Goal: Task Accomplishment & Management: Manage account settings

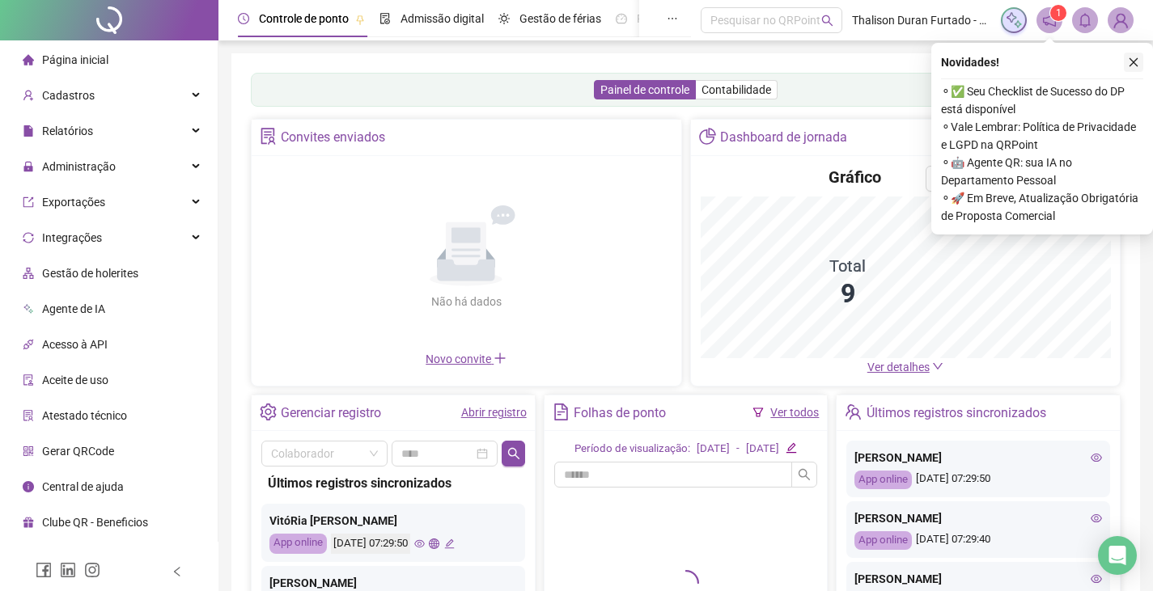
click at [1132, 68] on button "button" at bounding box center [1133, 62] width 19 height 19
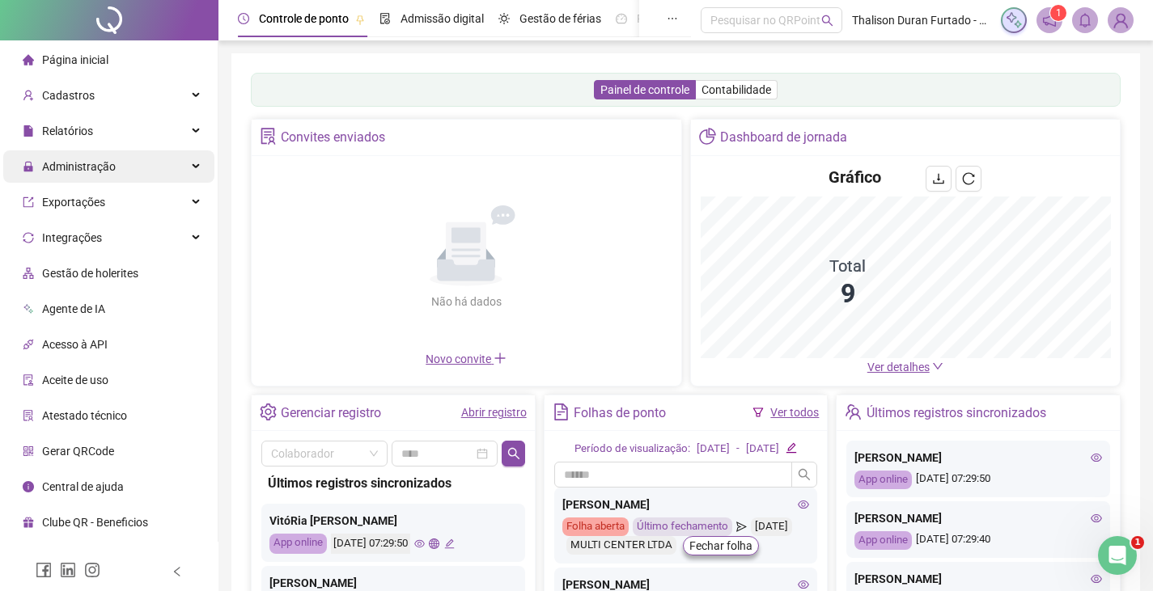
click at [171, 161] on div "Administração" at bounding box center [108, 166] width 211 height 32
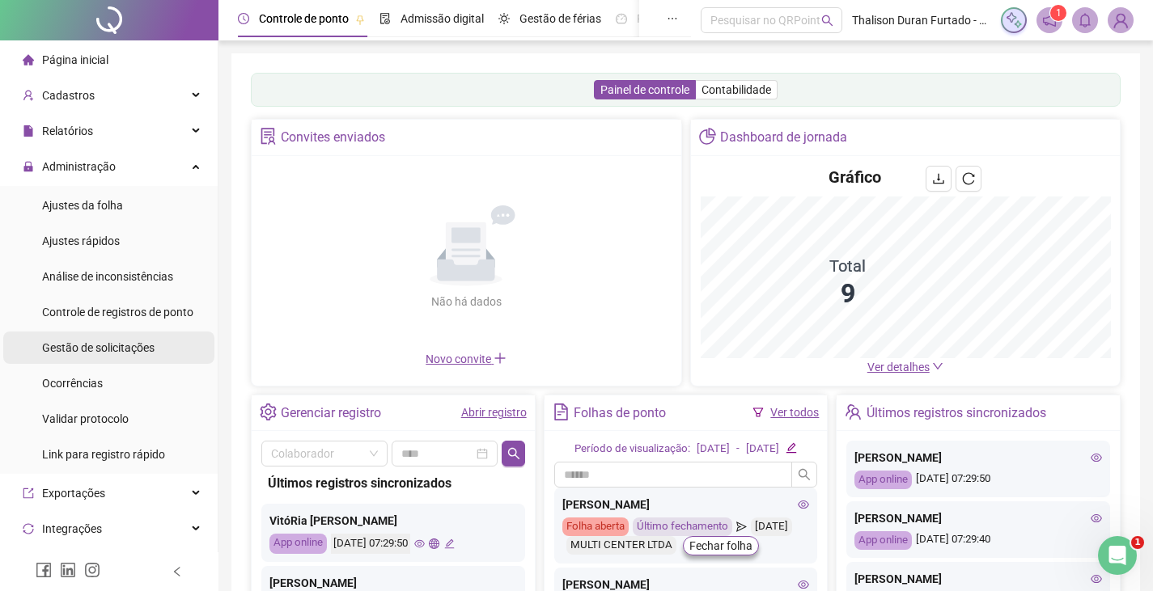
click at [132, 335] on div "Gestão de solicitações" at bounding box center [98, 348] width 112 height 32
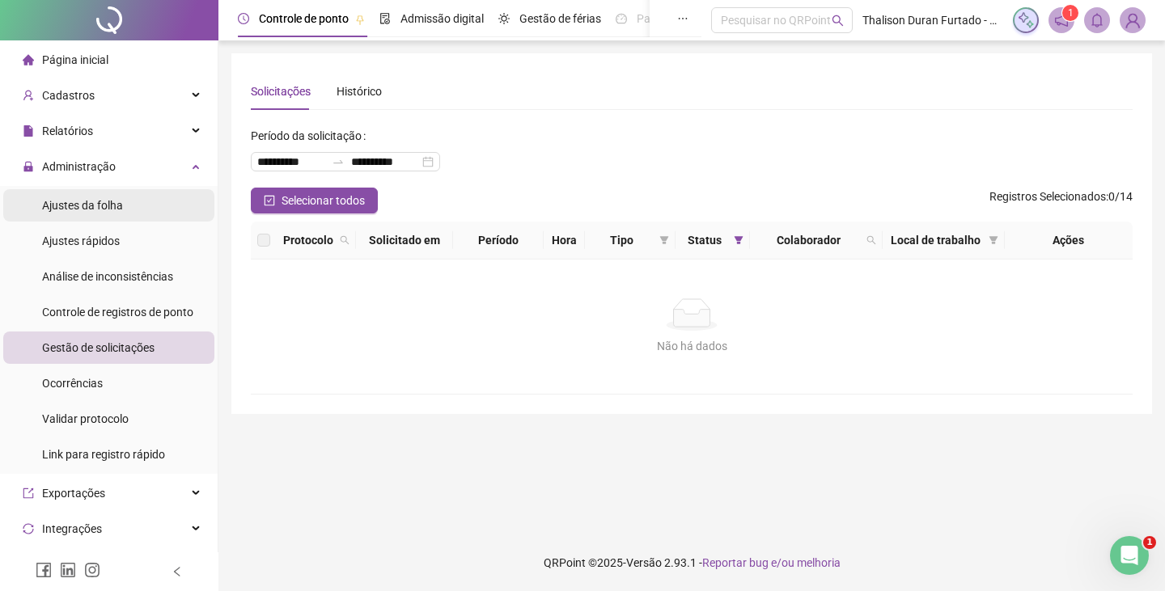
click at [160, 197] on li "Ajustes da folha" at bounding box center [108, 205] width 211 height 32
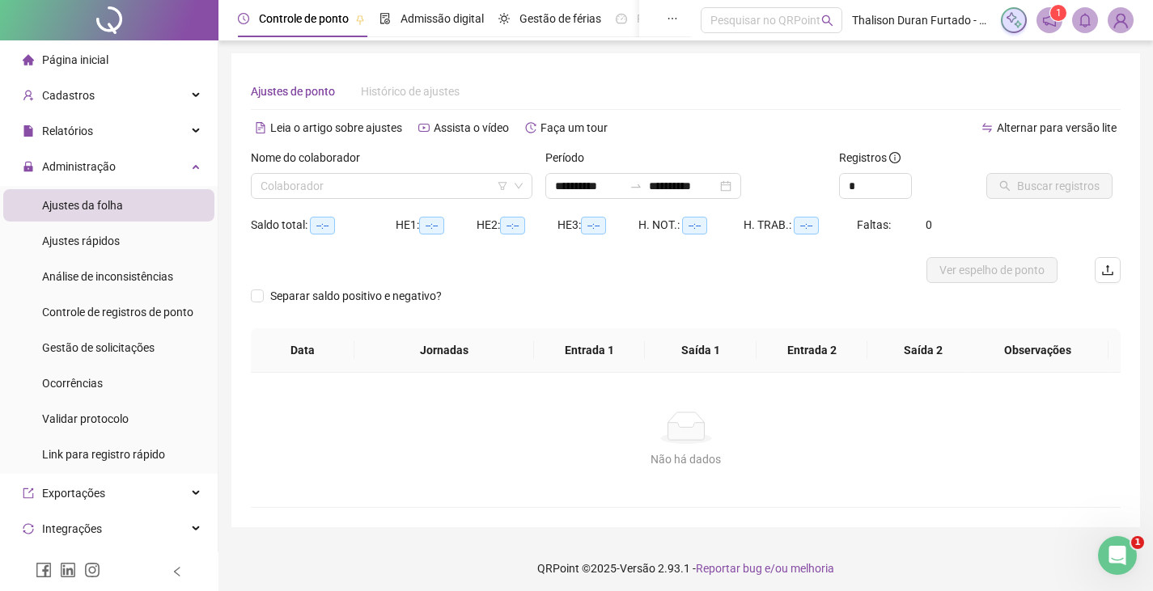
type input "**********"
click at [333, 189] on input "search" at bounding box center [385, 186] width 248 height 24
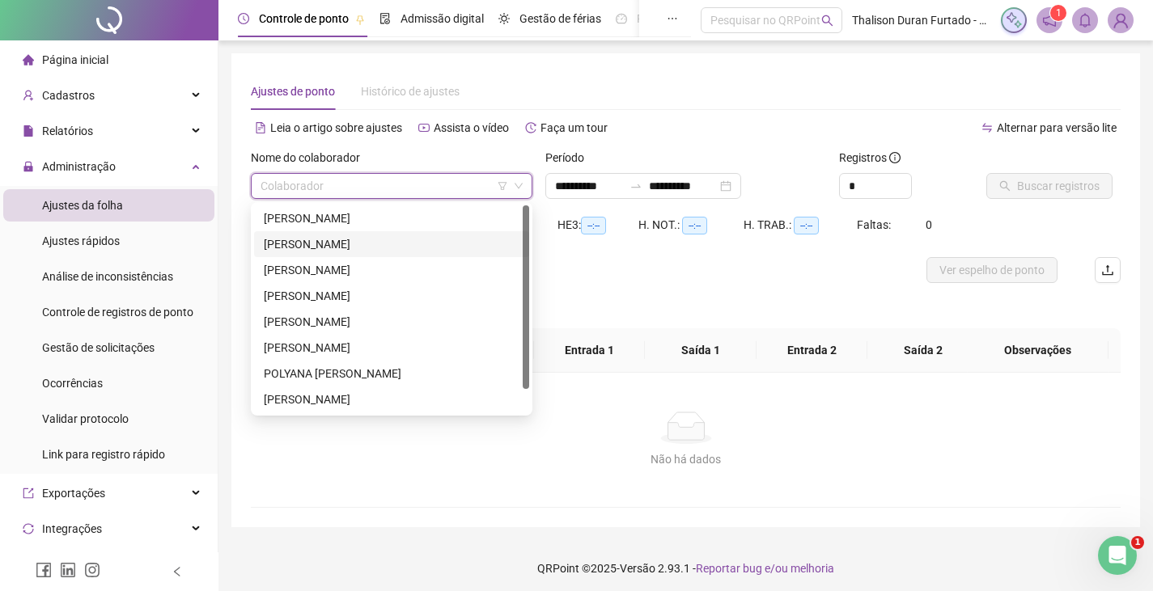
click at [324, 237] on div "[PERSON_NAME]" at bounding box center [392, 244] width 256 height 18
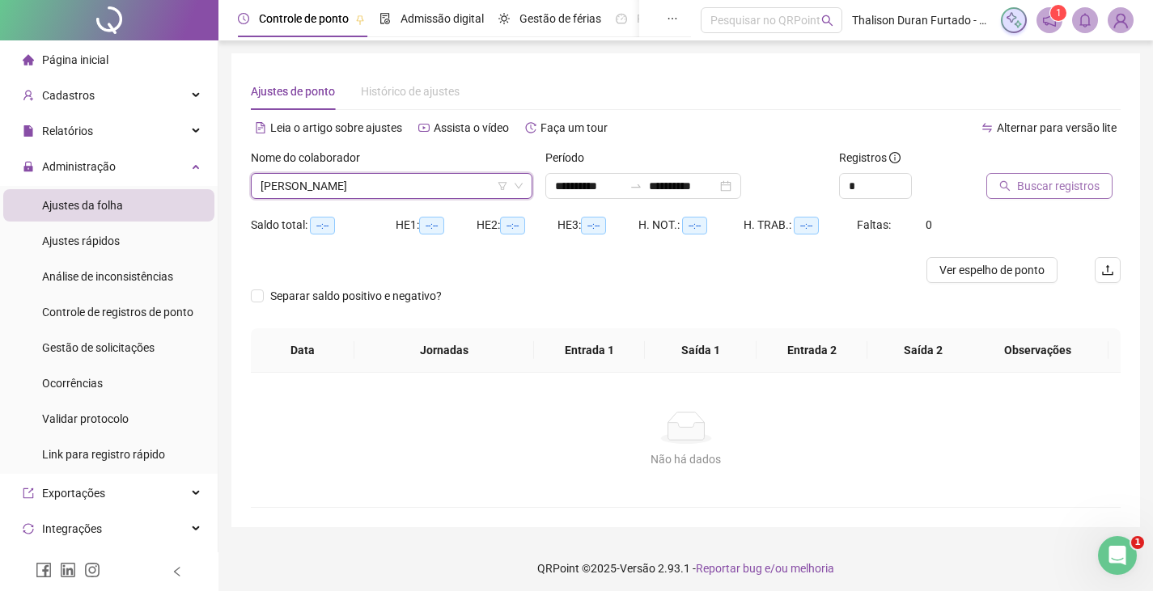
click at [1082, 183] on span "Buscar registros" at bounding box center [1058, 186] width 83 height 18
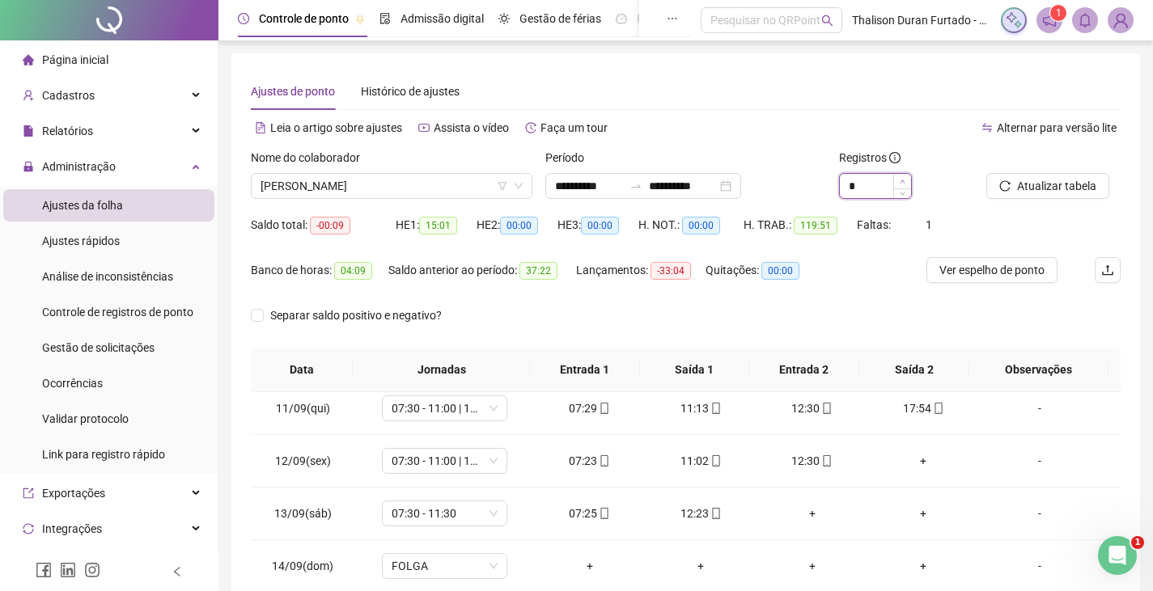
click at [900, 180] on icon "up" at bounding box center [903, 182] width 6 height 6
type input "*"
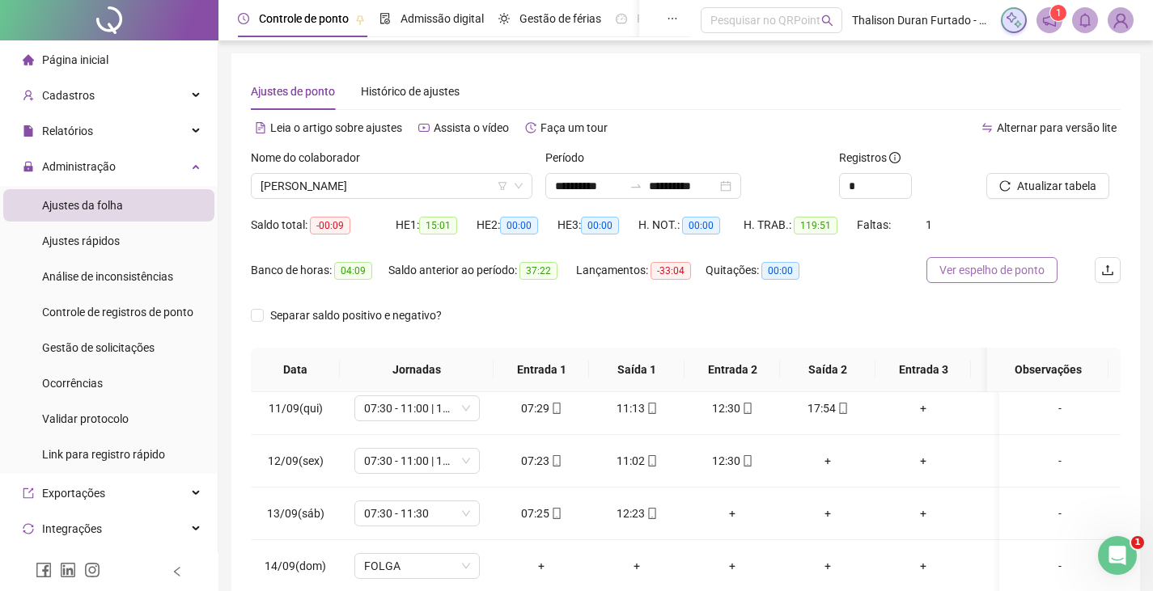
click at [975, 262] on span "Ver espelho de ponto" at bounding box center [991, 270] width 105 height 18
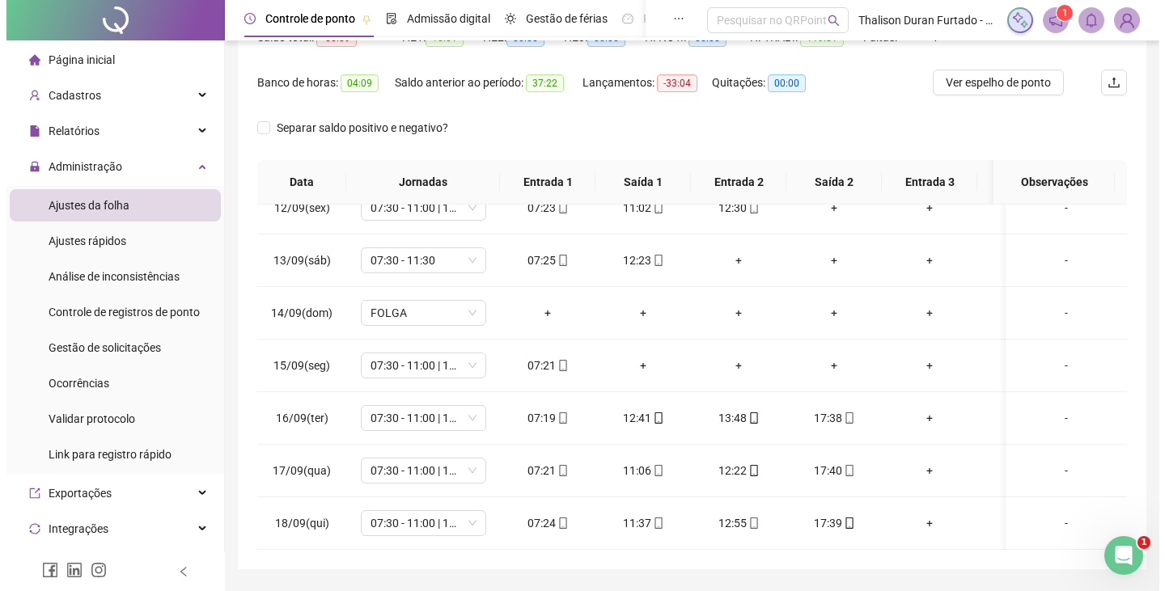
scroll to position [235, 0]
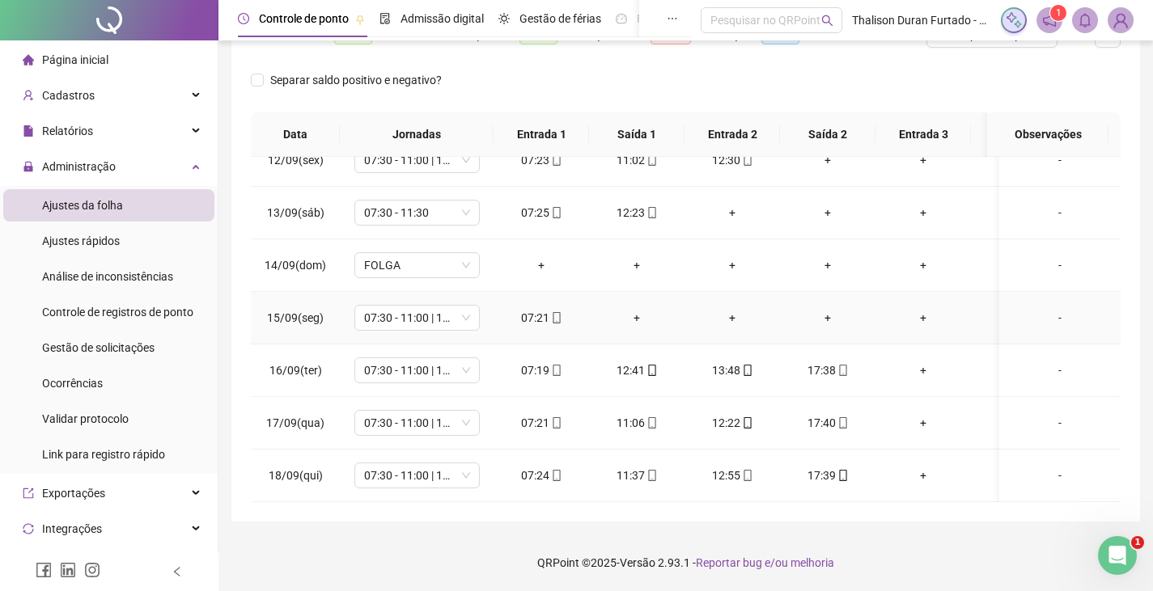
click at [1038, 309] on div "-" at bounding box center [1059, 318] width 95 height 18
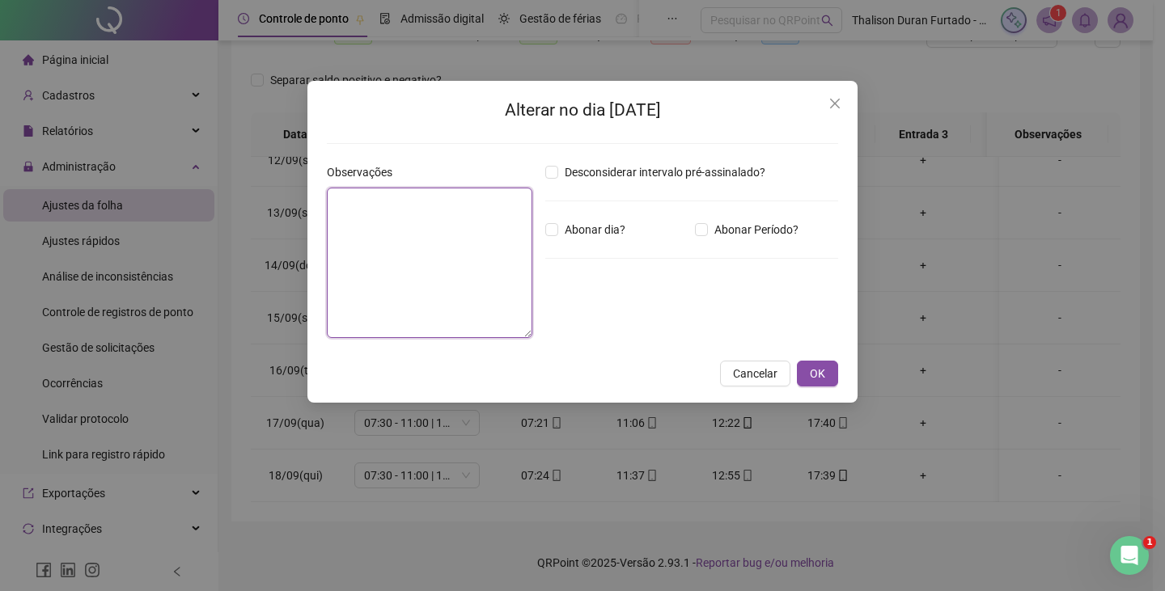
click at [394, 242] on textarea at bounding box center [429, 263] width 205 height 150
type textarea "*"
click at [414, 218] on textarea "**********" at bounding box center [429, 263] width 205 height 150
type textarea "**********"
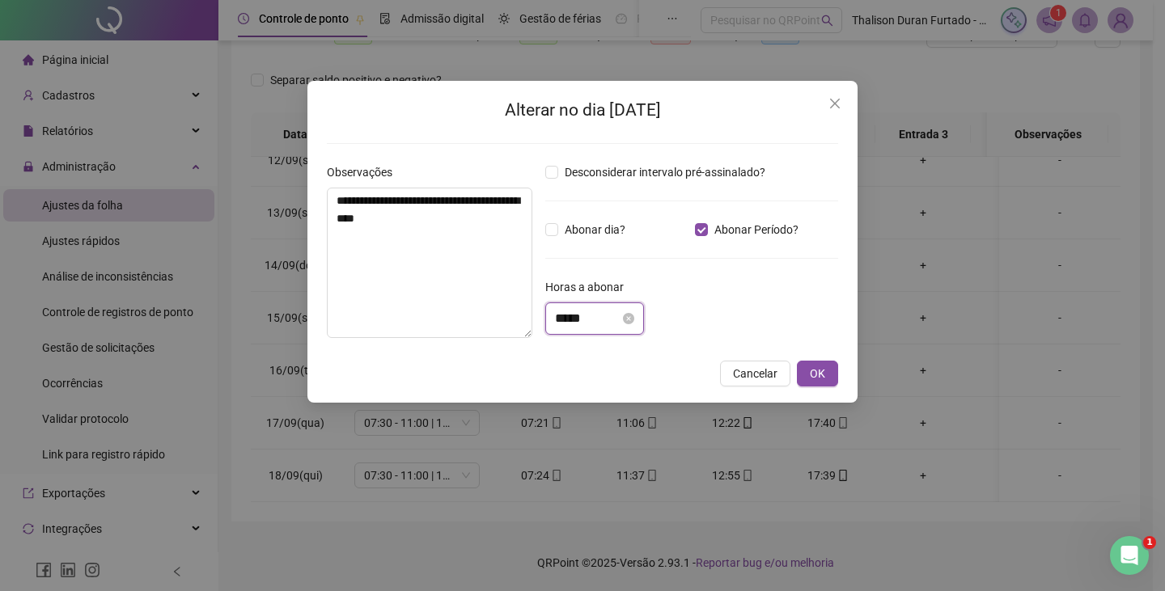
click at [568, 320] on input "*****" at bounding box center [587, 318] width 65 height 19
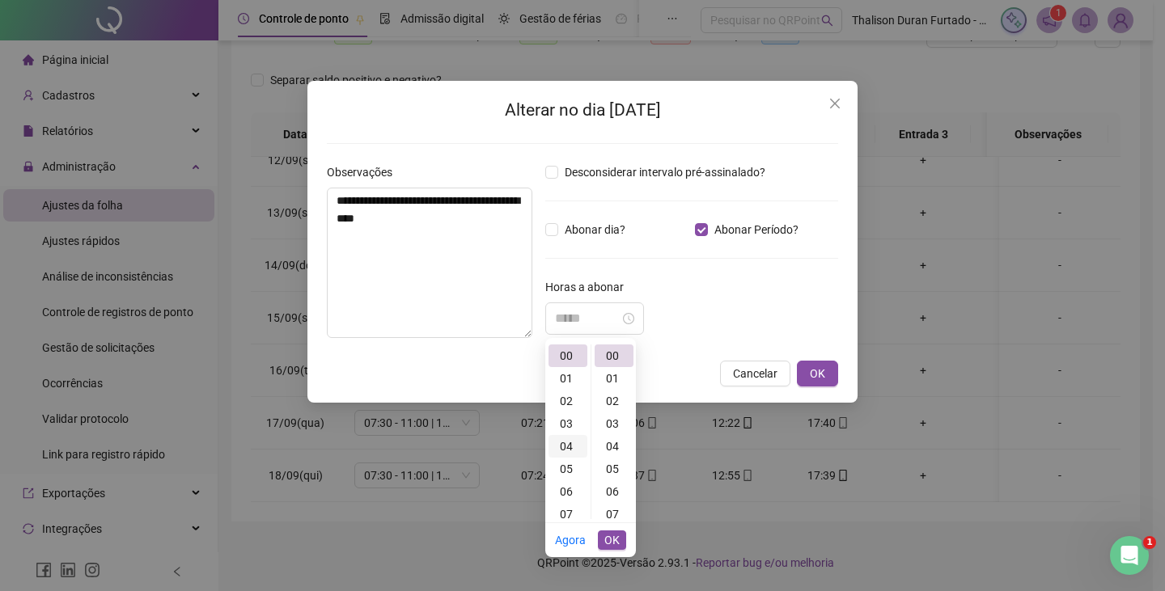
click at [568, 443] on div "04" at bounding box center [568, 446] width 39 height 23
click at [617, 474] on div "30" at bounding box center [614, 469] width 39 height 23
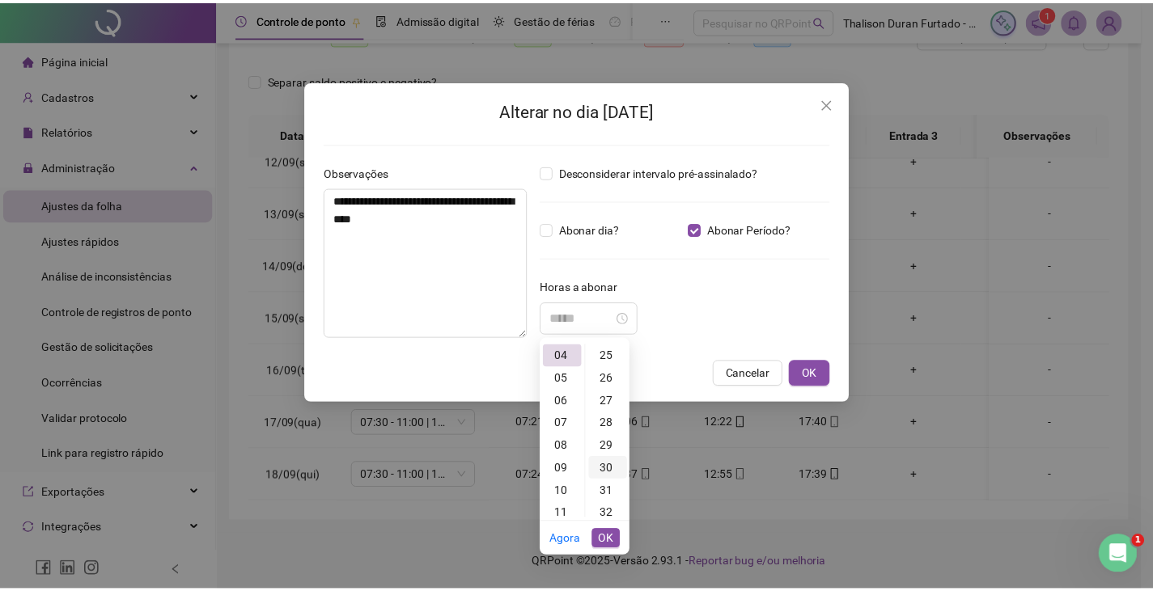
scroll to position [680, 0]
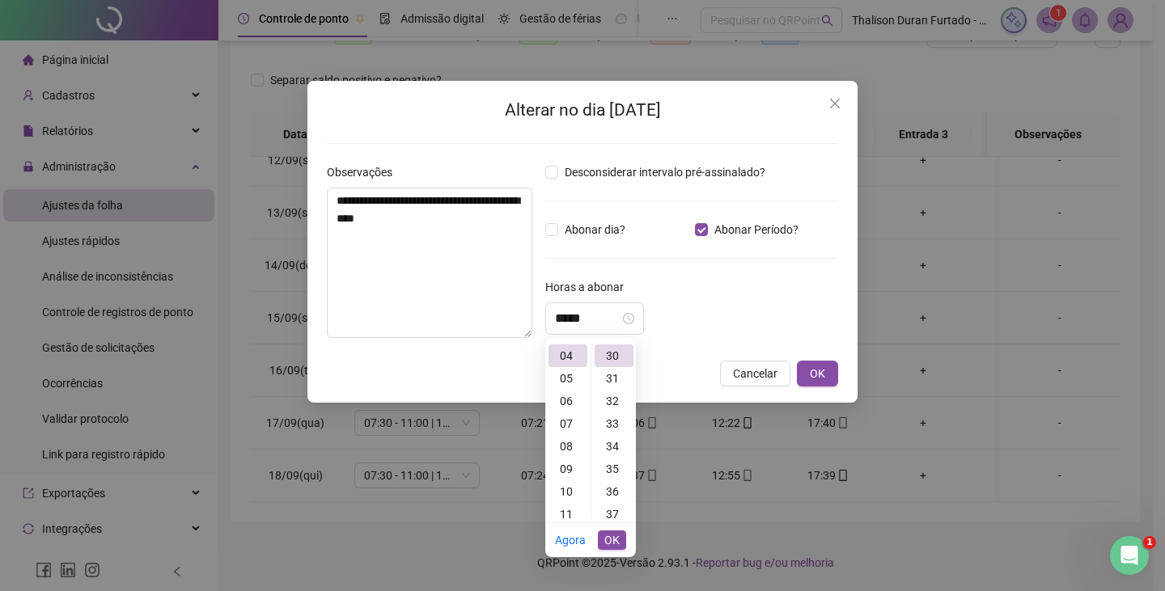
type input "*****"
click at [611, 543] on span "OK" at bounding box center [611, 541] width 15 height 18
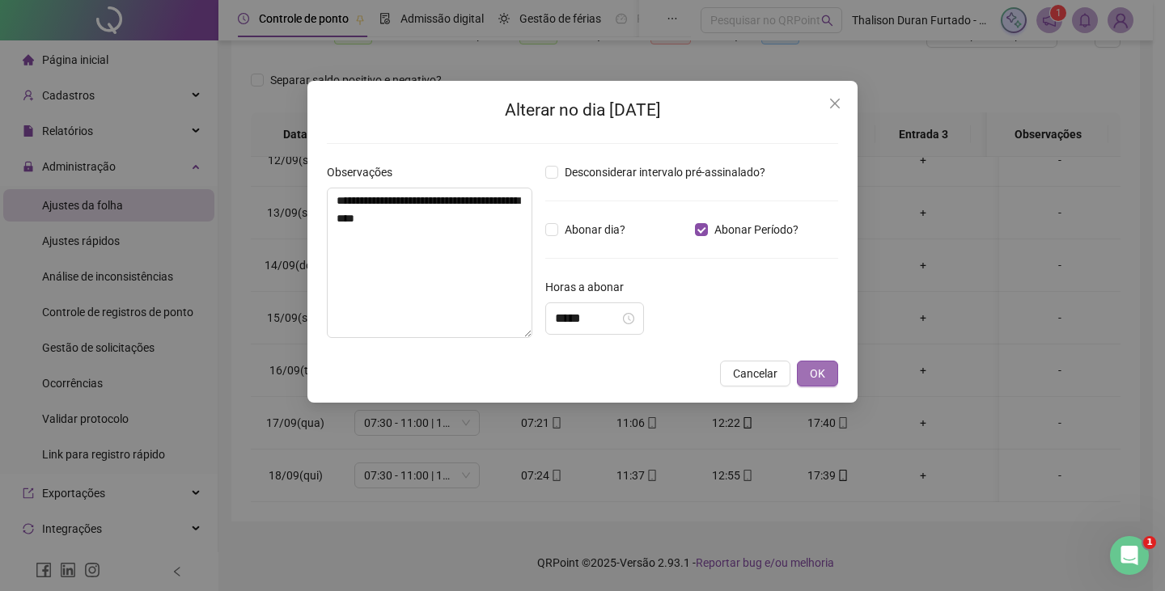
click at [813, 377] on span "OK" at bounding box center [817, 374] width 15 height 18
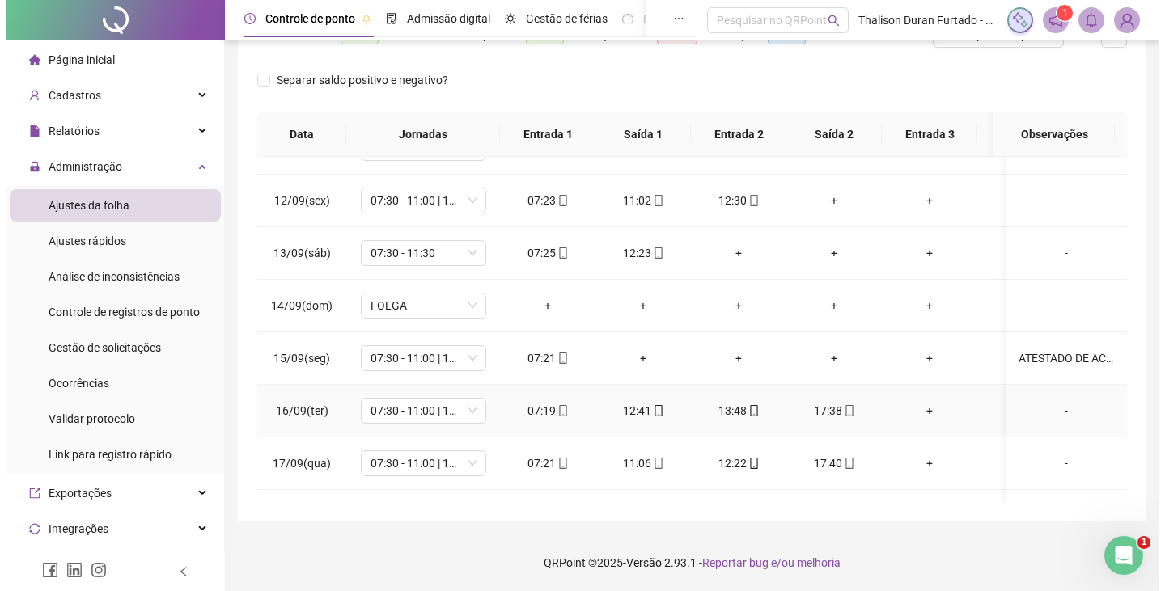
scroll to position [532, 0]
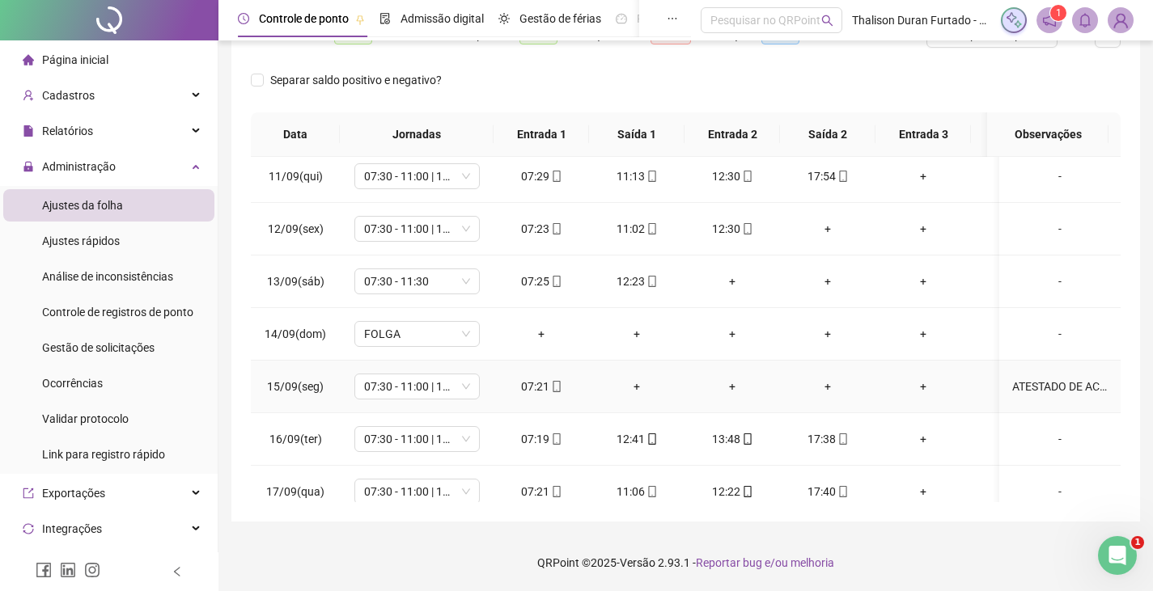
click at [1029, 395] on div "ATESTADO DE ACOMPANHAMENTO DO FILHO WAGNER CALEBE" at bounding box center [1059, 387] width 95 height 18
type input "*****"
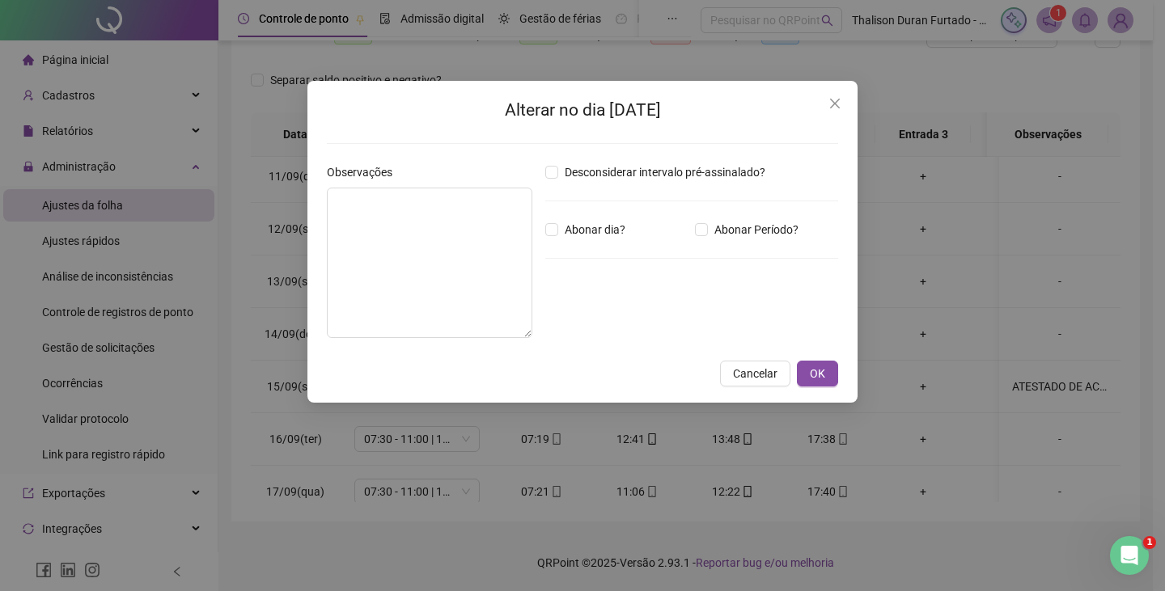
type textarea "**********"
type input "*****"
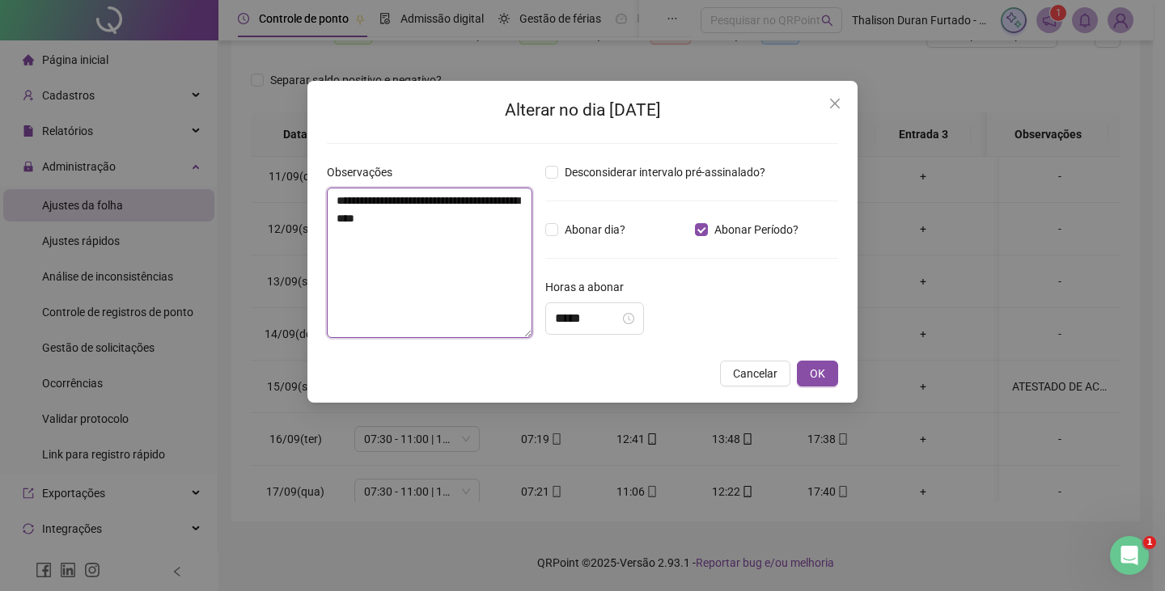
drag, startPoint x: 430, startPoint y: 229, endPoint x: 317, endPoint y: 191, distance: 119.5
click at [317, 191] on div "**********" at bounding box center [582, 242] width 550 height 322
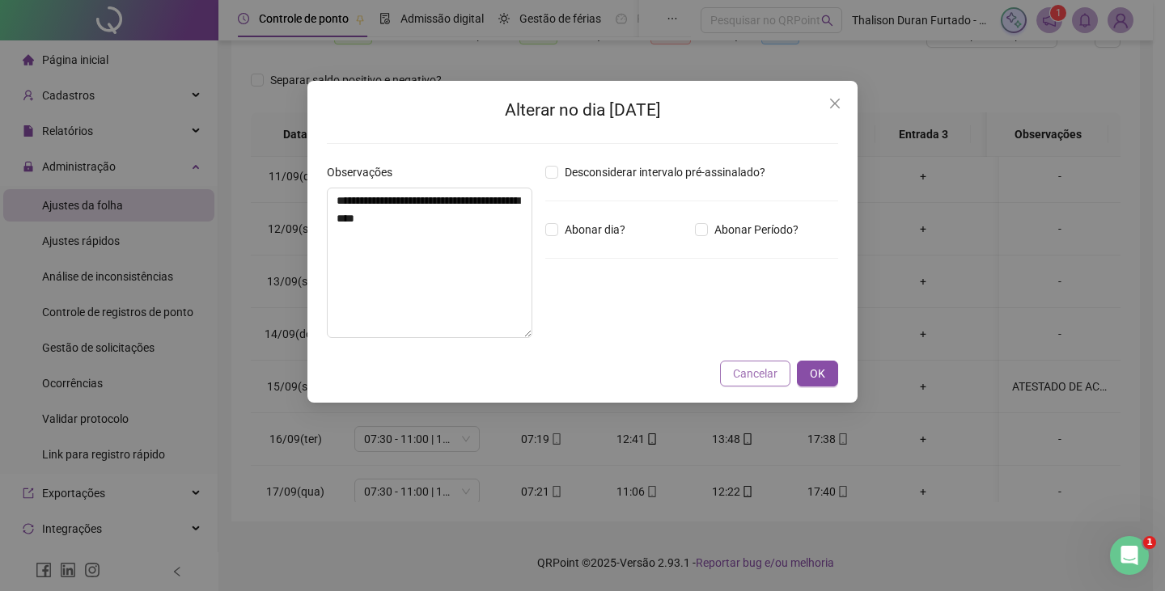
click at [773, 374] on span "Cancelar" at bounding box center [755, 374] width 44 height 18
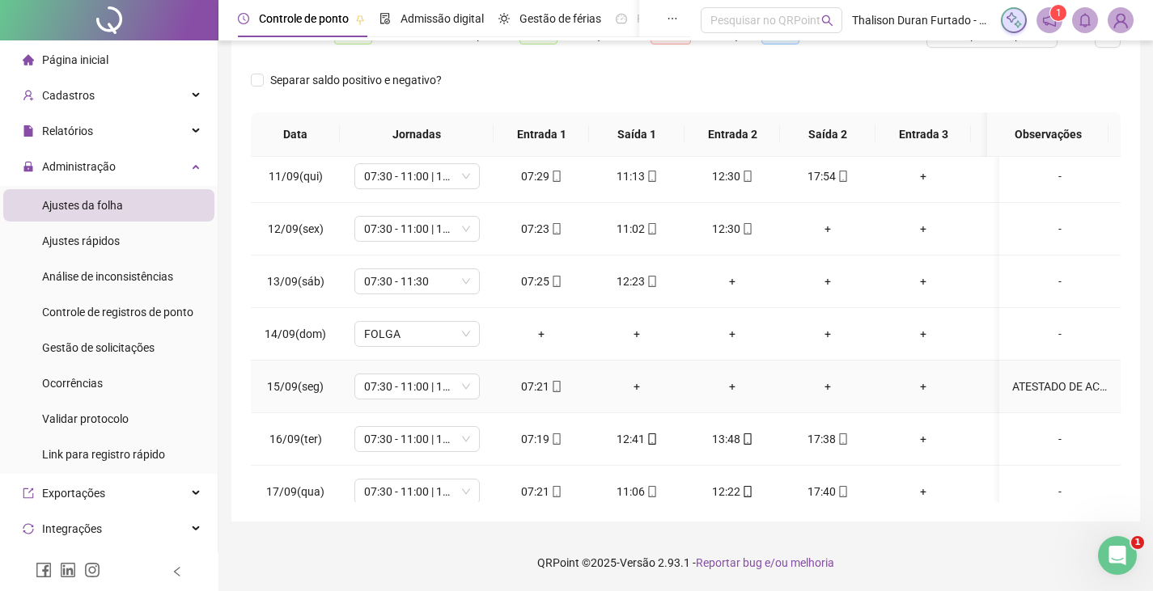
click at [1026, 392] on div "ATESTADO DE ACOMPANHAMENTO DO FILHO WAGNER CALEBE" at bounding box center [1059, 387] width 95 height 18
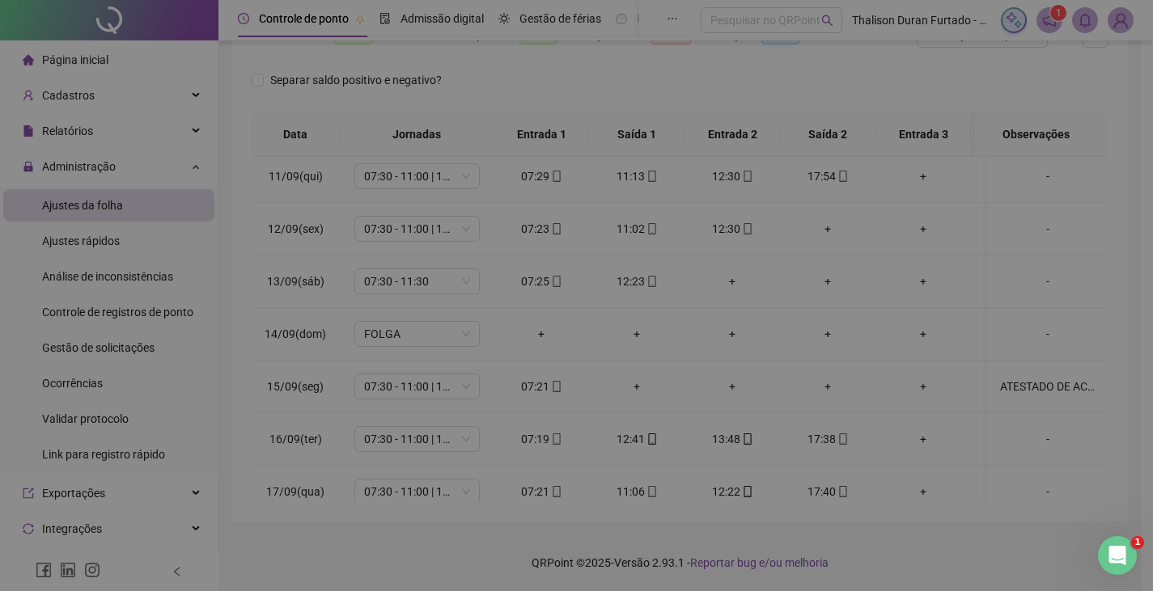
type input "*****"
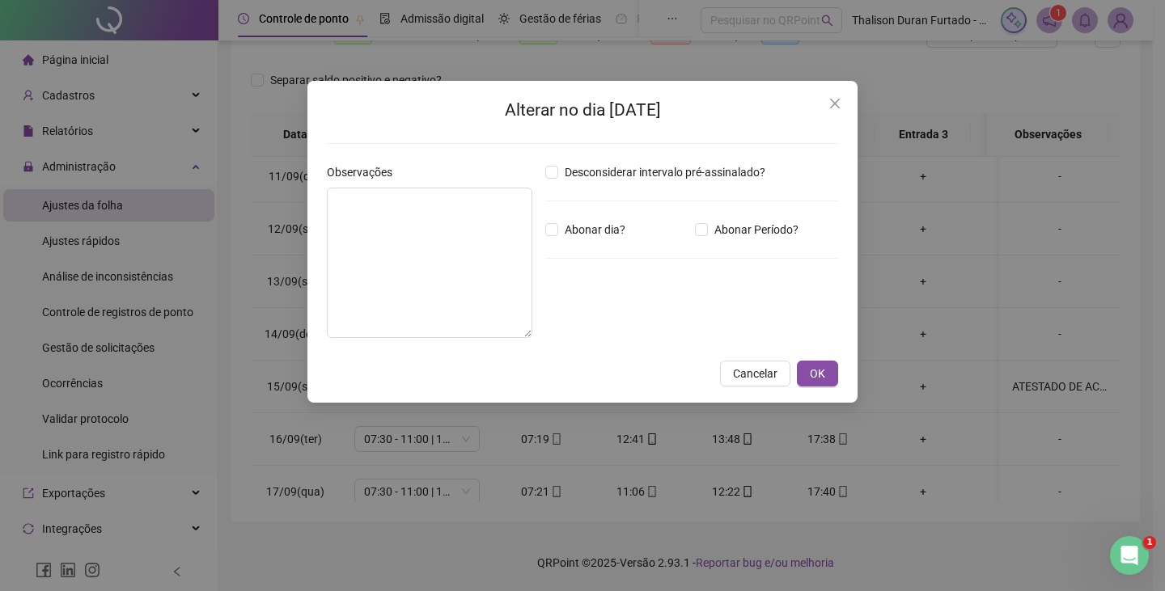
type textarea "**********"
type input "*****"
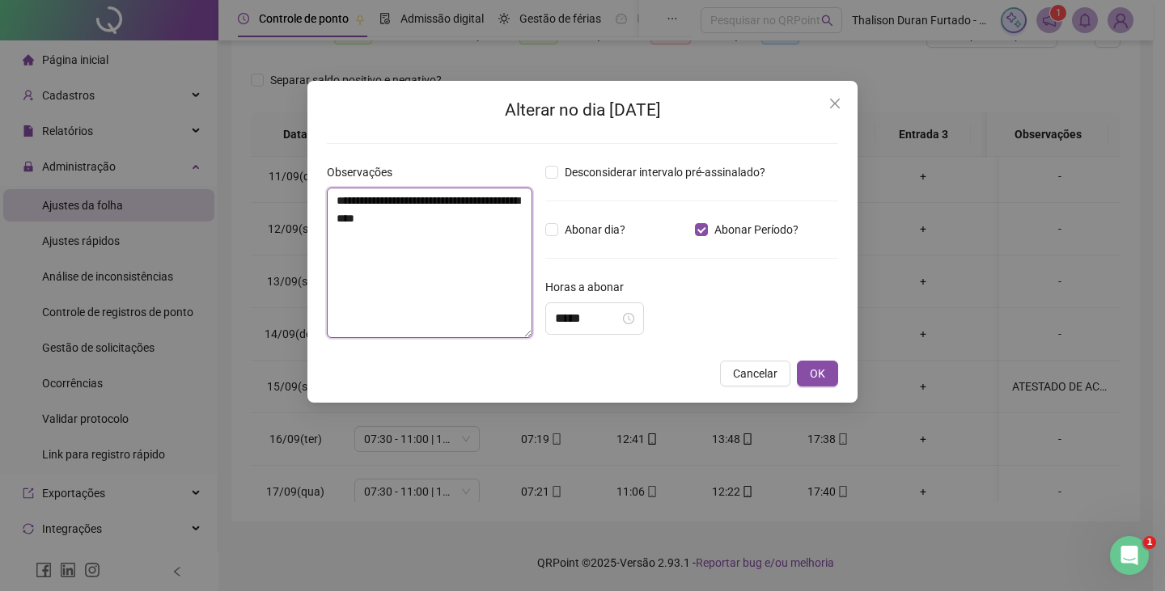
drag, startPoint x: 486, startPoint y: 219, endPoint x: 321, endPoint y: 188, distance: 167.9
click at [321, 188] on div "**********" at bounding box center [429, 257] width 218 height 188
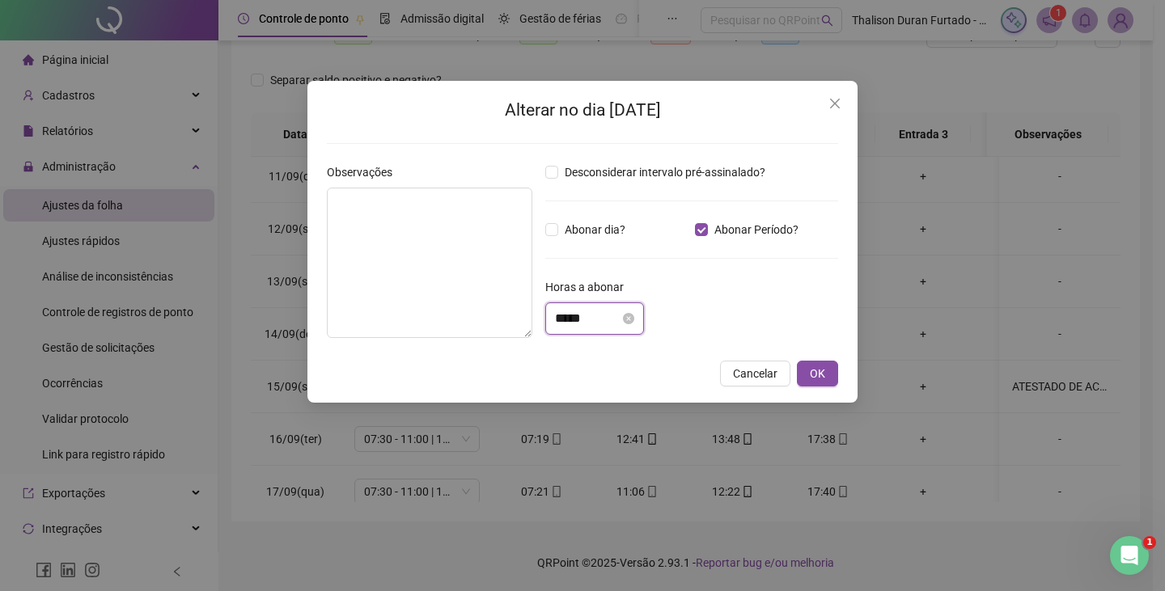
click at [604, 324] on input "*****" at bounding box center [587, 318] width 65 height 19
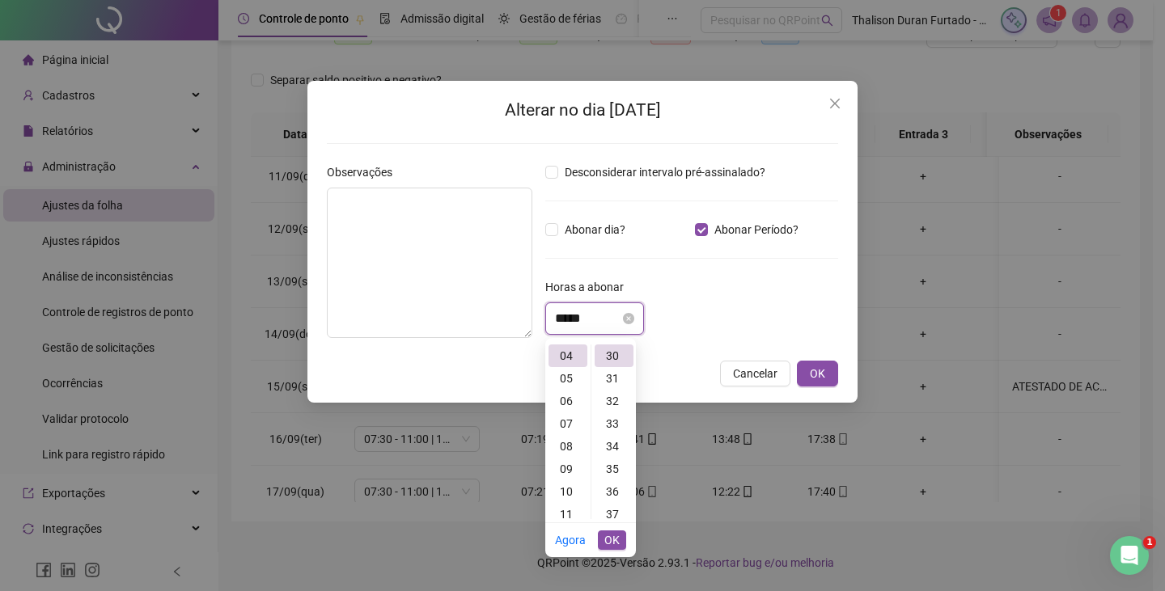
click at [634, 320] on icon "close-circle" at bounding box center [628, 318] width 11 height 11
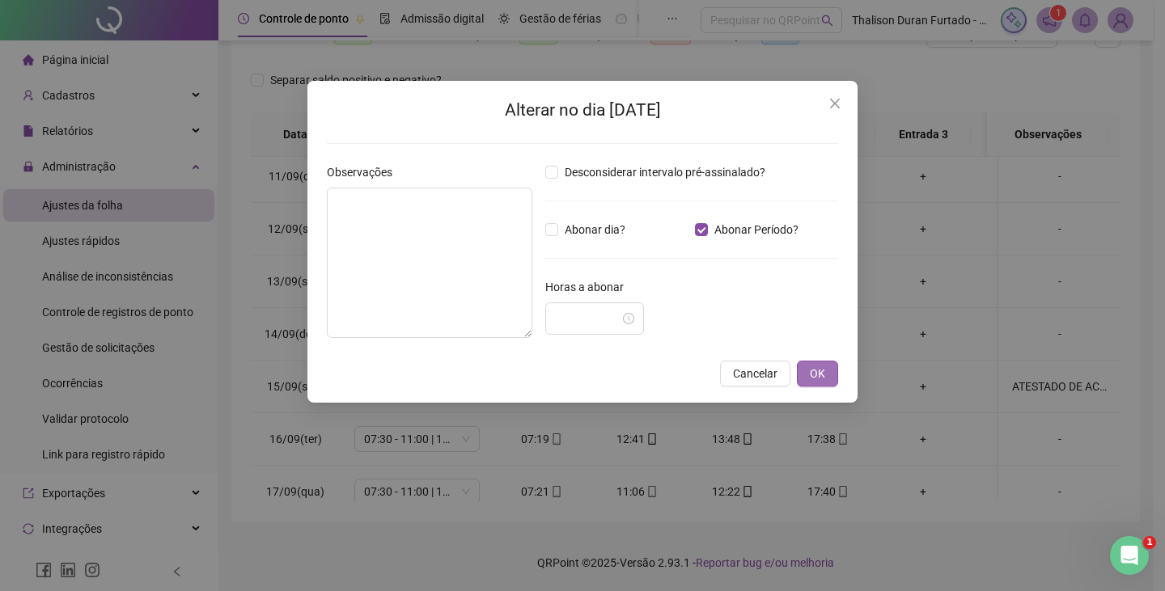
click at [815, 378] on span "OK" at bounding box center [817, 374] width 15 height 18
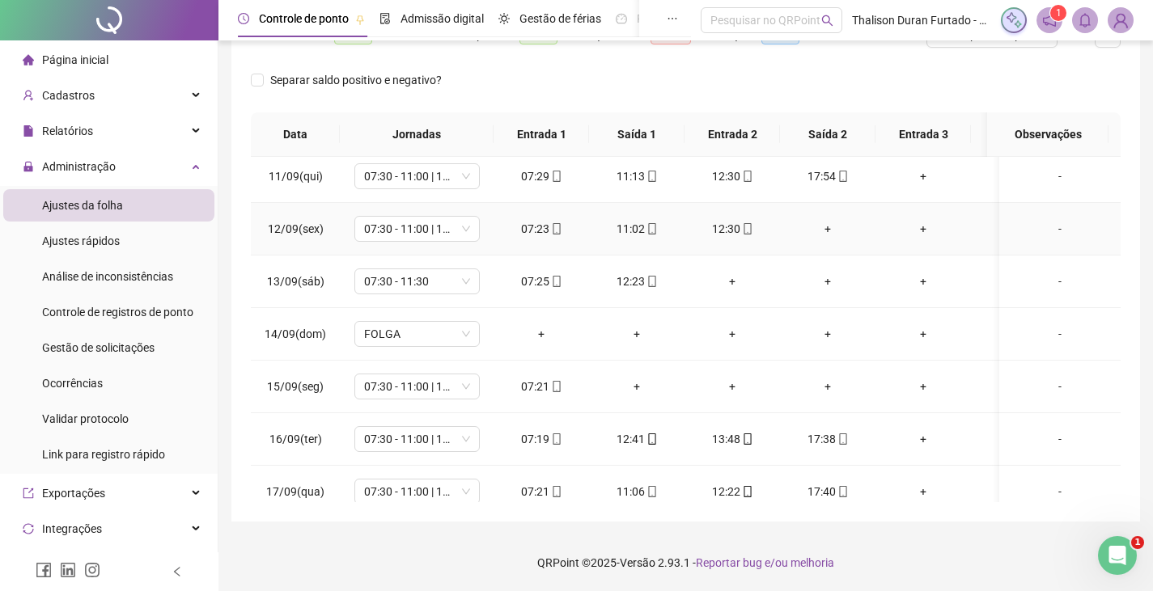
click at [1056, 227] on div "-" at bounding box center [1059, 229] width 95 height 18
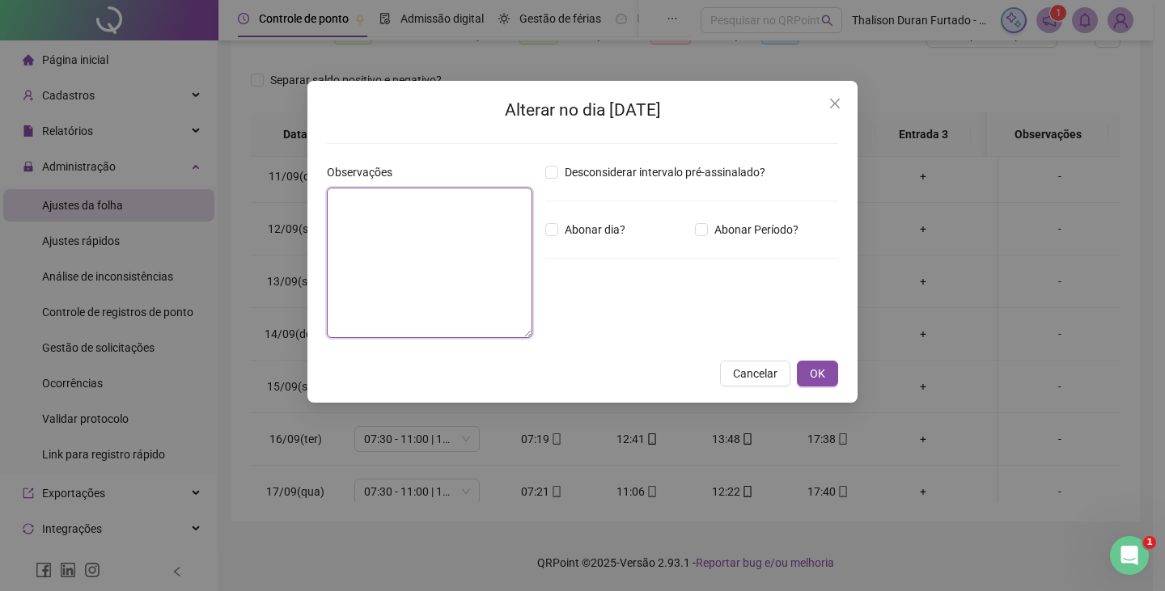
click at [487, 222] on textarea at bounding box center [429, 263] width 205 height 150
paste textarea "**********"
type textarea "**********"
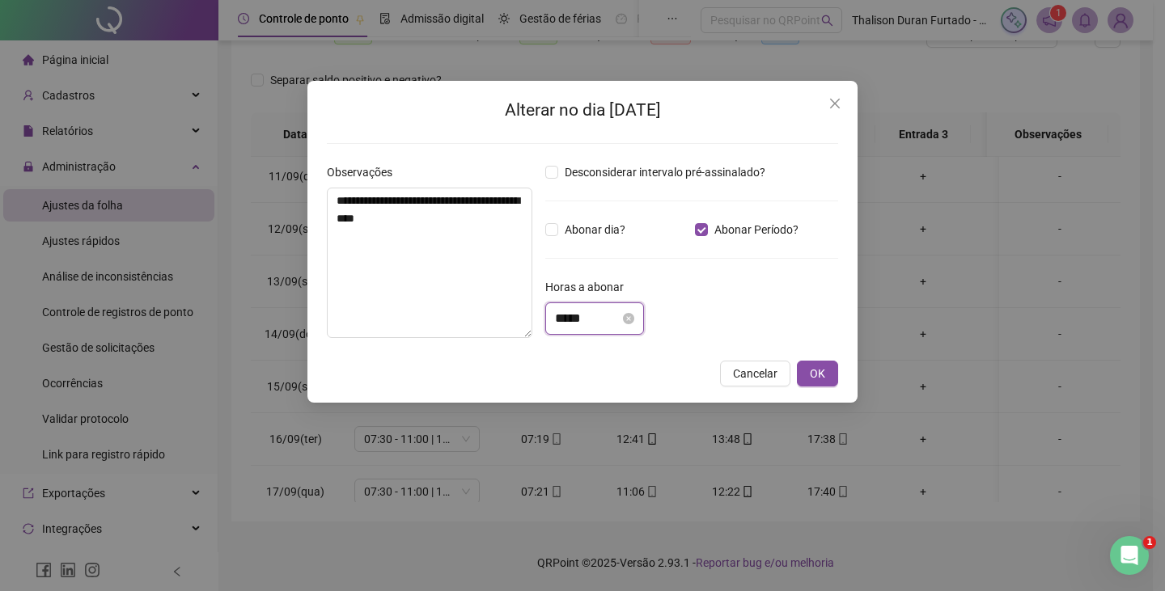
click at [560, 325] on input "*****" at bounding box center [587, 318] width 65 height 19
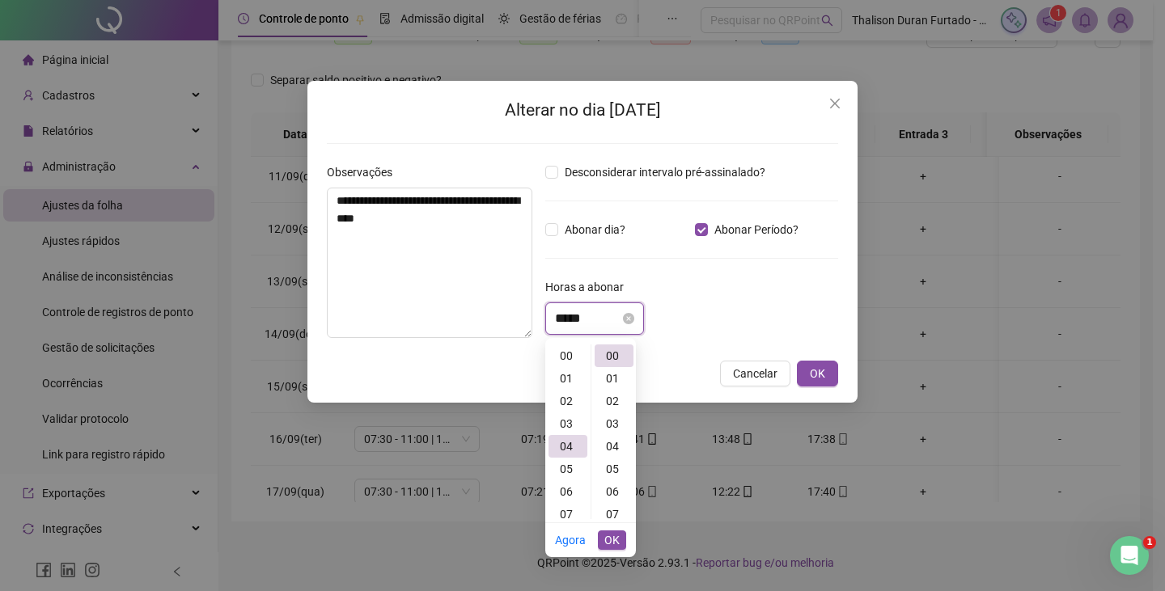
scroll to position [91, 0]
type input "*****"
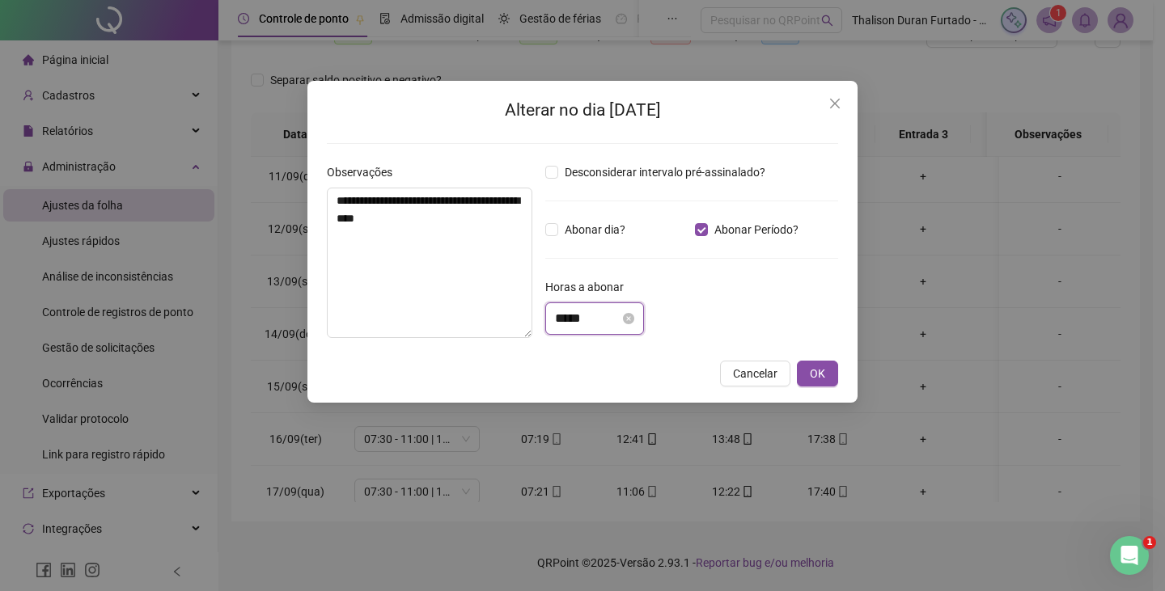
drag, startPoint x: 571, startPoint y: 325, endPoint x: 586, endPoint y: 327, distance: 14.7
click at [586, 327] on input "*****" at bounding box center [587, 318] width 65 height 19
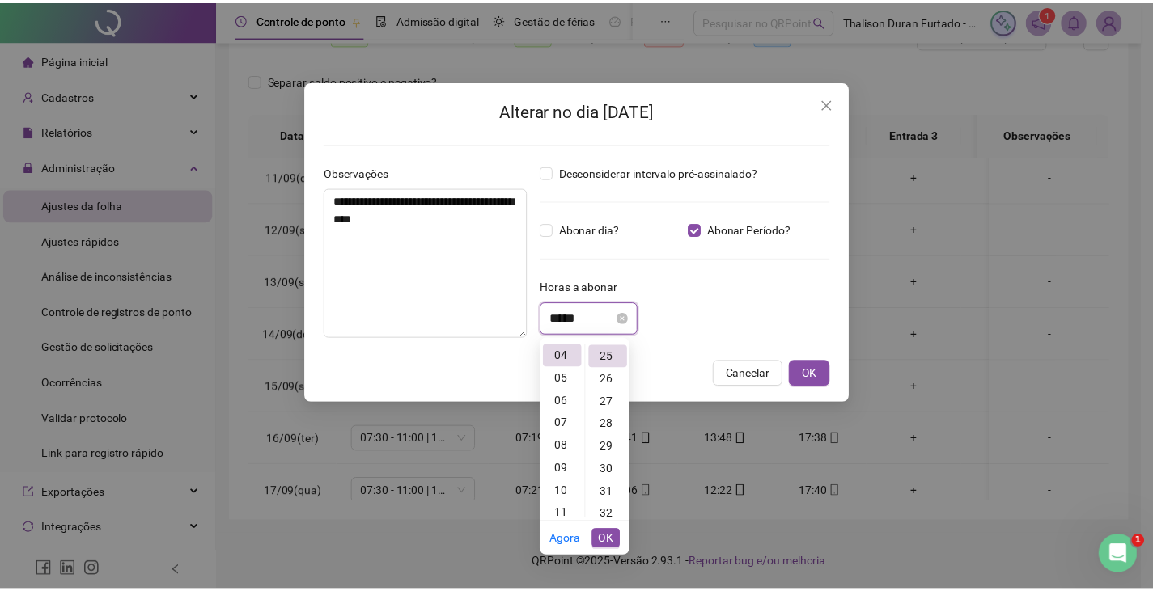
scroll to position [566, 0]
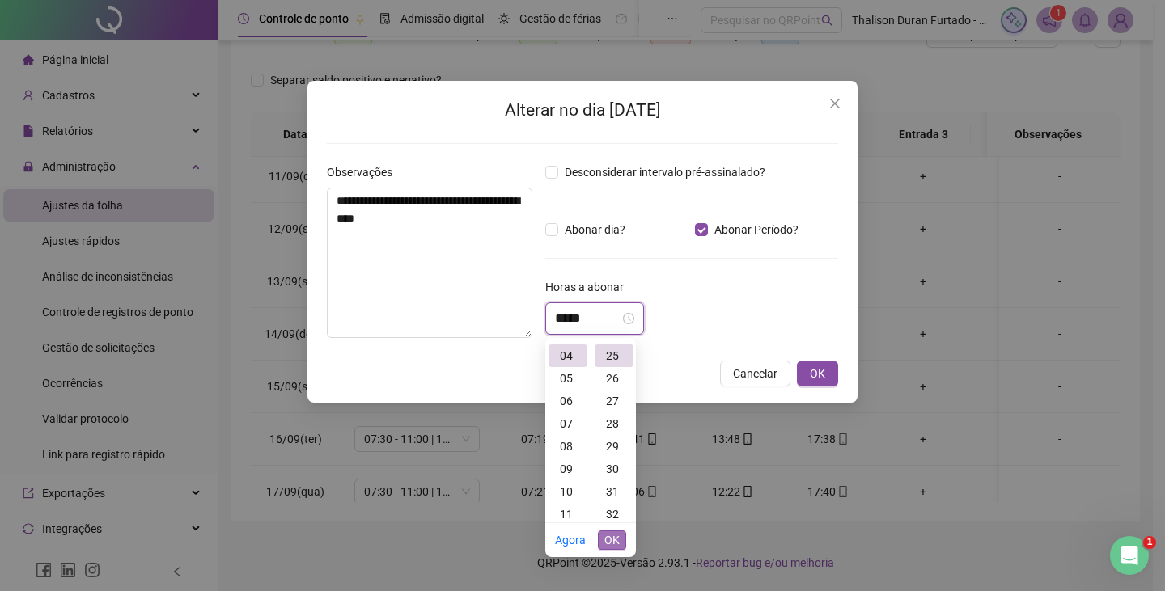
type input "*****"
click at [617, 536] on span "OK" at bounding box center [611, 541] width 15 height 18
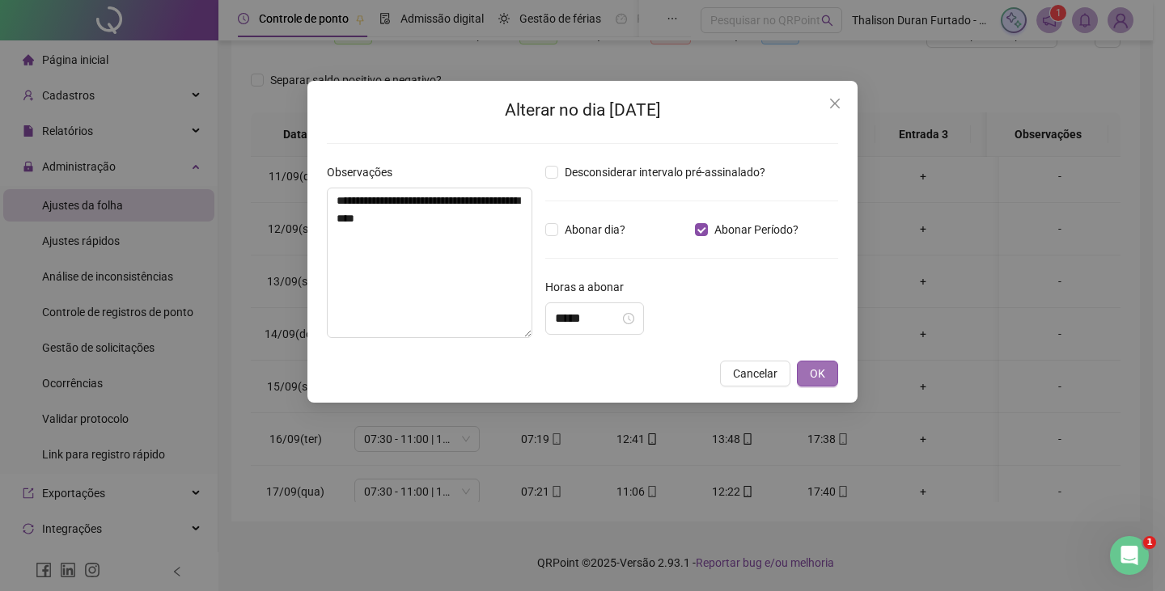
click at [814, 370] on span "OK" at bounding box center [817, 374] width 15 height 18
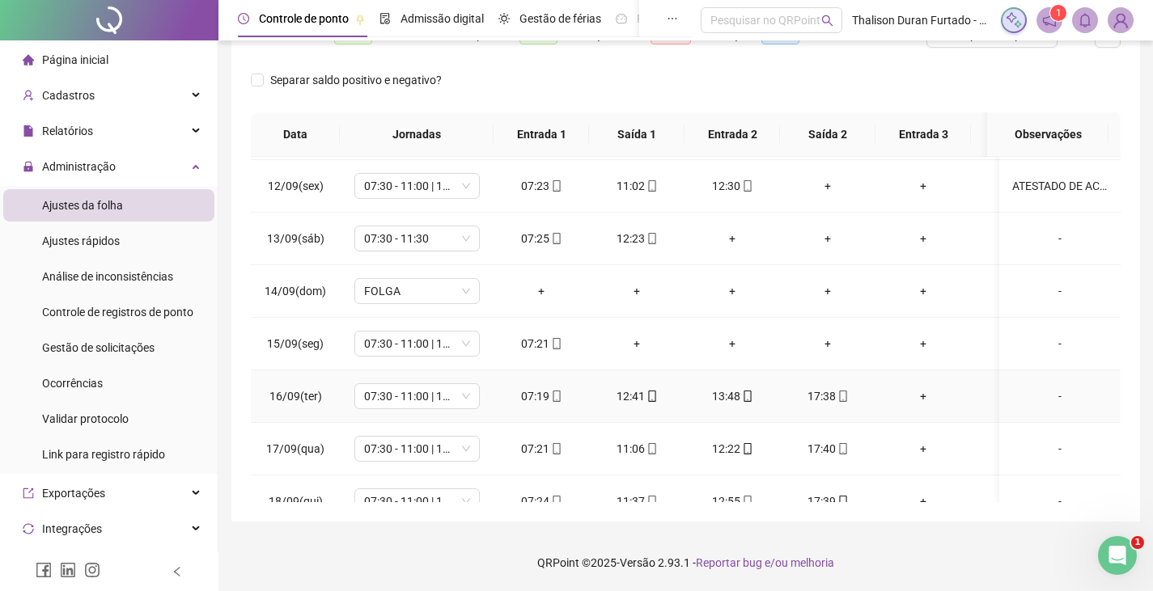
scroll to position [613, 0]
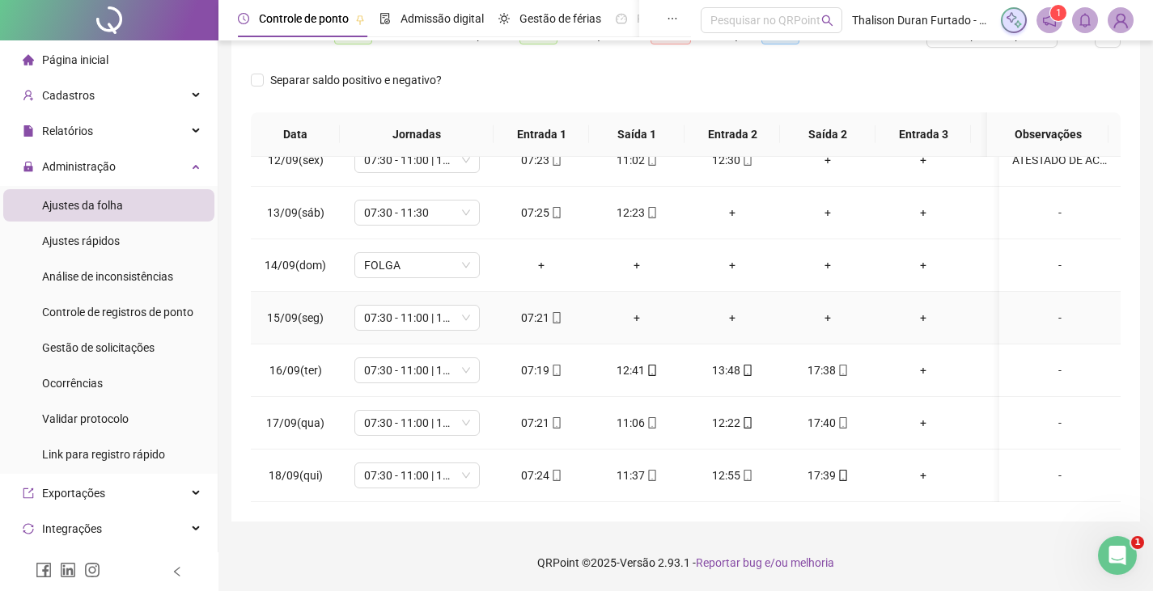
click at [1044, 309] on div "-" at bounding box center [1059, 318] width 95 height 18
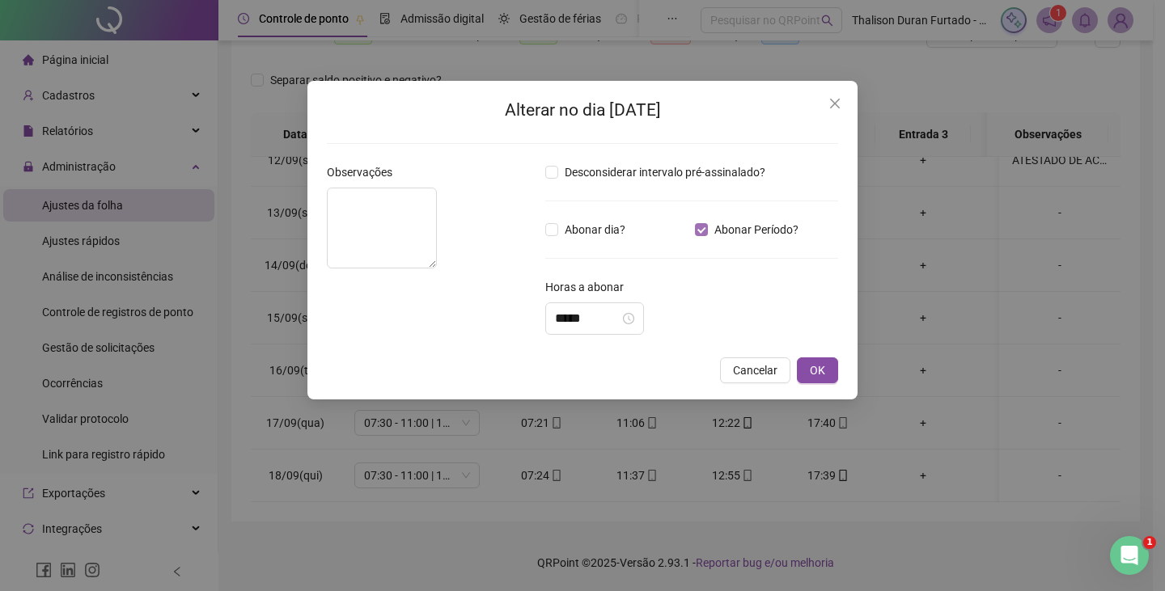
click at [709, 228] on span "Abonar Período?" at bounding box center [756, 230] width 97 height 18
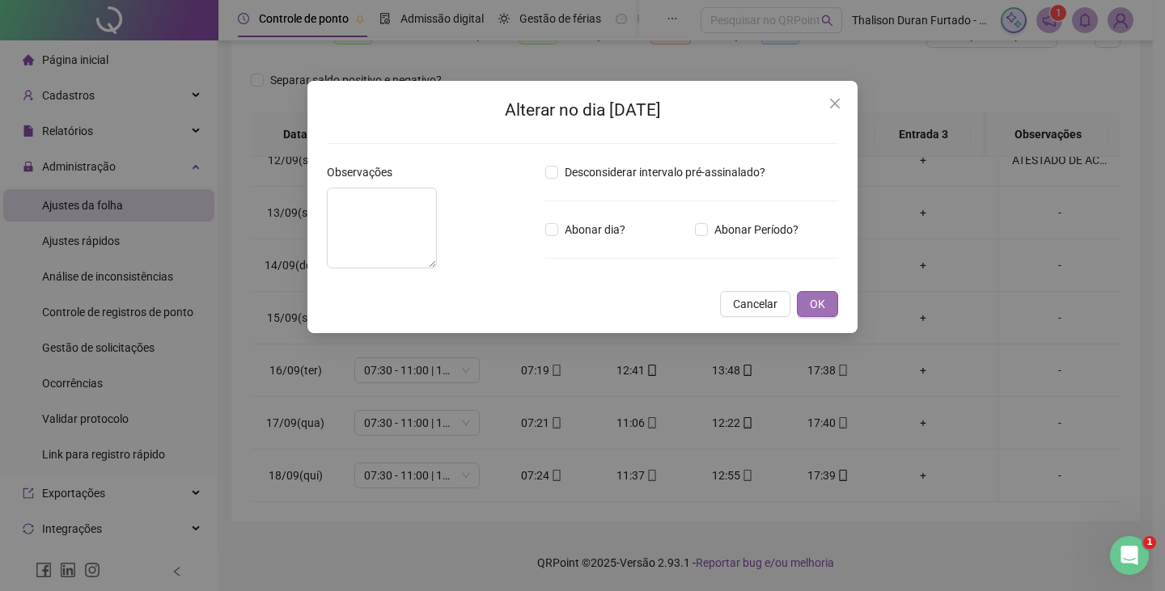
click at [822, 317] on button "OK" at bounding box center [817, 304] width 41 height 26
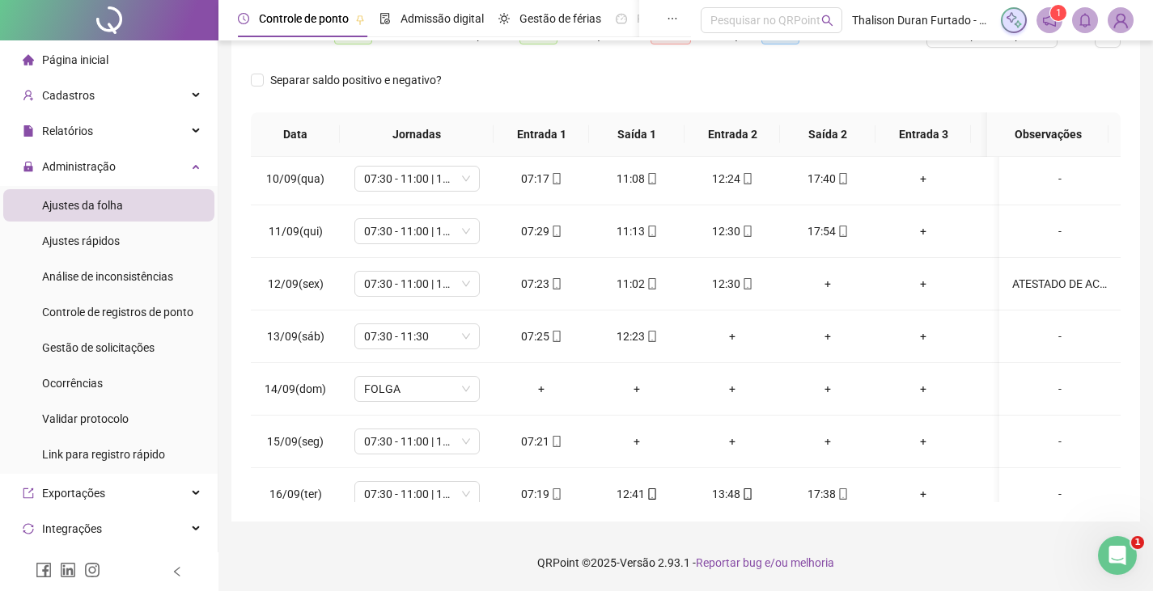
scroll to position [451, 0]
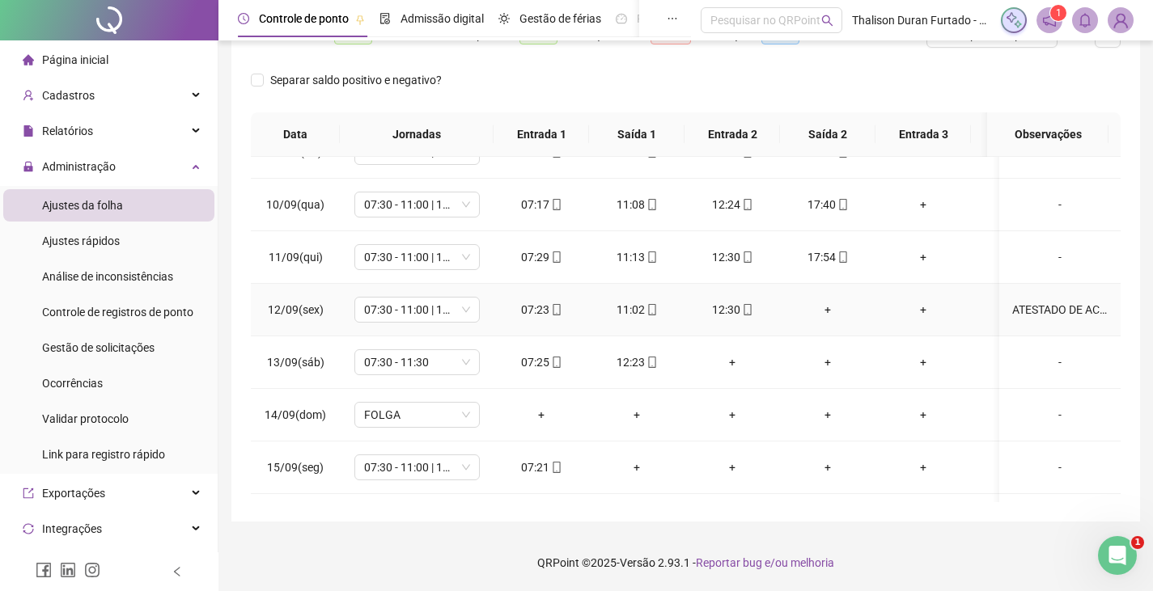
click at [1069, 309] on div "ATESTADO DE ACOMPANHAMENTO DO FILHO WAGNER CALEBE" at bounding box center [1059, 310] width 95 height 18
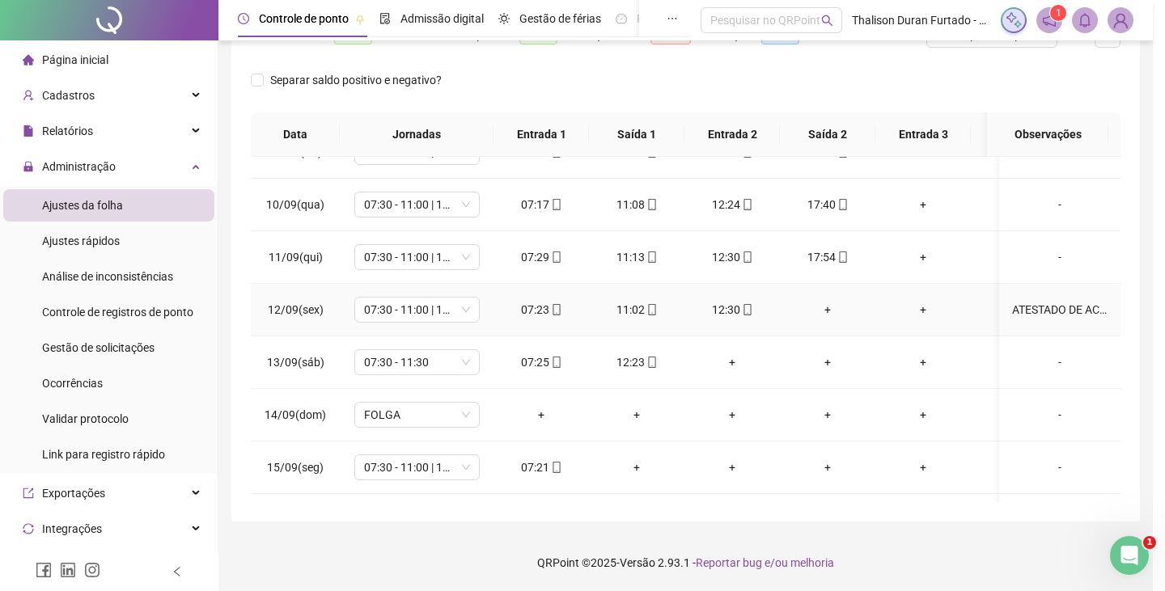
type textarea "**********"
type input "*****"
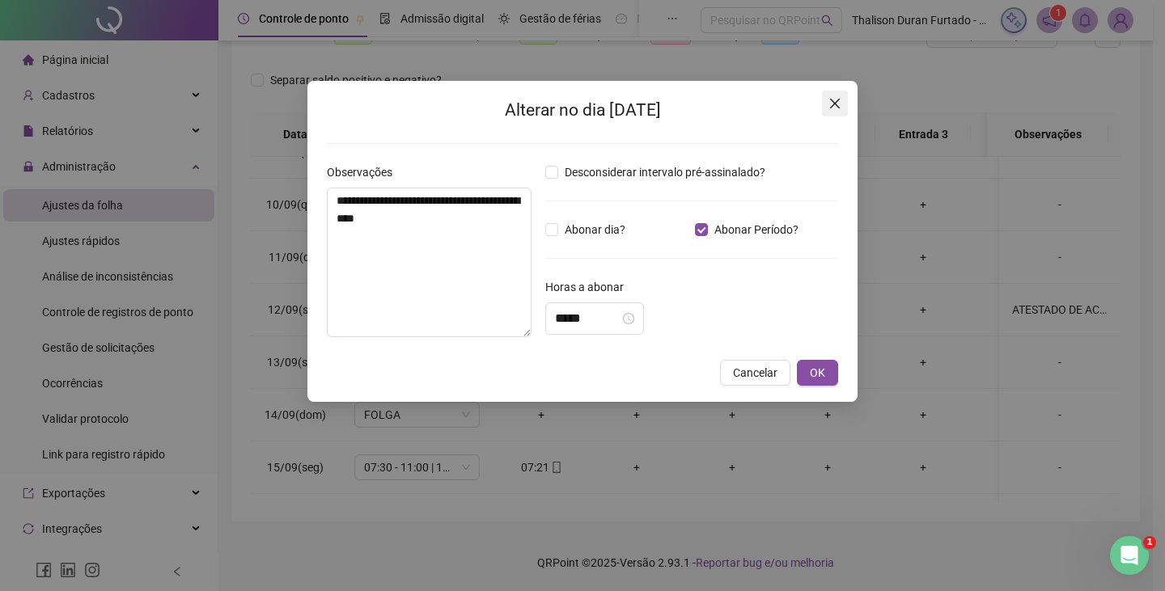
click at [833, 101] on icon "close" at bounding box center [835, 104] width 10 height 10
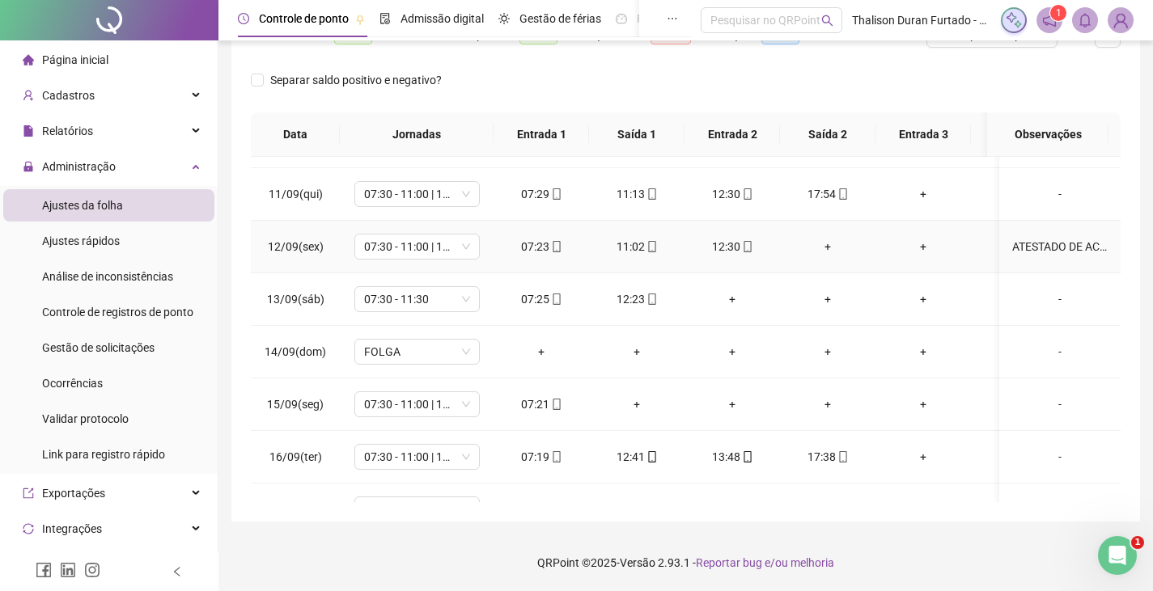
scroll to position [613, 0]
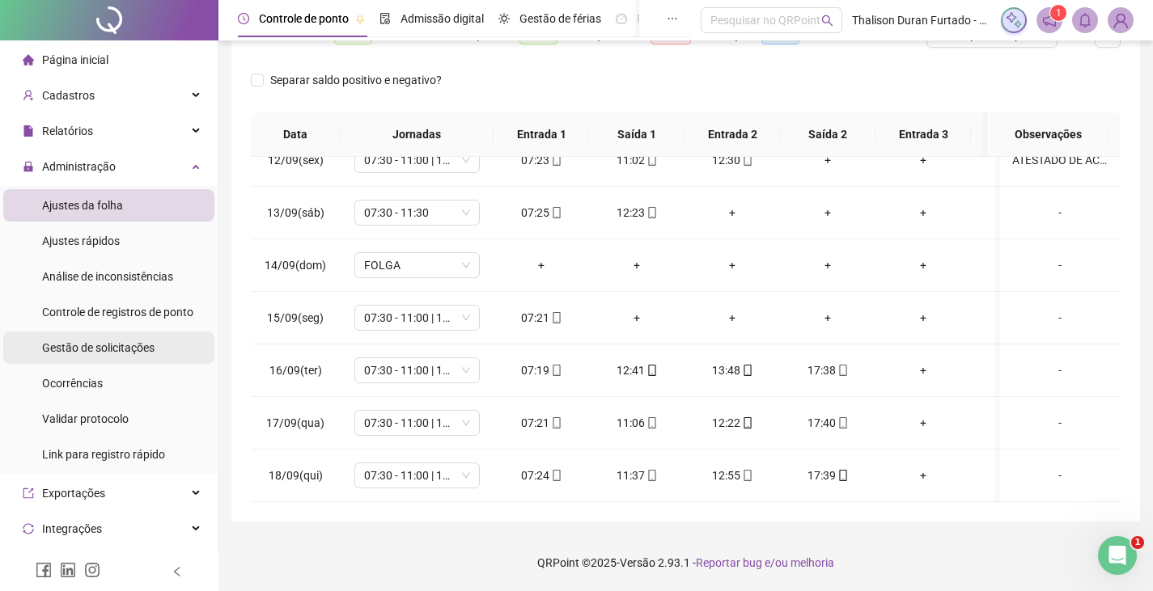
click at [112, 341] on span "Gestão de solicitações" at bounding box center [98, 347] width 112 height 13
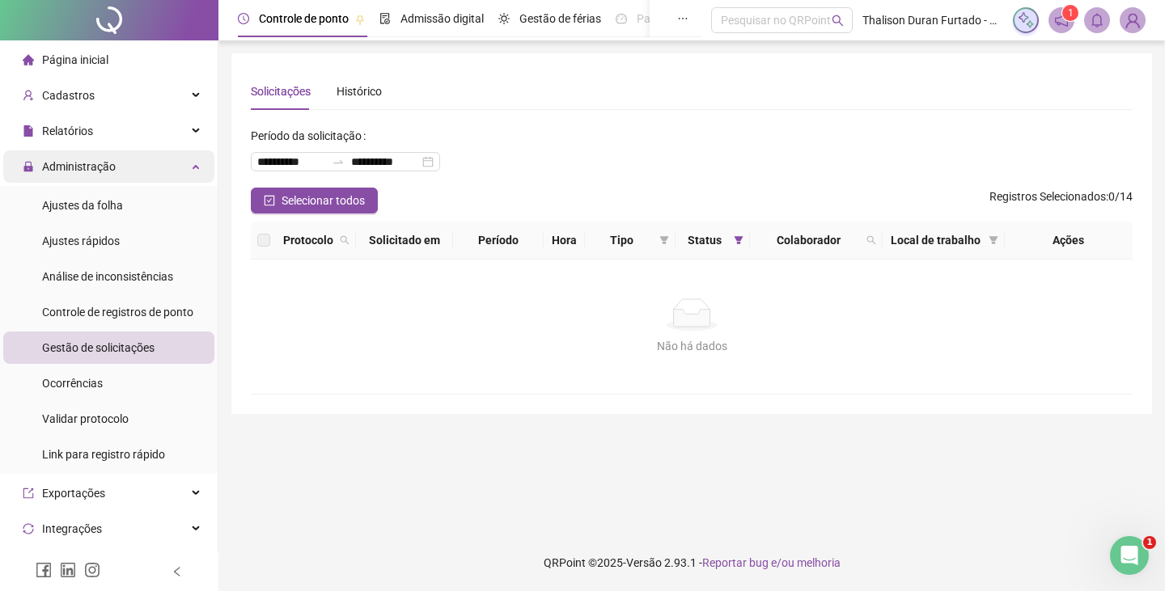
click at [184, 167] on div "Administração" at bounding box center [108, 166] width 211 height 32
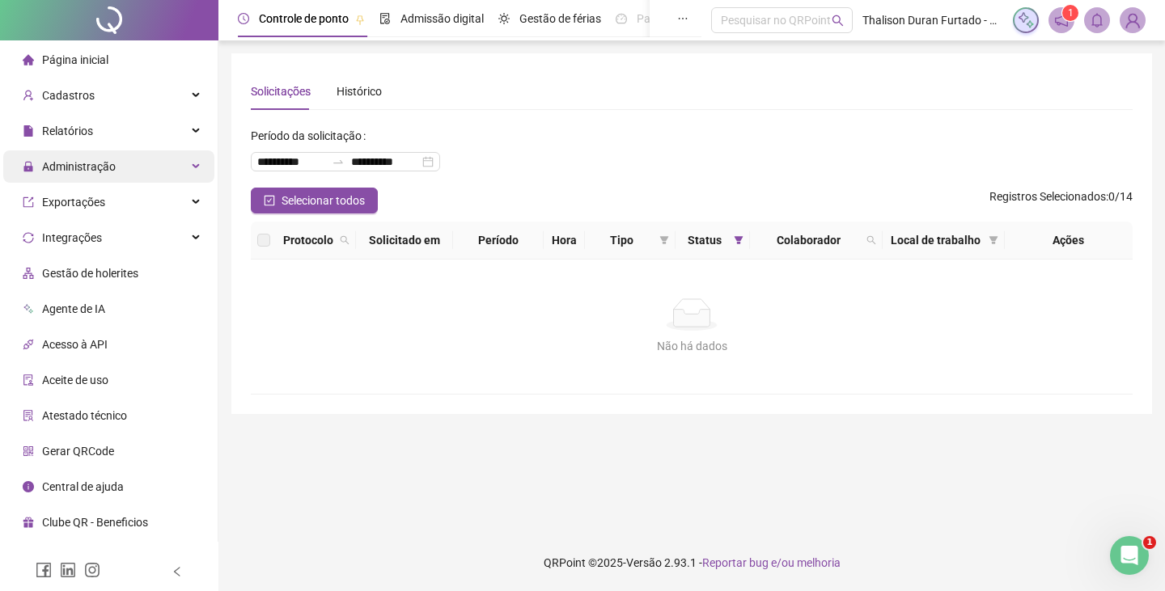
click at [192, 173] on div "Administração" at bounding box center [108, 166] width 211 height 32
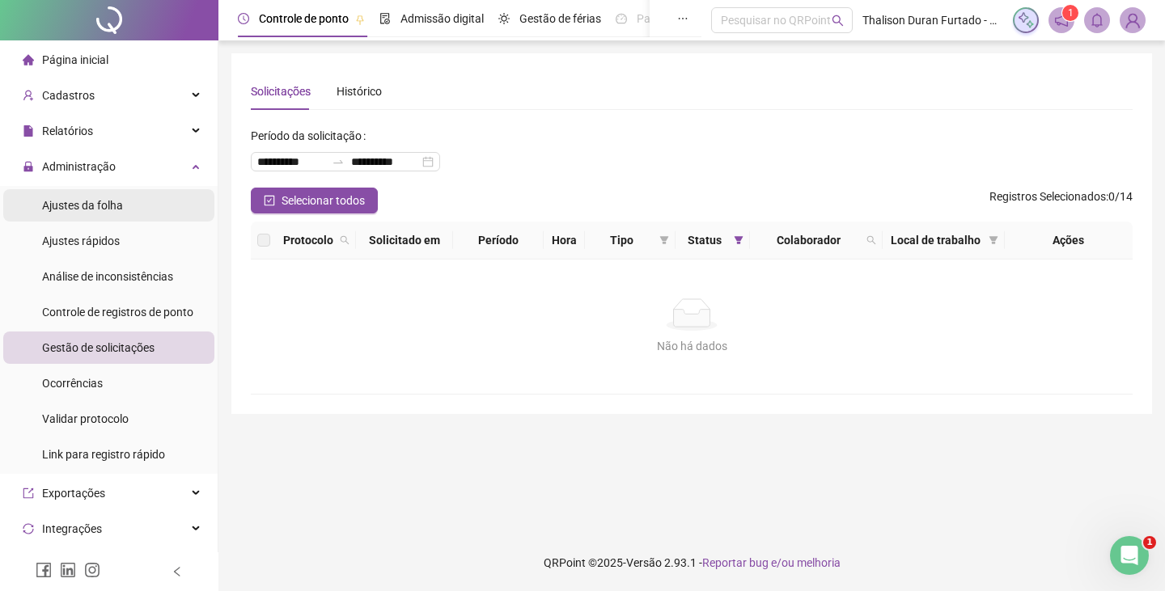
drag, startPoint x: 133, startPoint y: 210, endPoint x: 142, endPoint y: 214, distance: 9.5
click at [133, 210] on li "Ajustes da folha" at bounding box center [108, 205] width 211 height 32
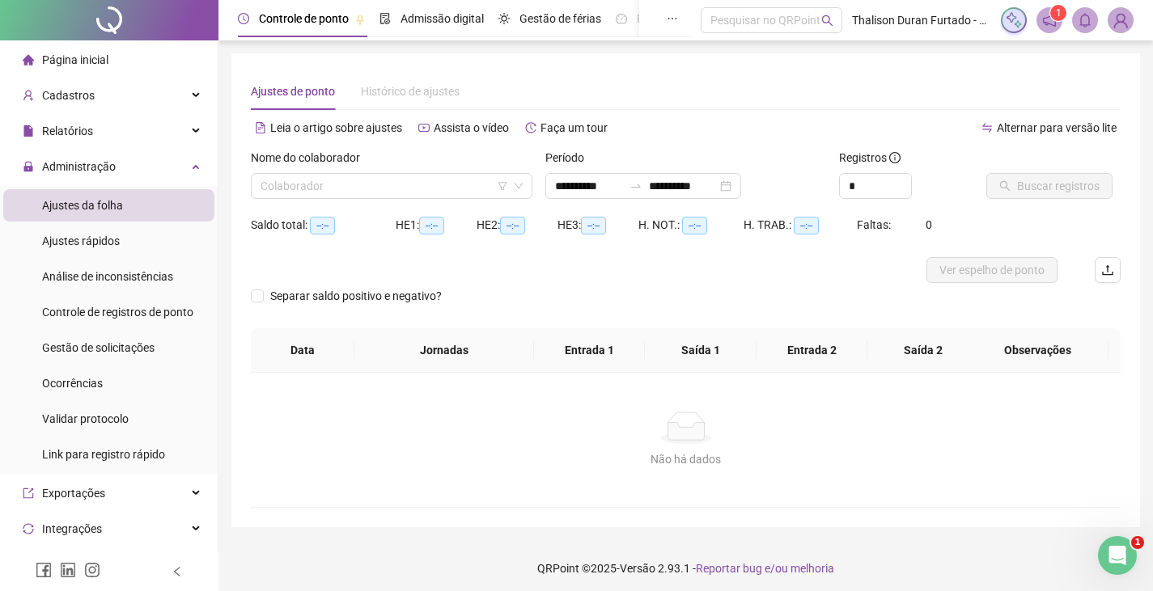
type input "**********"
click at [369, 193] on input "search" at bounding box center [385, 186] width 248 height 24
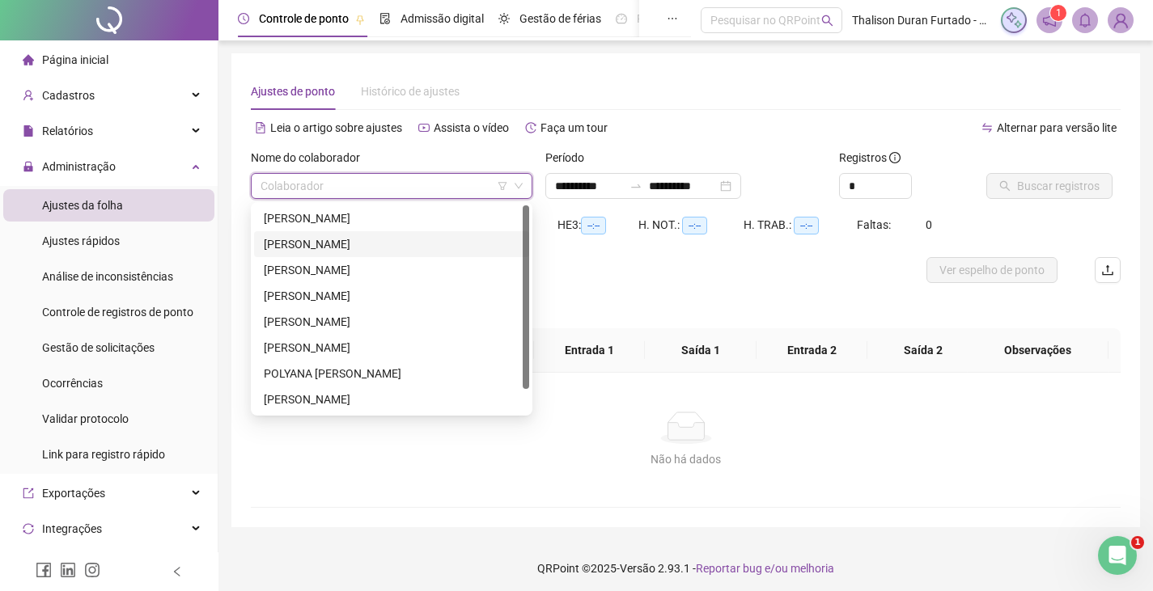
click at [333, 254] on div "[PERSON_NAME]" at bounding box center [391, 244] width 275 height 26
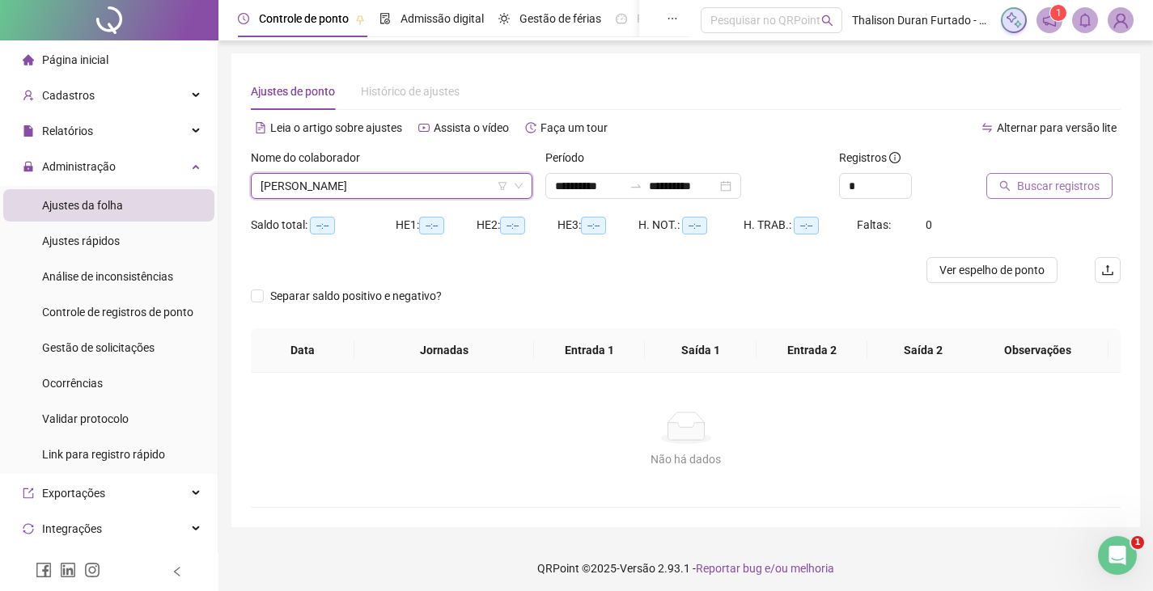
click at [1009, 176] on button "Buscar registros" at bounding box center [1049, 186] width 126 height 26
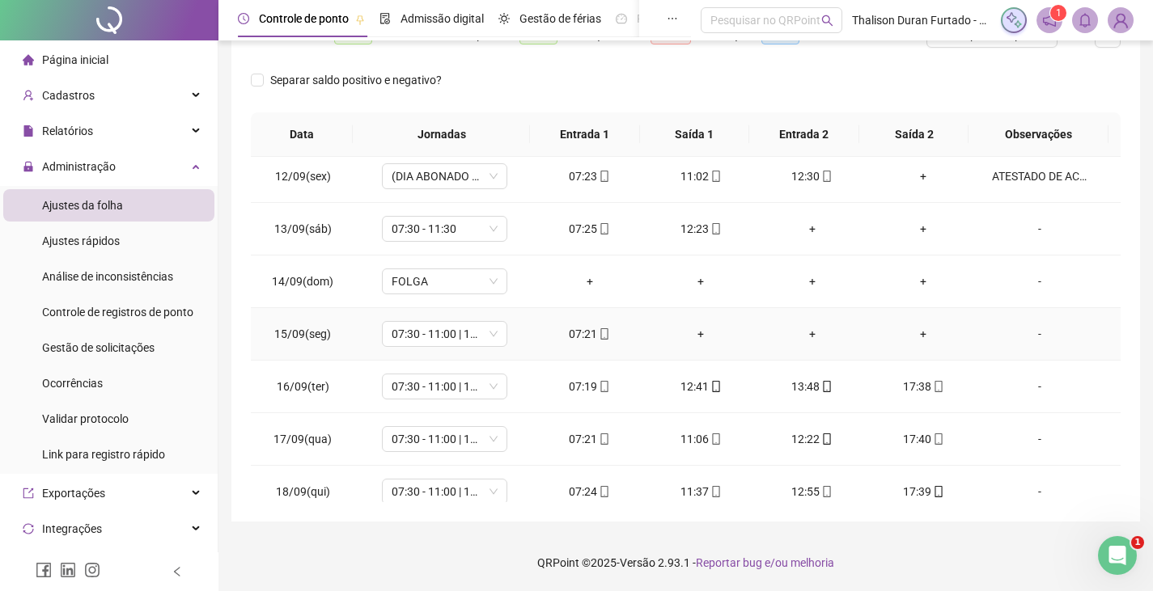
scroll to position [601, 0]
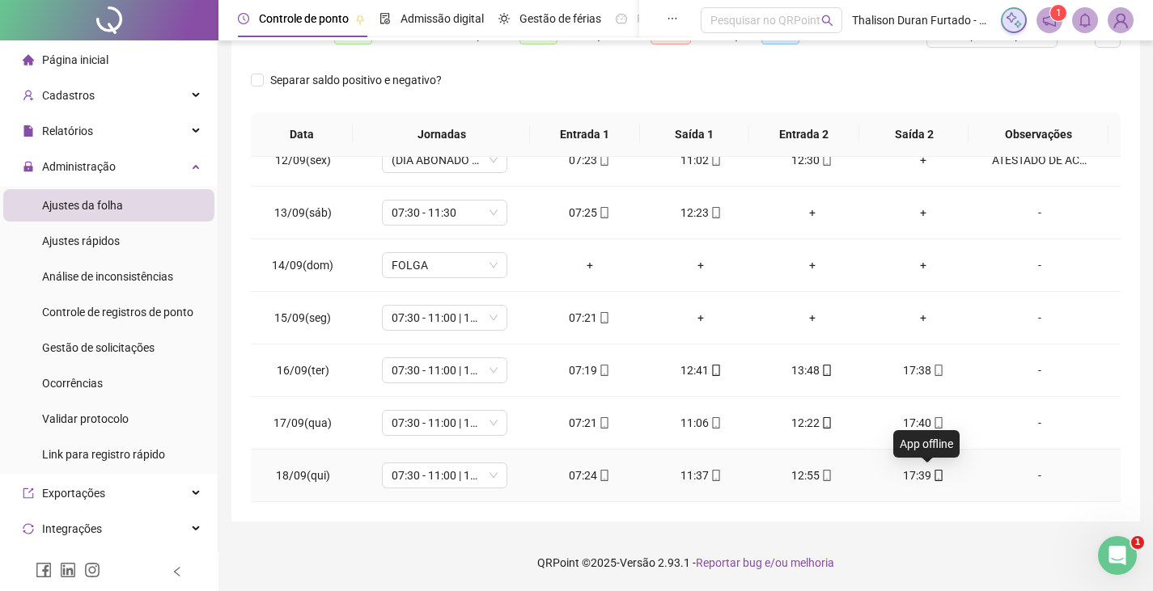
click at [933, 476] on icon "mobile" at bounding box center [938, 475] width 11 height 11
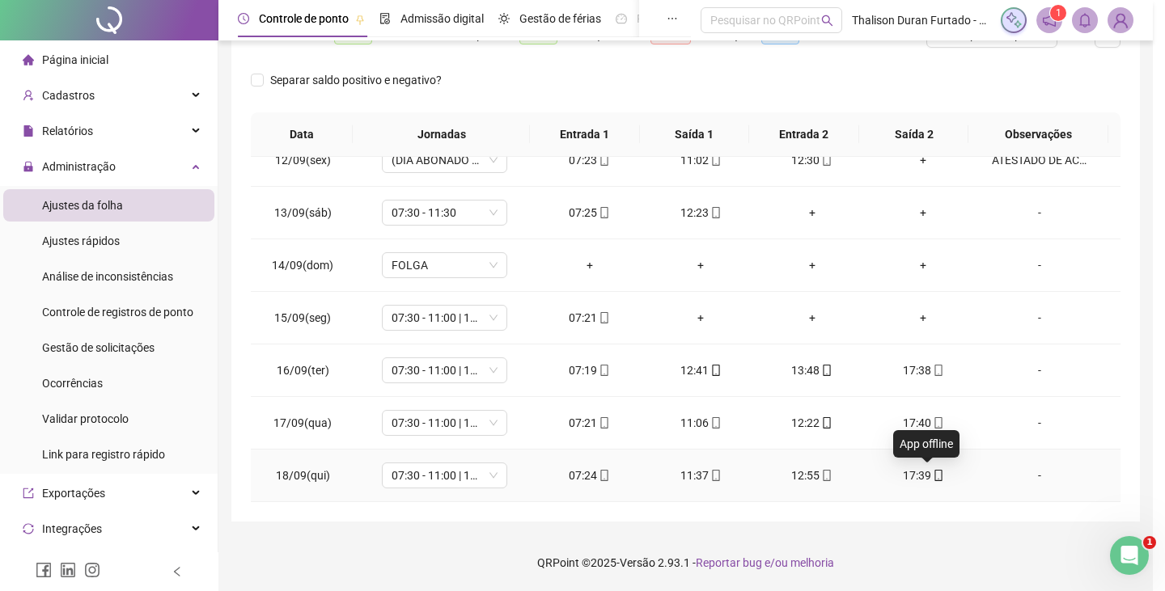
type input "**********"
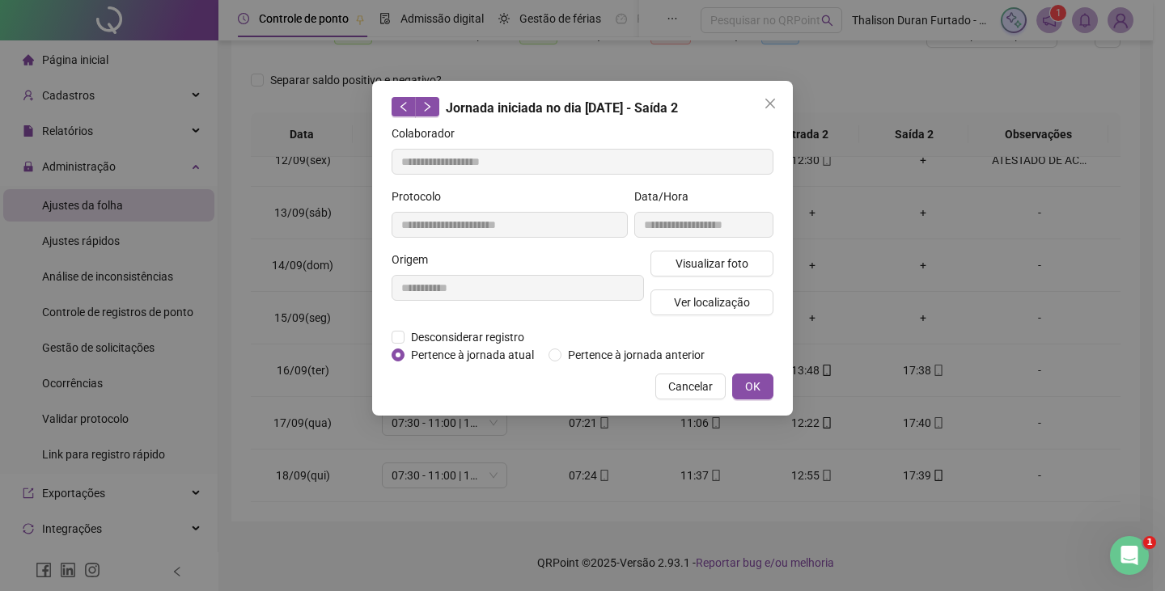
click at [675, 248] on div "**********" at bounding box center [704, 219] width 146 height 63
click at [673, 261] on button "Visualizar foto" at bounding box center [711, 264] width 123 height 26
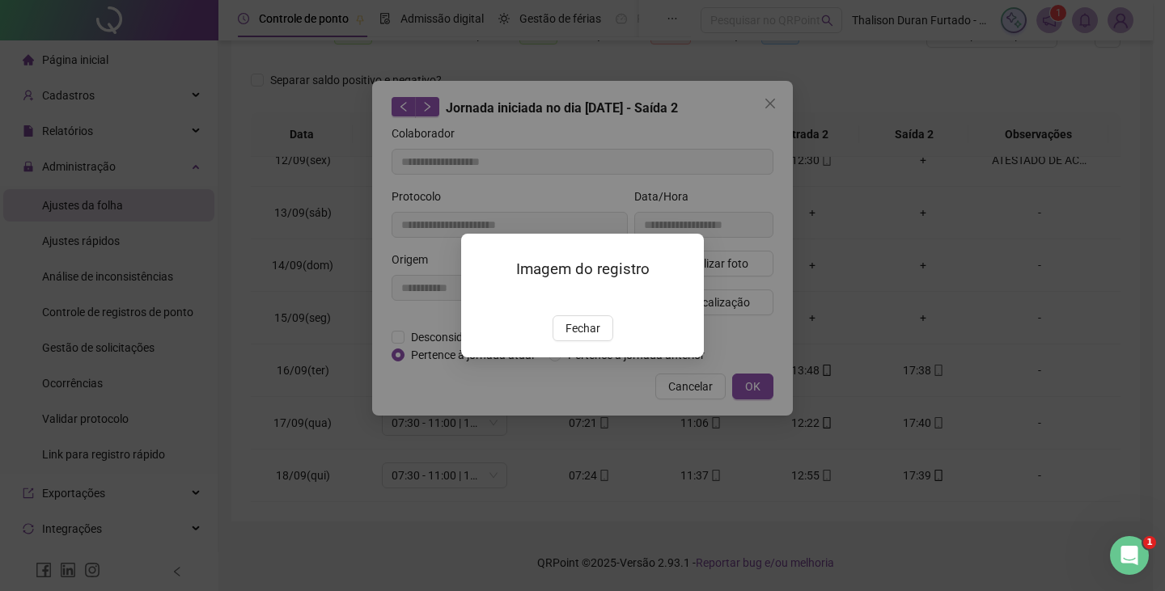
click at [570, 337] on span "Fechar" at bounding box center [582, 329] width 35 height 18
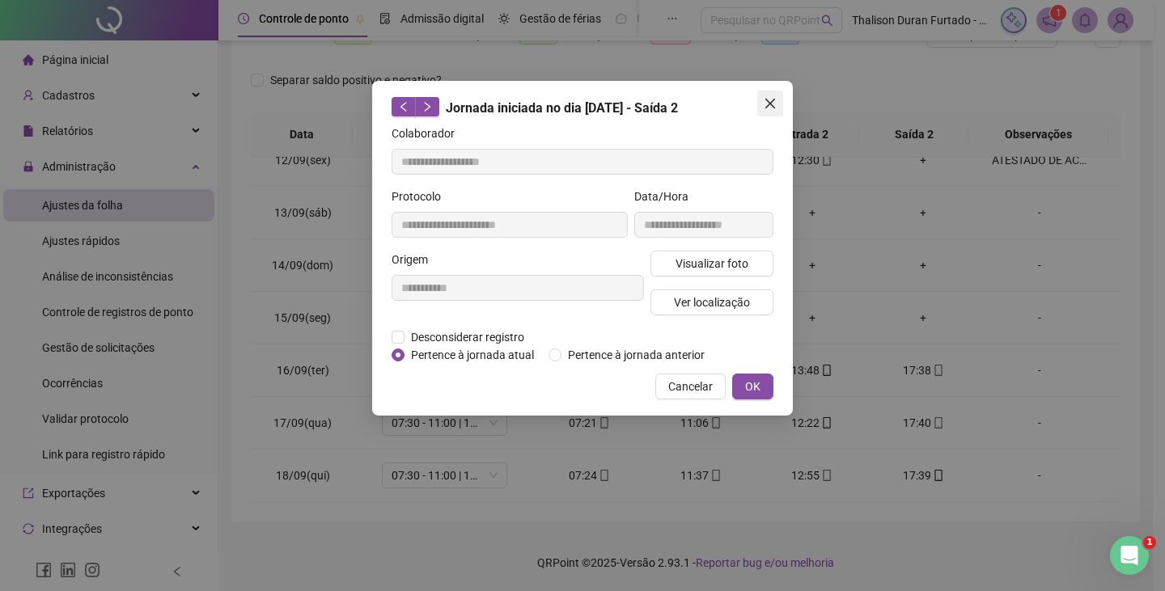
click at [766, 98] on icon "close" at bounding box center [770, 103] width 13 height 13
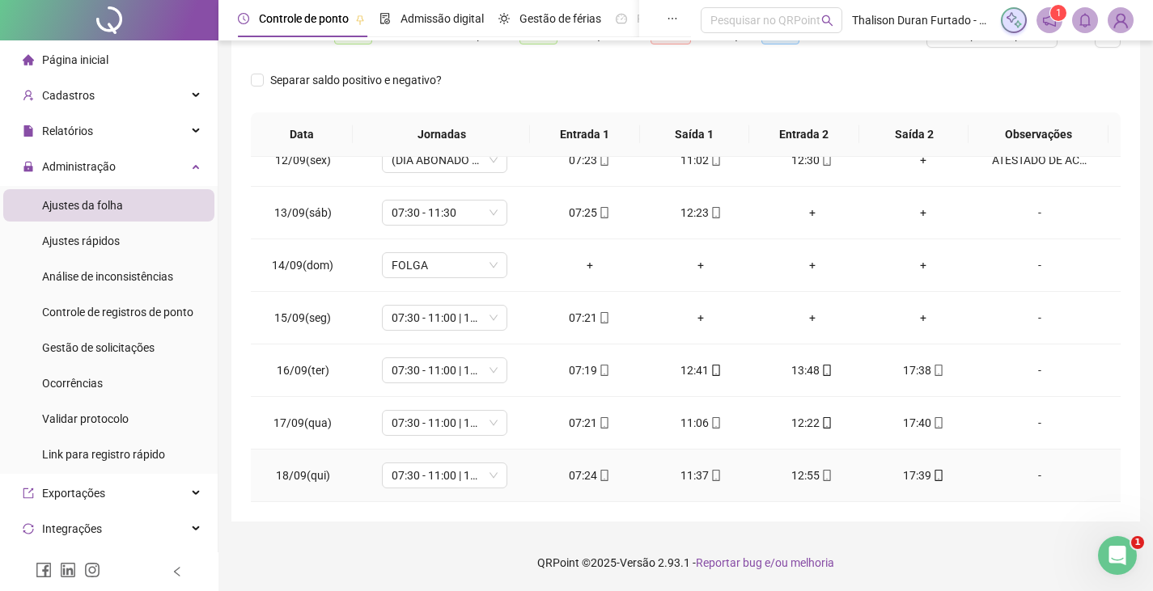
click at [933, 473] on icon "mobile" at bounding box center [938, 475] width 11 height 11
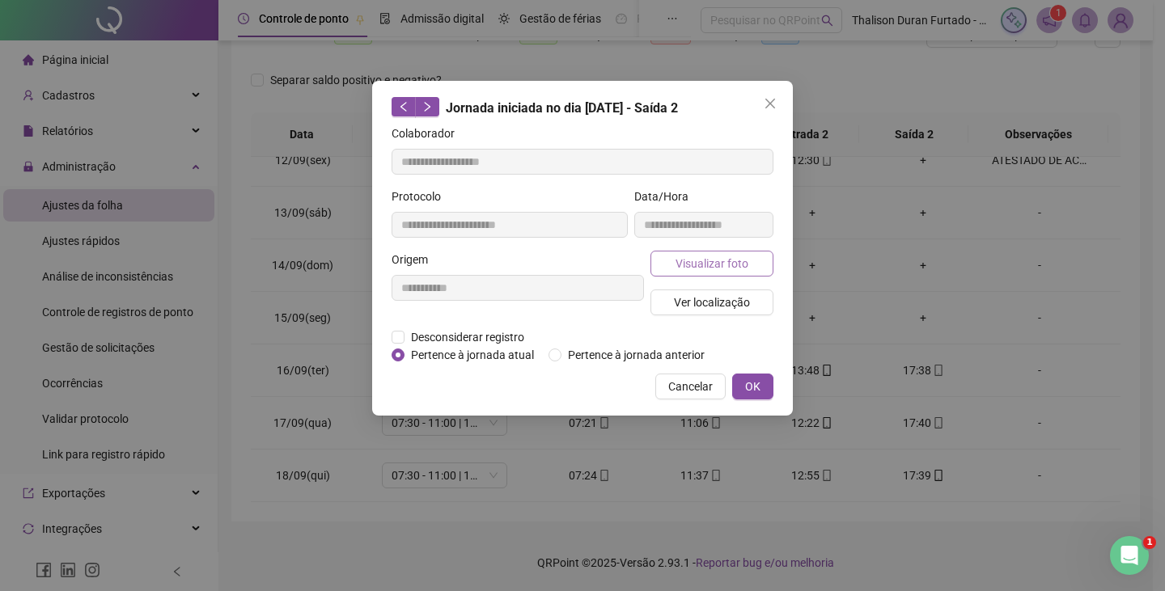
click at [703, 259] on span "Visualizar foto" at bounding box center [712, 264] width 73 height 18
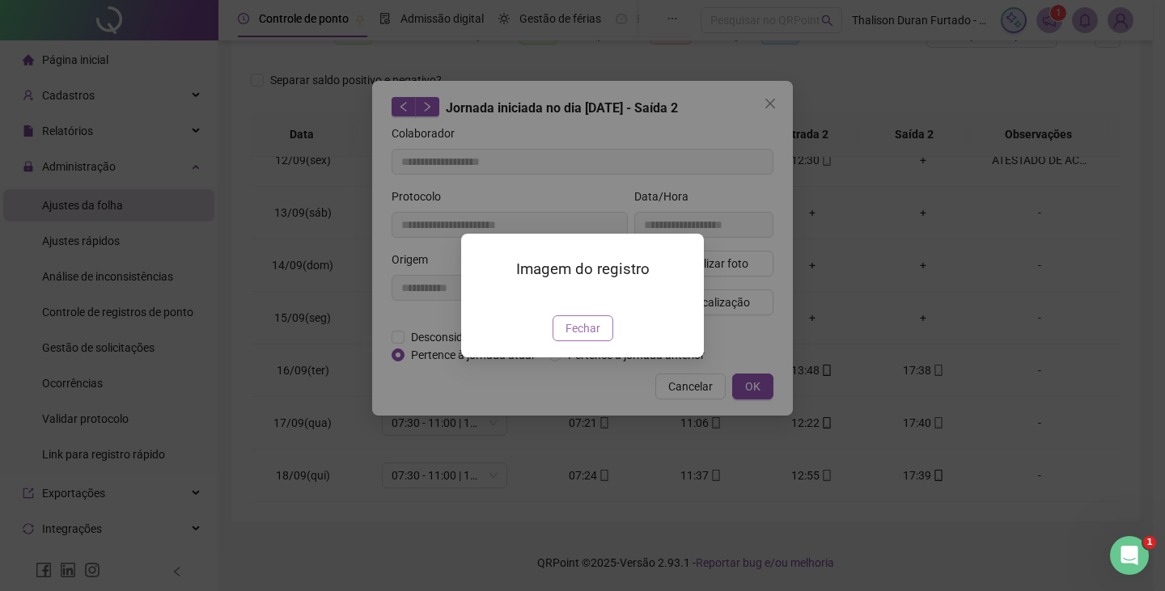
click at [587, 337] on span "Fechar" at bounding box center [582, 329] width 35 height 18
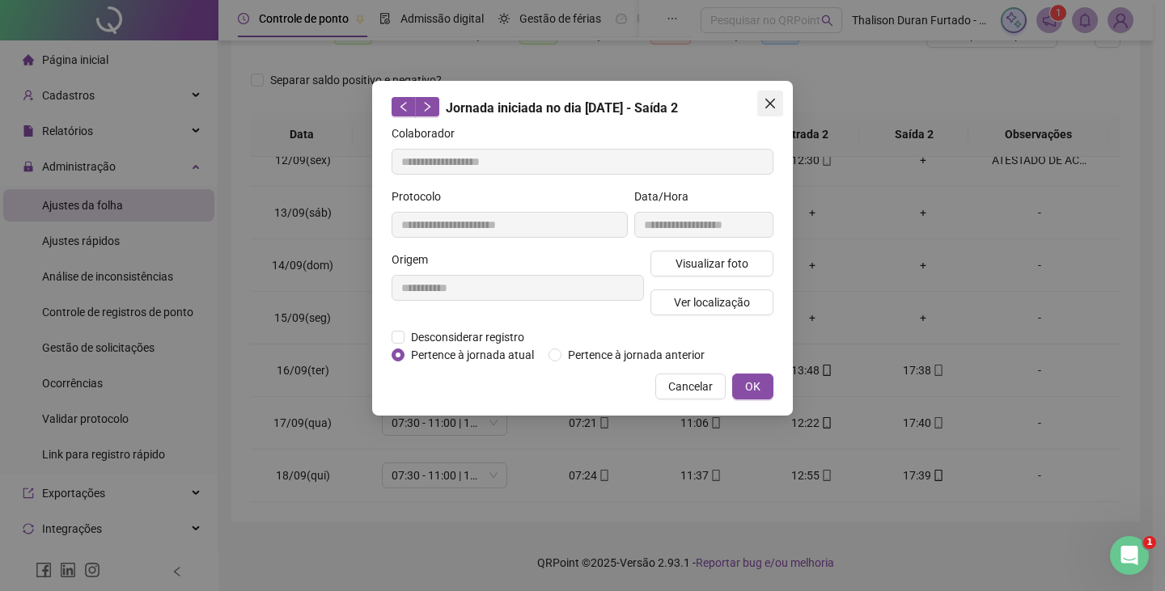
click at [765, 100] on icon "close" at bounding box center [770, 104] width 10 height 10
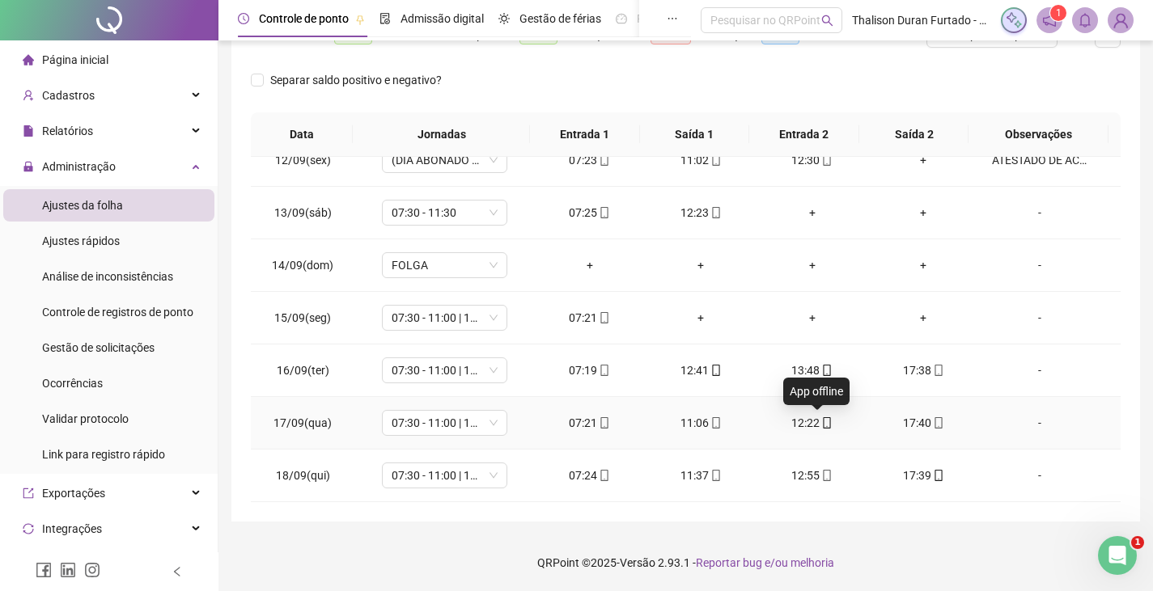
click at [821, 424] on icon "mobile" at bounding box center [826, 422] width 11 height 11
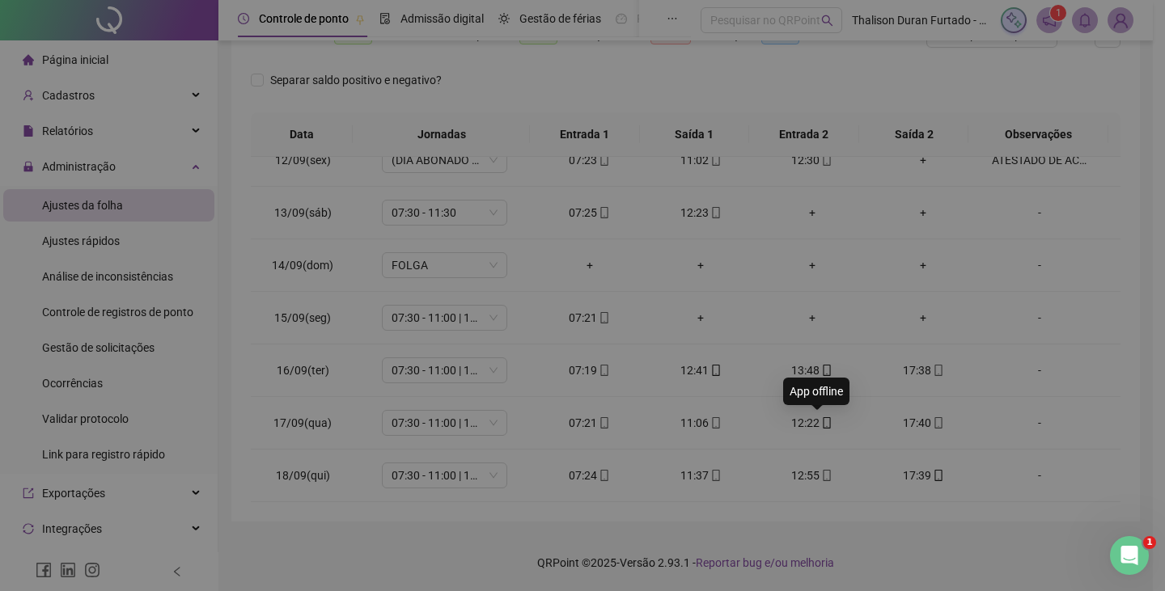
type input "**********"
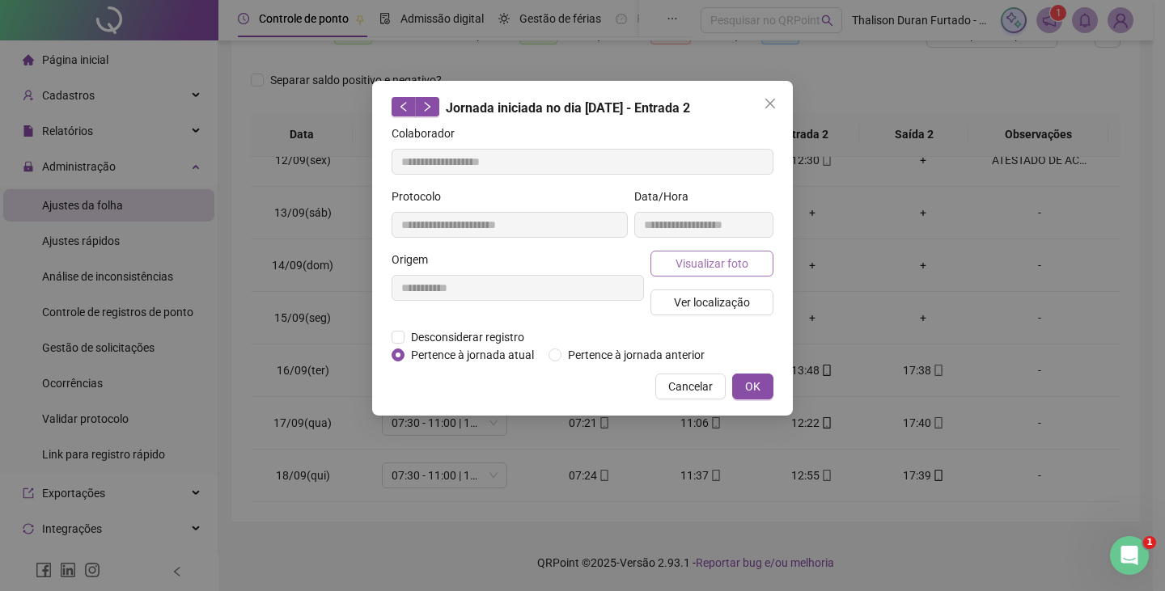
click at [705, 257] on span "Visualizar foto" at bounding box center [712, 264] width 73 height 18
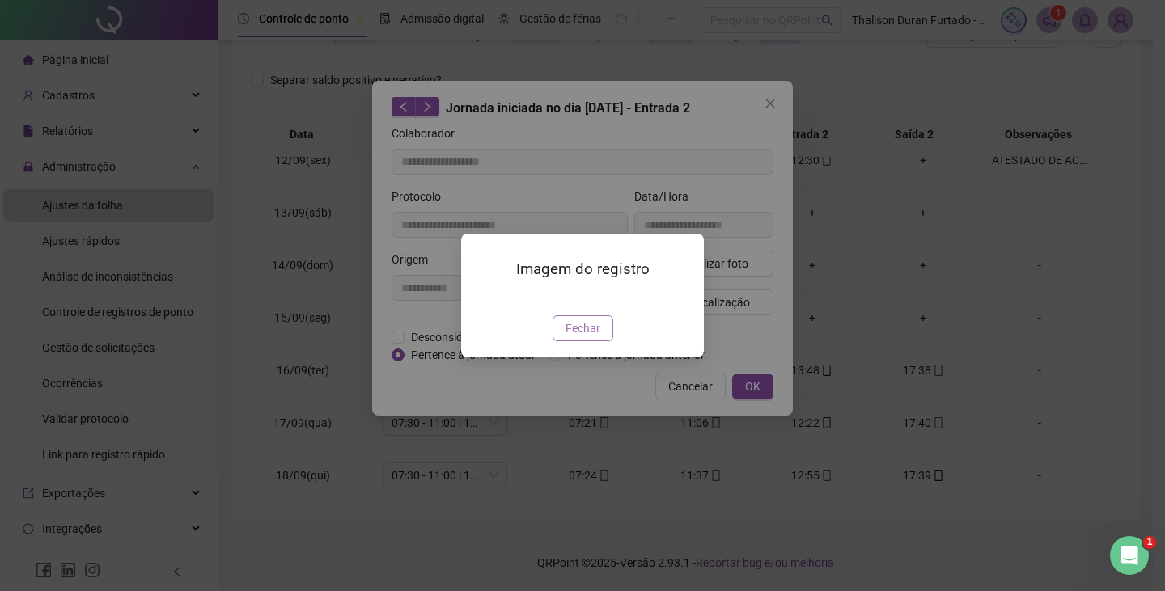
click at [600, 341] on button "Fechar" at bounding box center [583, 329] width 61 height 26
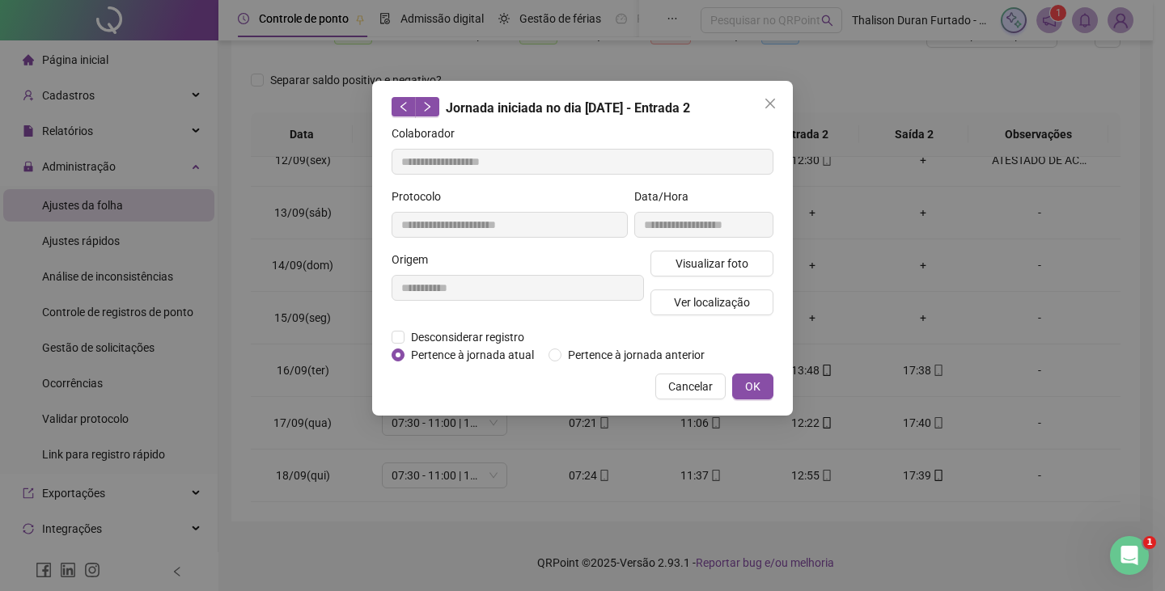
click at [772, 100] on icon "close" at bounding box center [770, 103] width 13 height 13
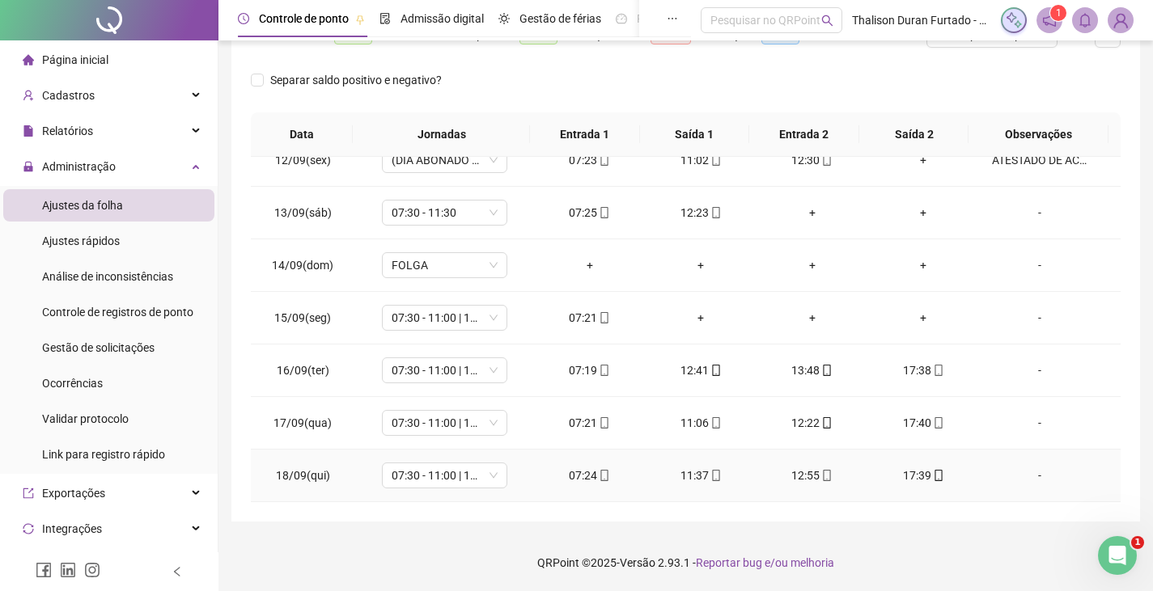
click at [821, 478] on icon "mobile" at bounding box center [826, 475] width 11 height 11
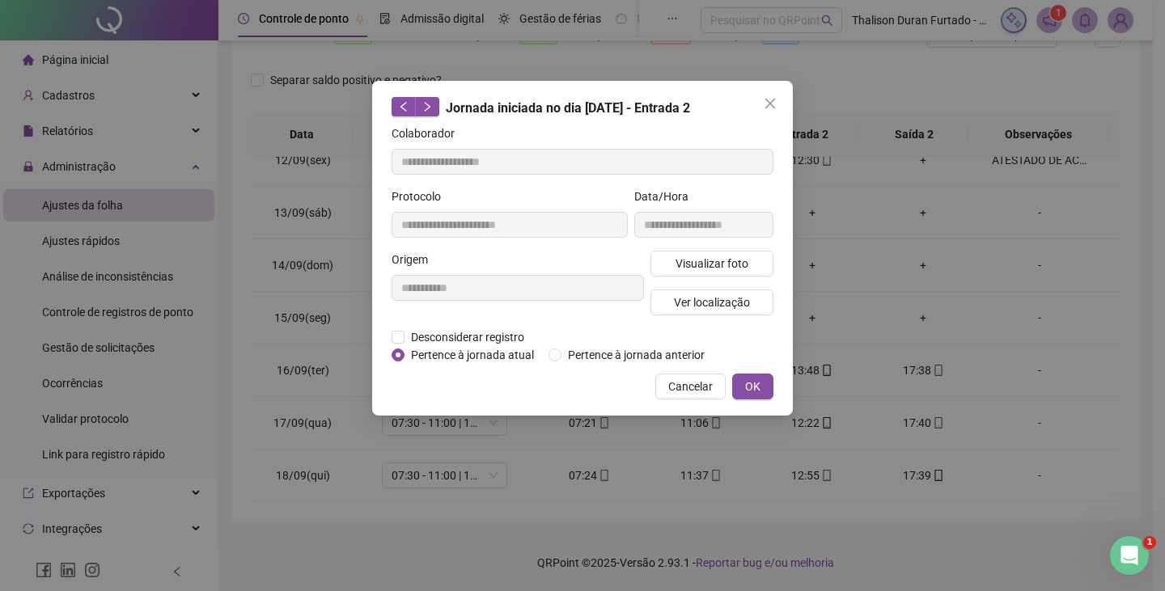
type input "**********"
click at [703, 264] on span "Visualizar foto" at bounding box center [712, 264] width 73 height 18
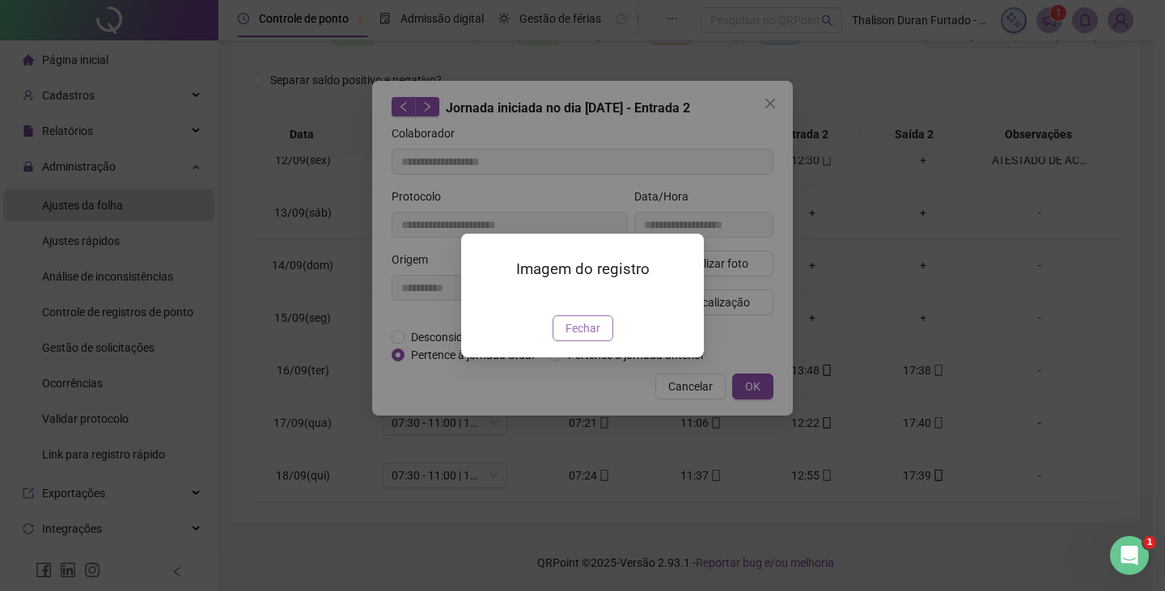
click at [591, 337] on span "Fechar" at bounding box center [582, 329] width 35 height 18
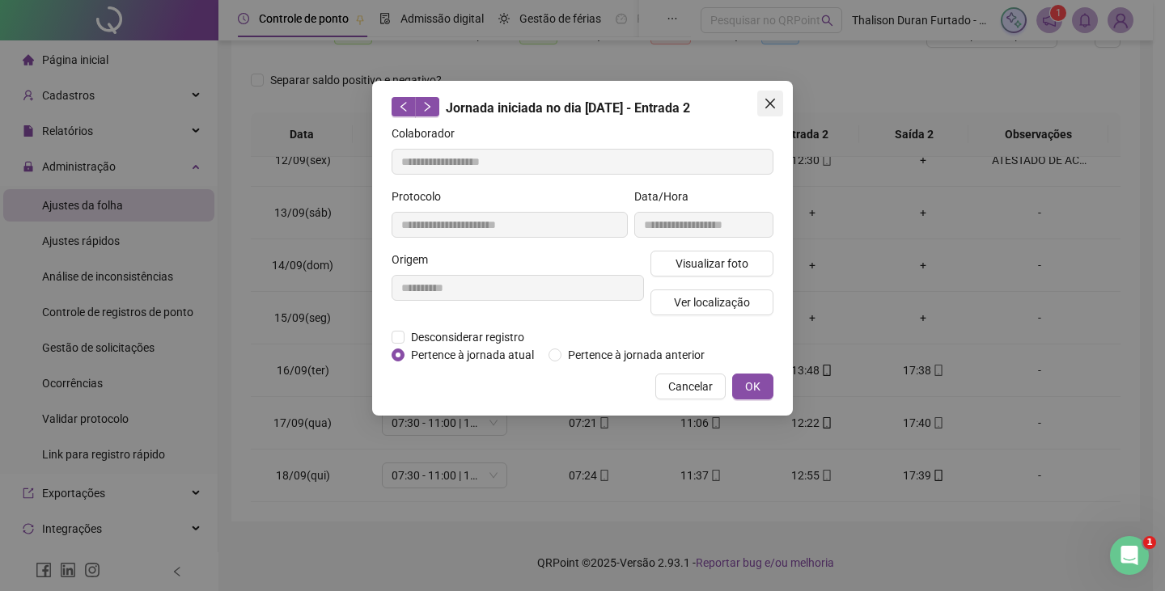
click at [775, 100] on icon "close" at bounding box center [770, 104] width 10 height 10
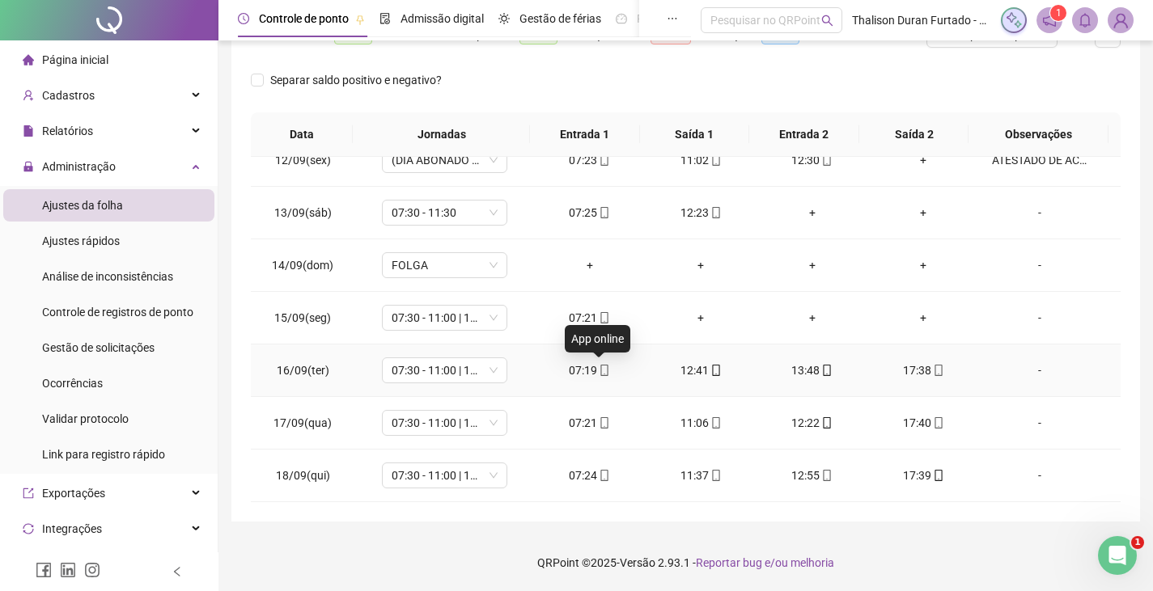
click at [600, 372] on icon "mobile" at bounding box center [603, 370] width 7 height 11
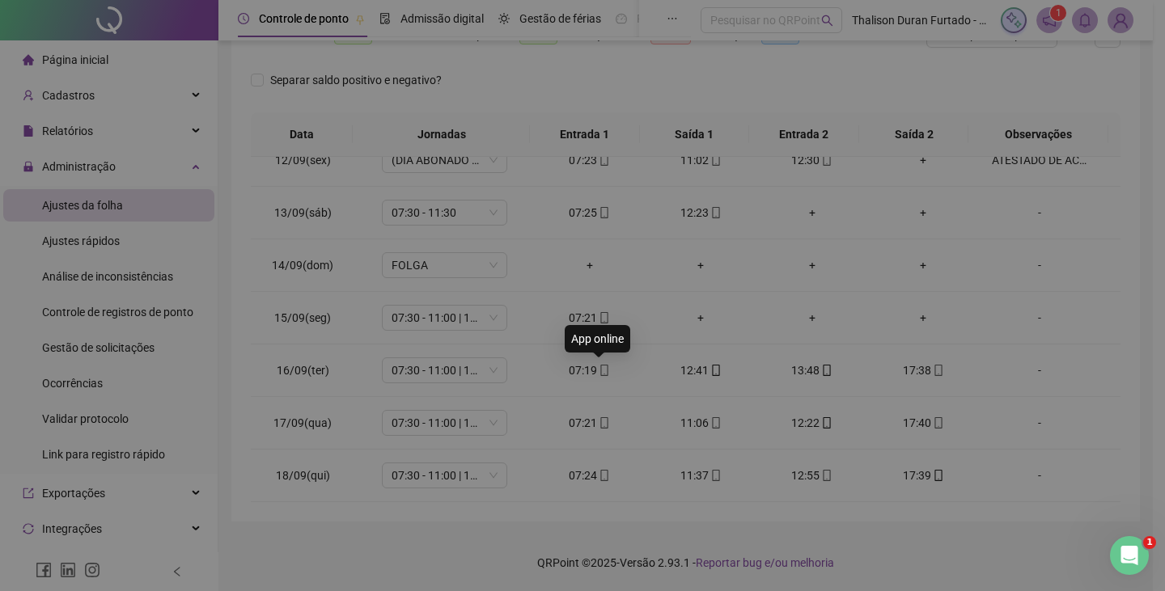
type input "**********"
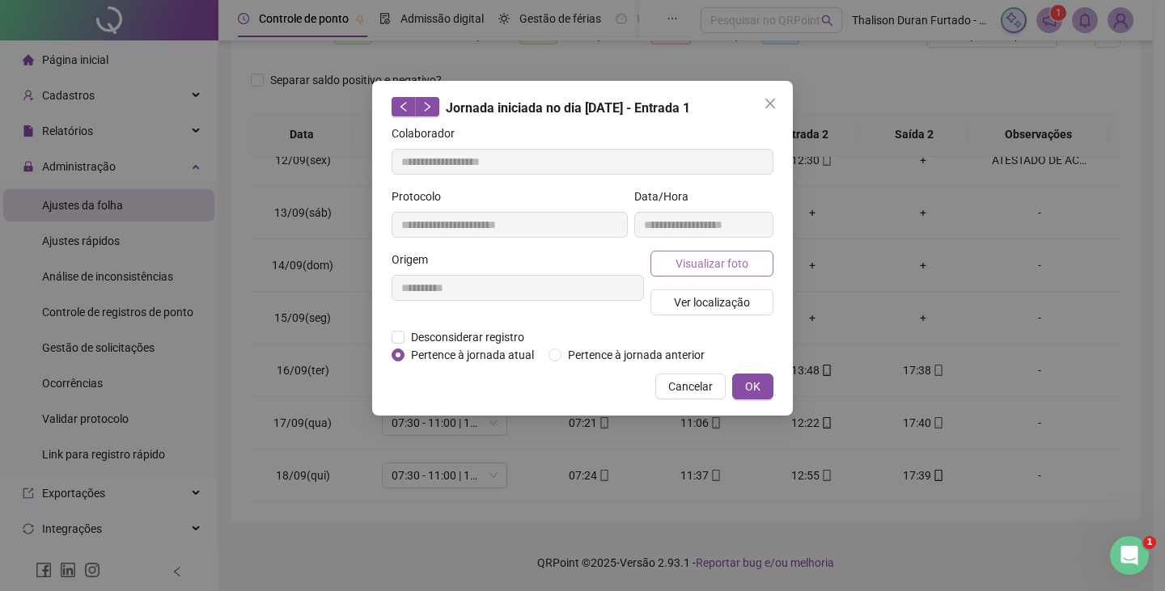
click at [706, 265] on span "Visualizar foto" at bounding box center [712, 264] width 73 height 18
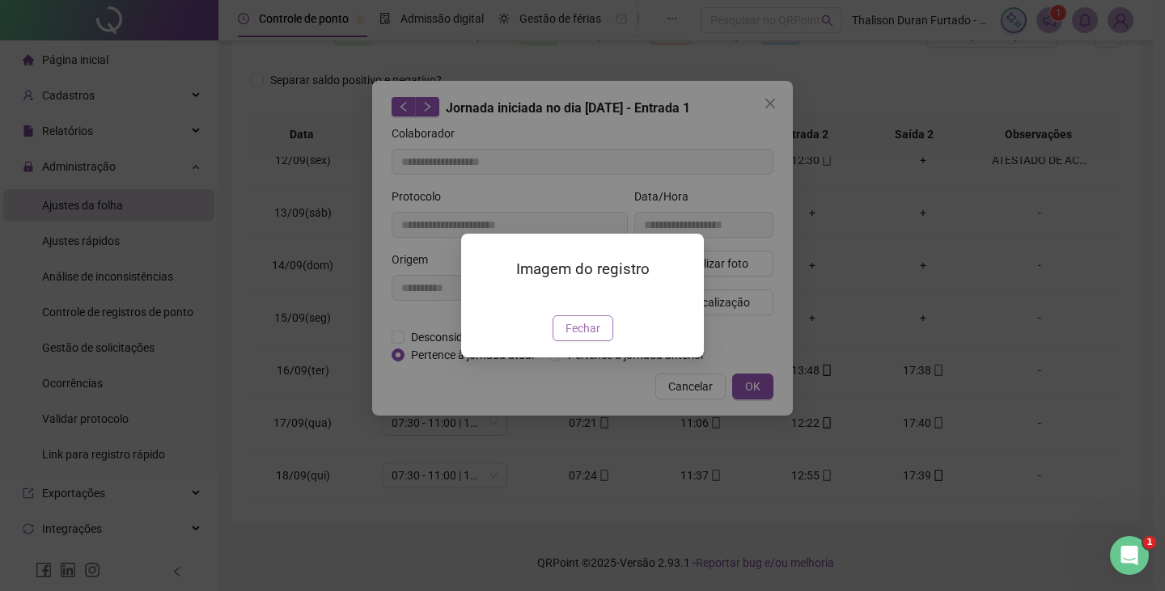
click at [591, 337] on span "Fechar" at bounding box center [582, 329] width 35 height 18
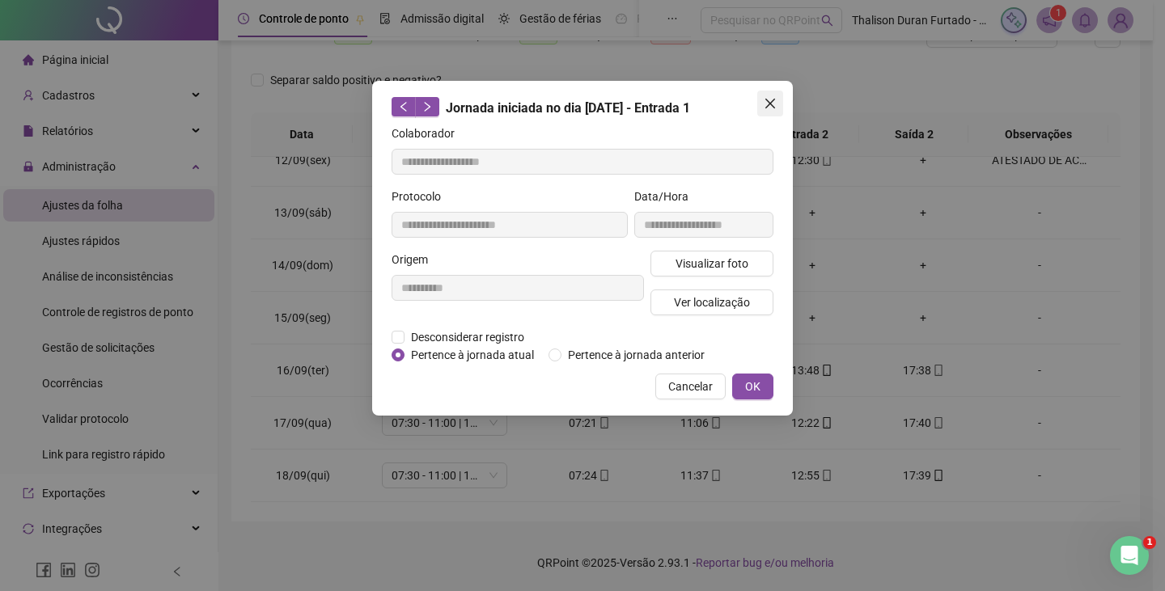
click at [775, 97] on icon "close" at bounding box center [770, 103] width 13 height 13
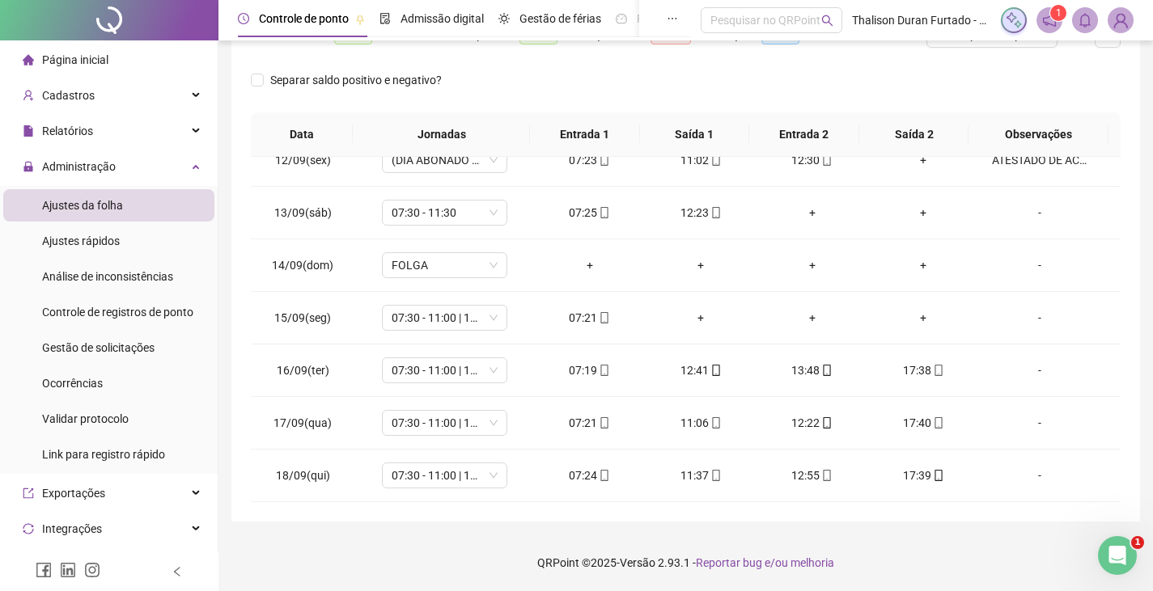
scroll to position [0, 0]
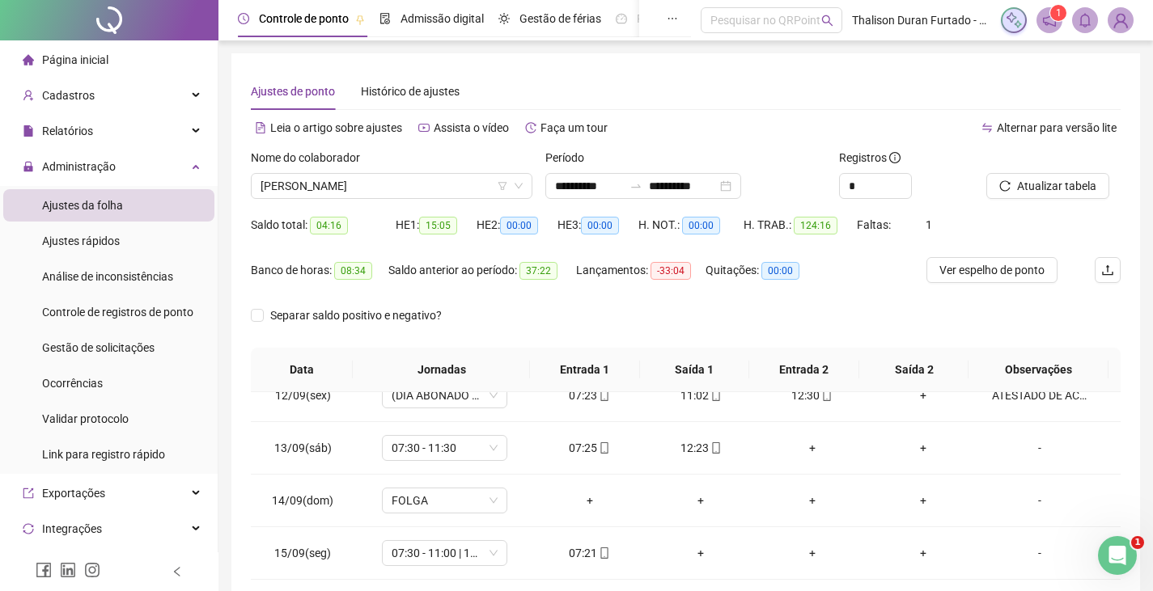
click at [1054, 18] on sup "1" at bounding box center [1058, 13] width 16 height 16
click at [1057, 18] on span "1" at bounding box center [1059, 12] width 6 height 11
click at [396, 193] on span "[PERSON_NAME]" at bounding box center [392, 186] width 262 height 24
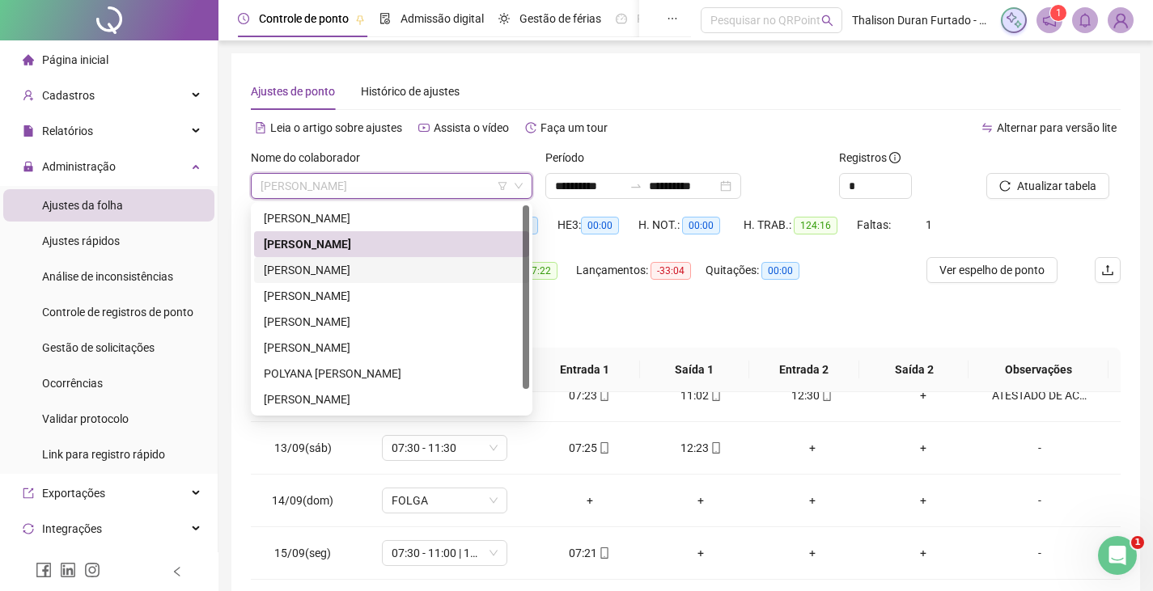
drag, startPoint x: 369, startPoint y: 266, endPoint x: 477, endPoint y: 270, distance: 108.5
click at [369, 267] on div "[PERSON_NAME]" at bounding box center [392, 270] width 256 height 18
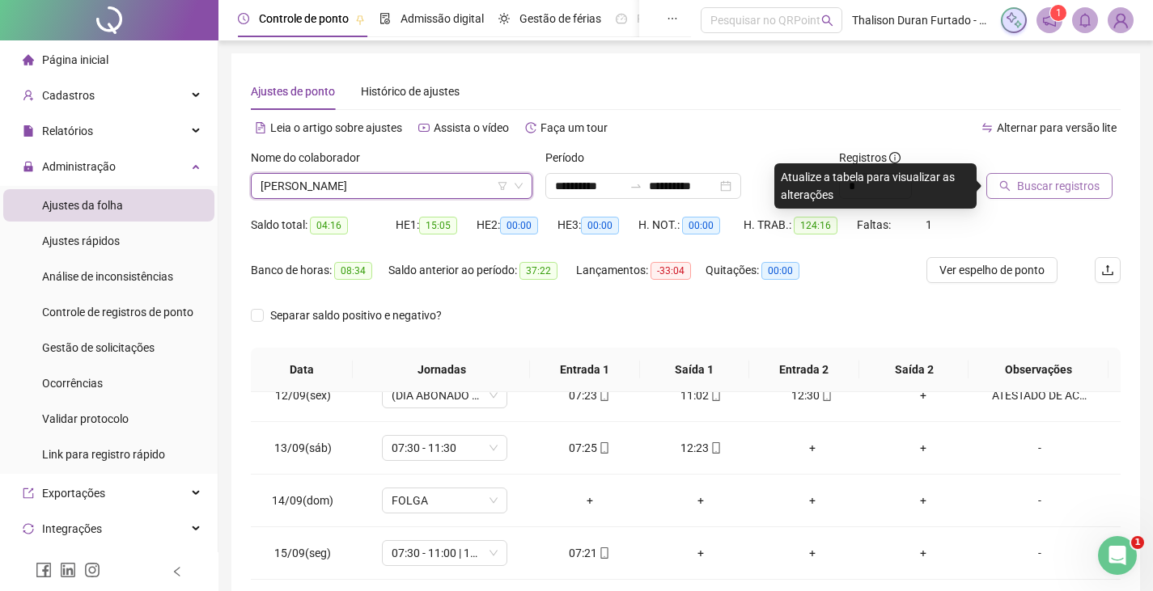
click at [1033, 194] on button "Buscar registros" at bounding box center [1049, 186] width 126 height 26
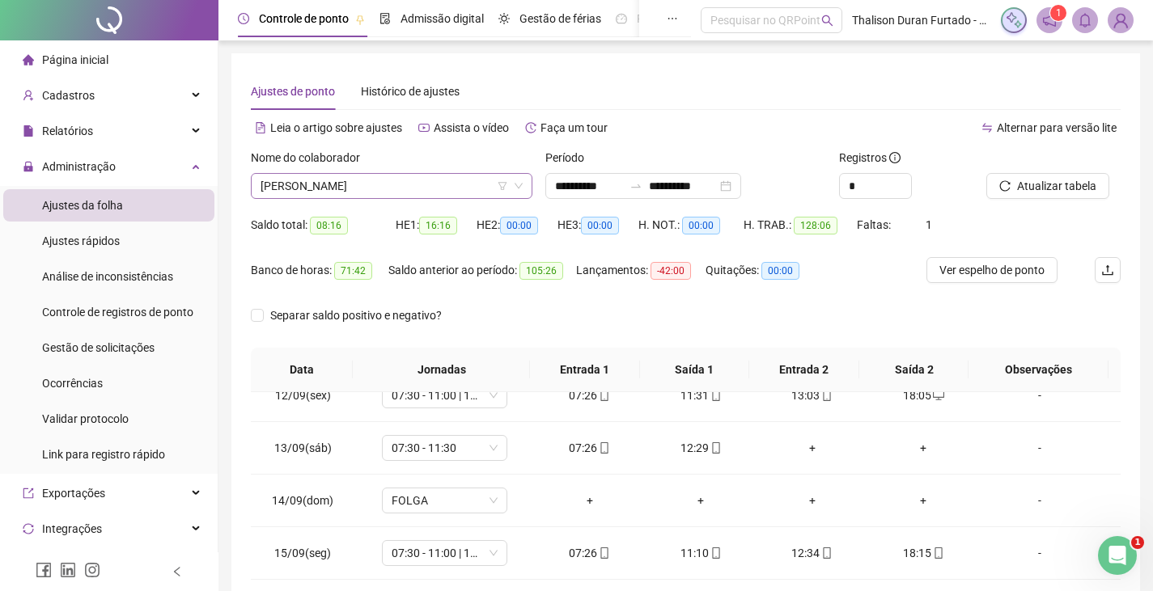
click at [449, 185] on span "[PERSON_NAME]" at bounding box center [392, 186] width 262 height 24
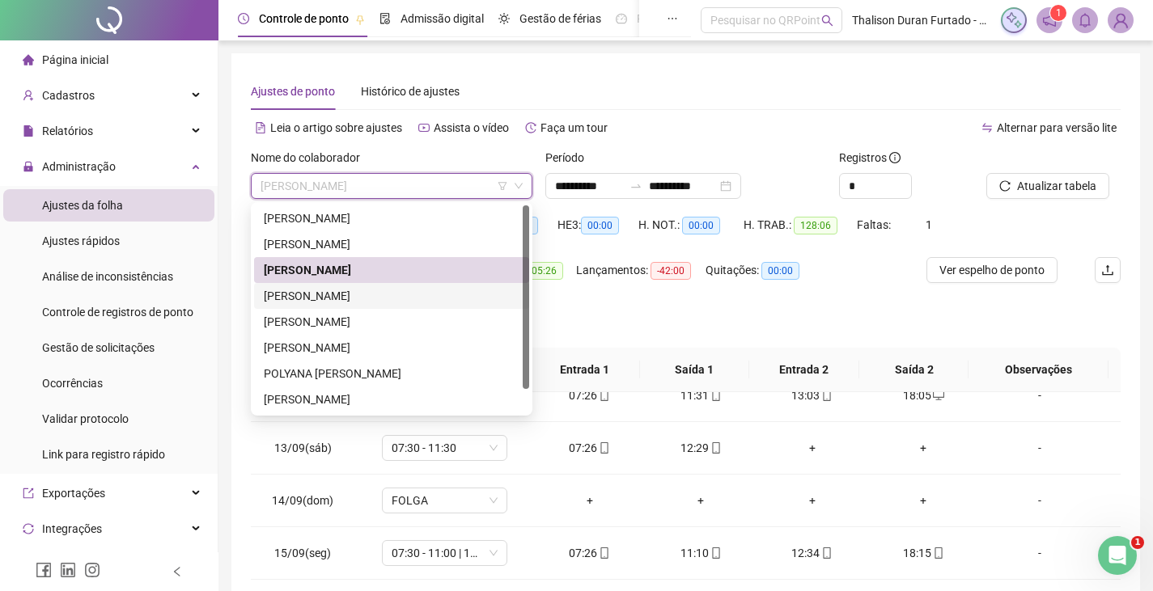
click at [391, 292] on div "[PERSON_NAME]" at bounding box center [392, 296] width 256 height 18
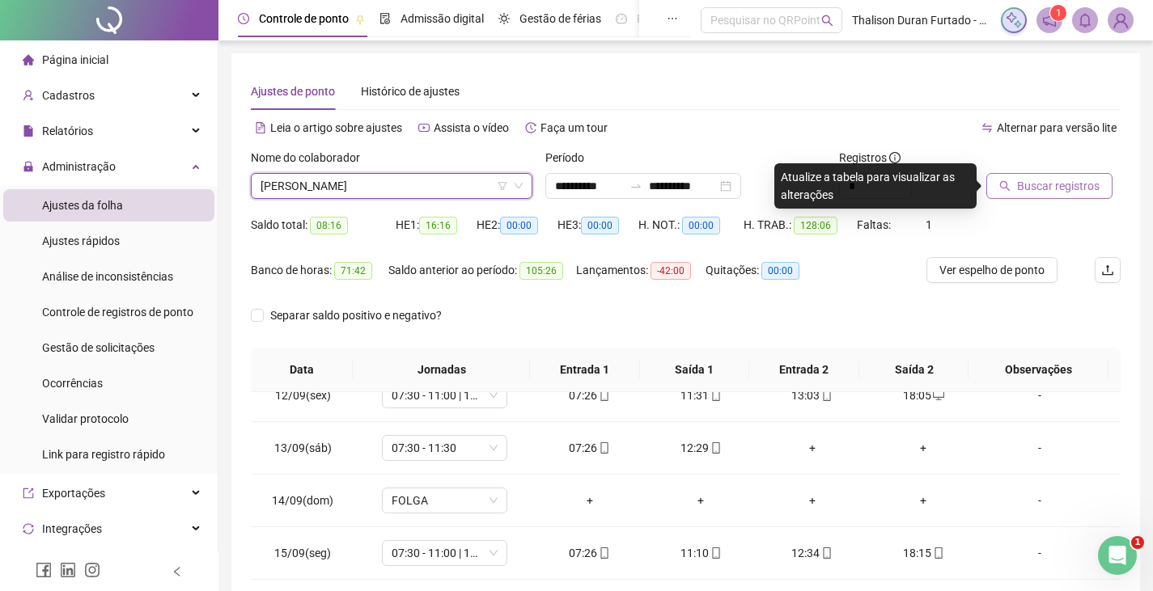
click at [1007, 189] on icon "search" at bounding box center [1004, 185] width 11 height 11
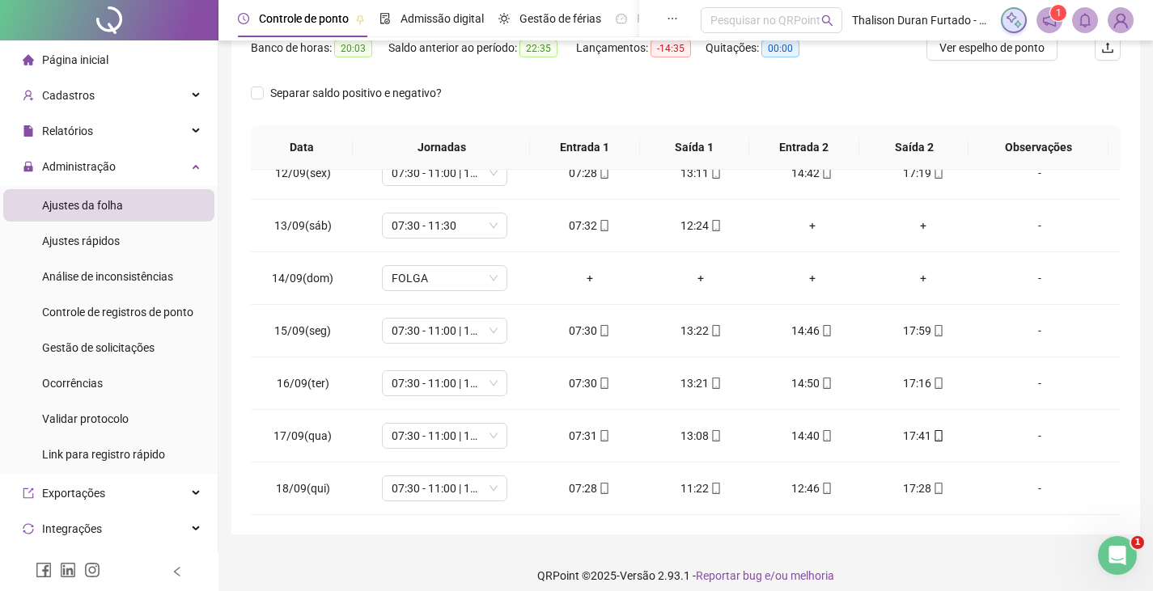
scroll to position [235, 0]
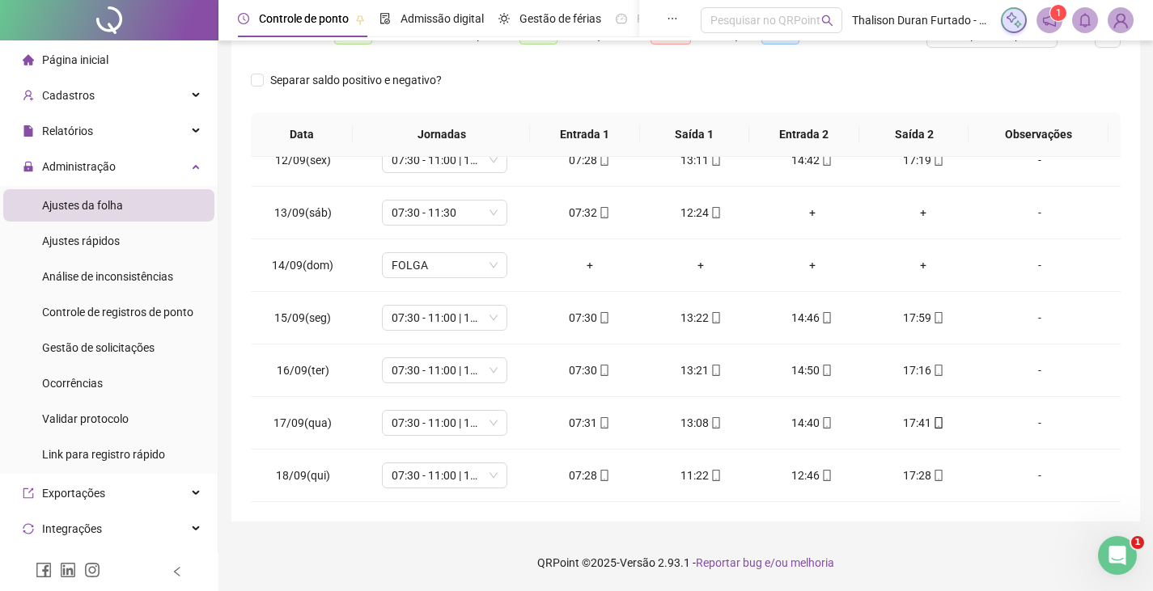
drag, startPoint x: 1142, startPoint y: 443, endPoint x: 1164, endPoint y: 247, distance: 197.0
click at [1153, 247] on html "**********" at bounding box center [576, 60] width 1153 height 591
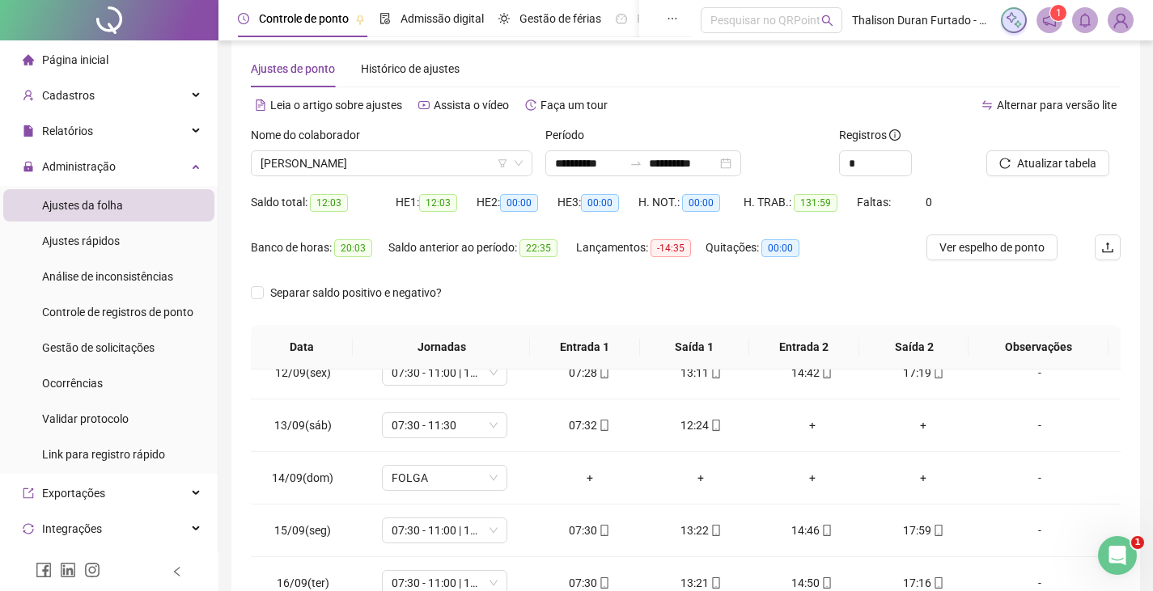
scroll to position [20, 0]
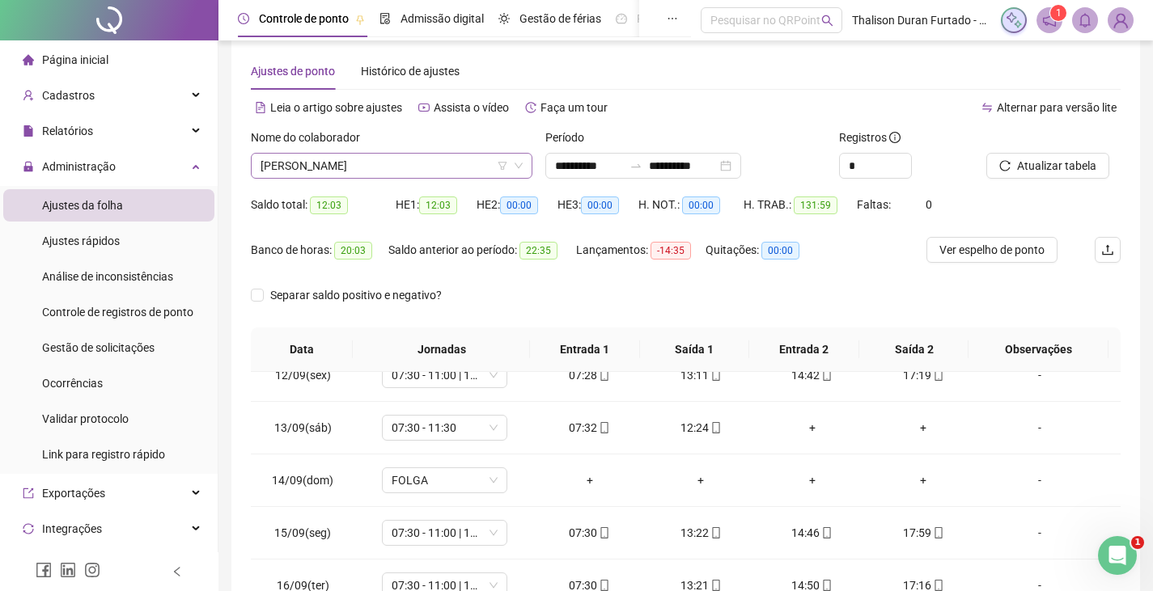
click at [342, 165] on span "[PERSON_NAME]" at bounding box center [392, 166] width 262 height 24
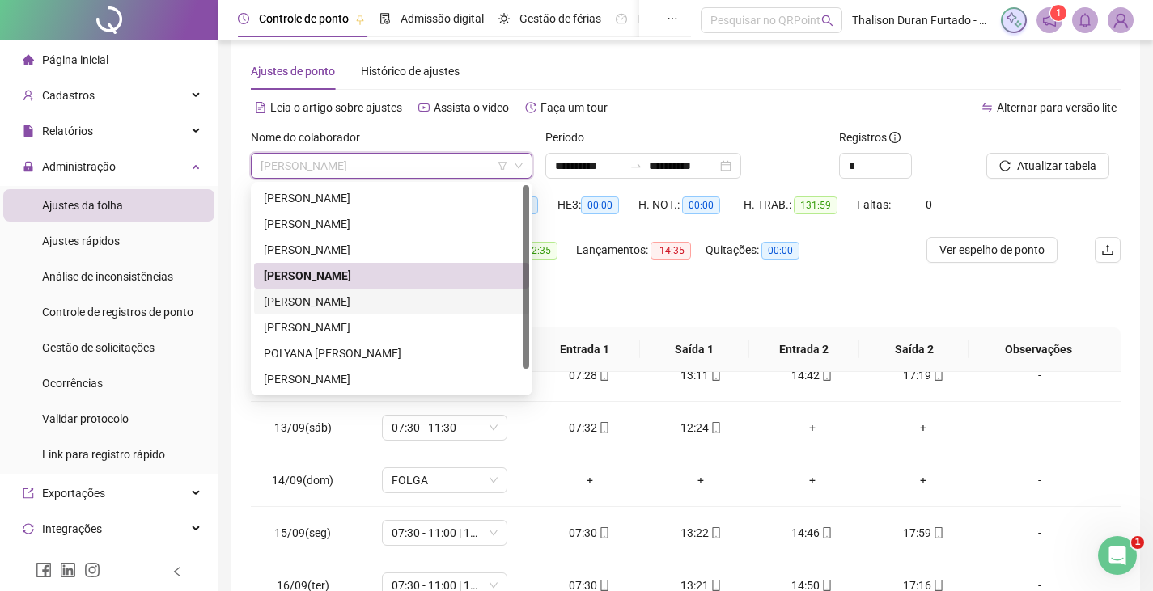
click at [334, 306] on div "[PERSON_NAME]" at bounding box center [392, 302] width 256 height 18
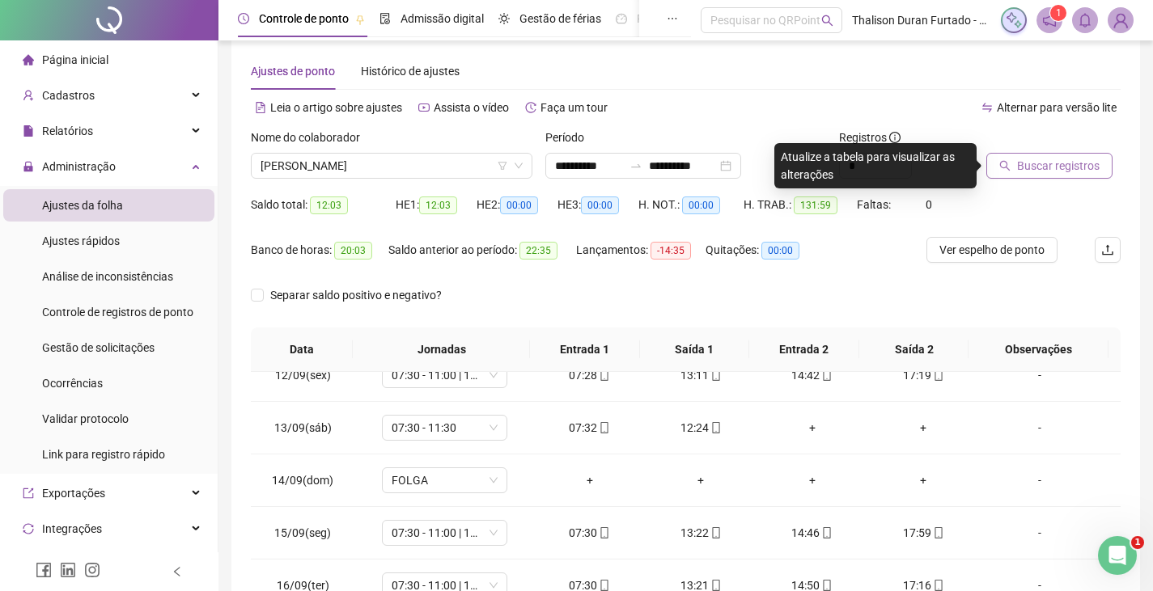
click at [1038, 173] on span "Buscar registros" at bounding box center [1058, 166] width 83 height 18
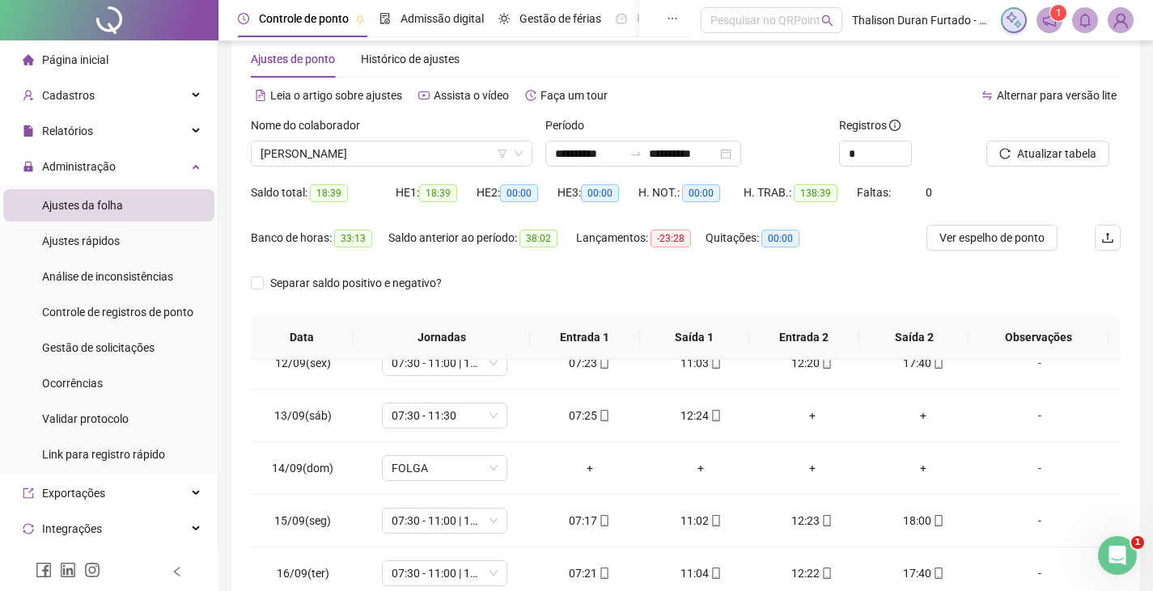
scroll to position [15, 0]
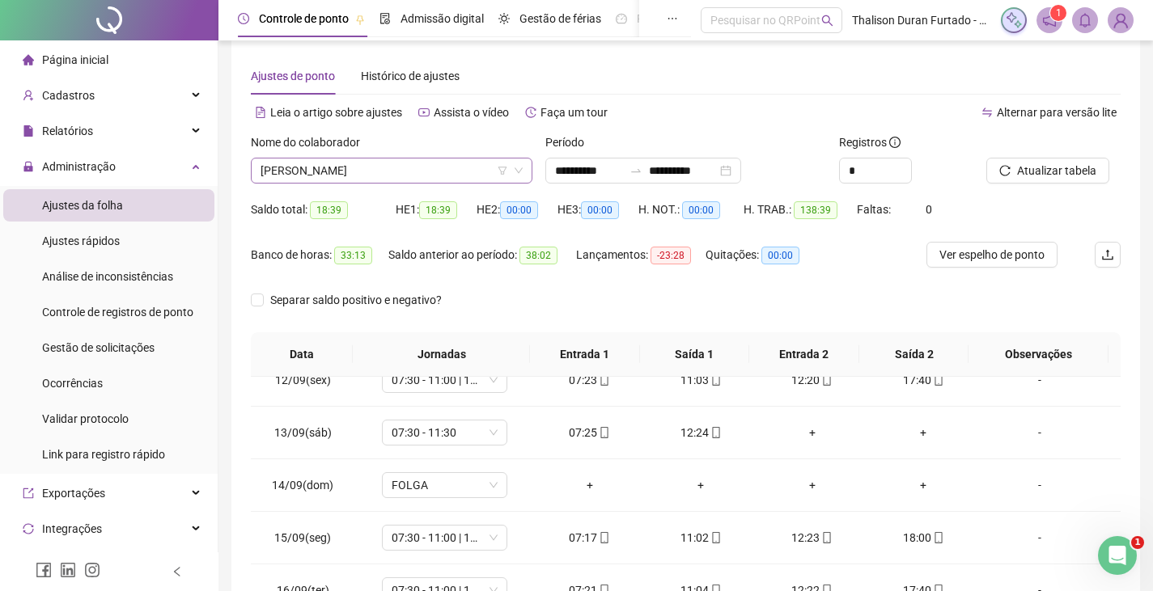
click at [451, 172] on span "[PERSON_NAME]" at bounding box center [392, 171] width 262 height 24
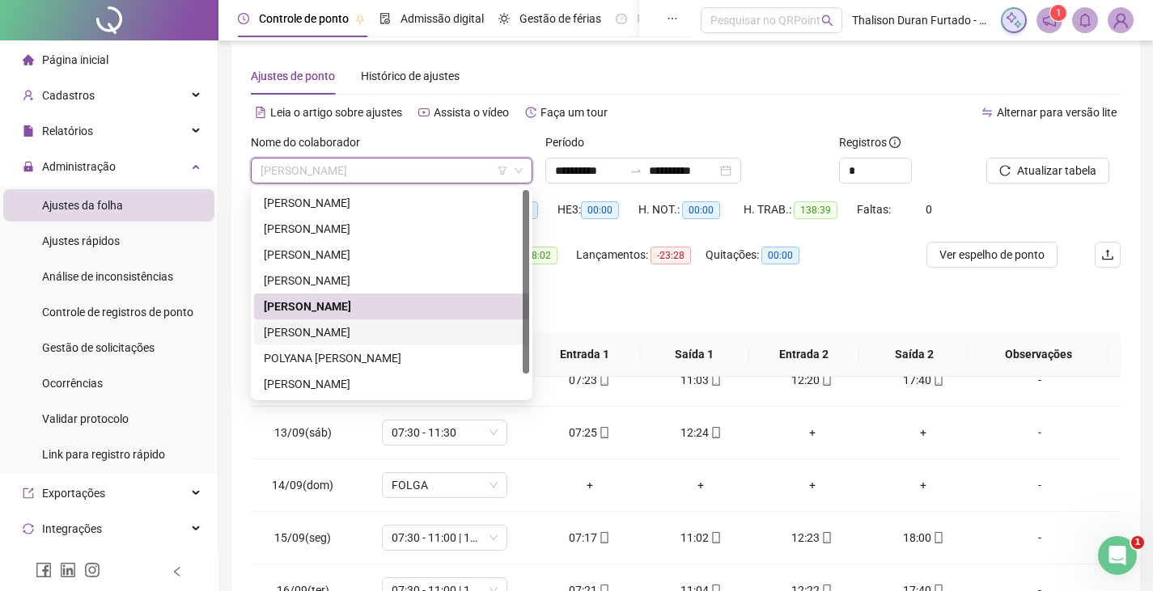
click at [383, 331] on div "[PERSON_NAME]" at bounding box center [392, 333] width 256 height 18
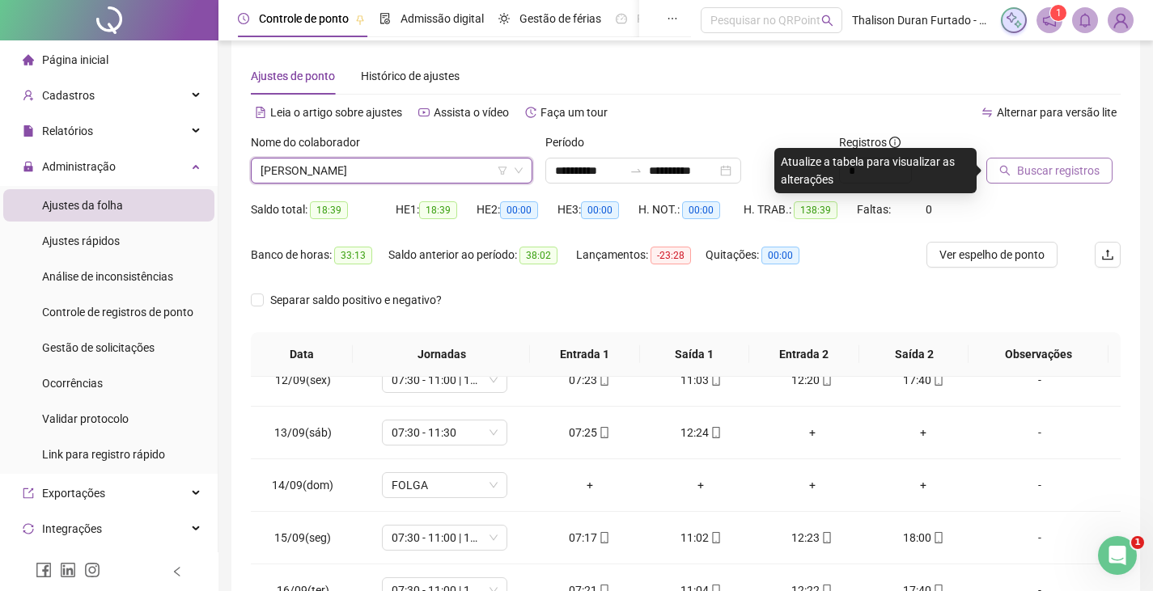
click at [1053, 164] on span "Buscar registros" at bounding box center [1058, 171] width 83 height 18
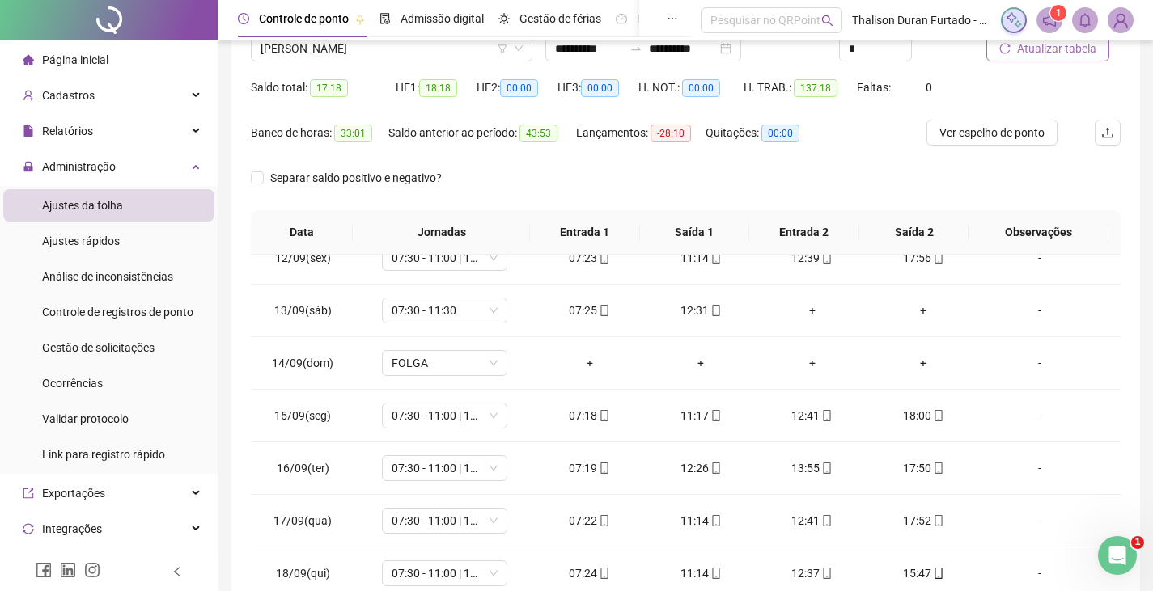
scroll to position [25, 0]
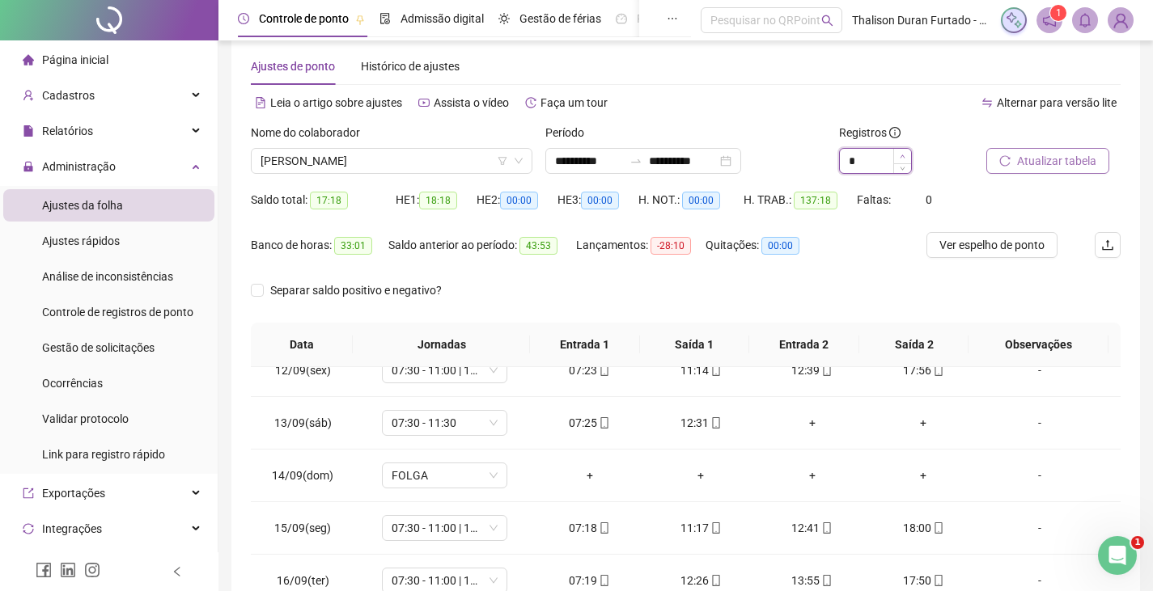
click at [909, 156] on span "Increase Value" at bounding box center [902, 156] width 18 height 15
type input "*"
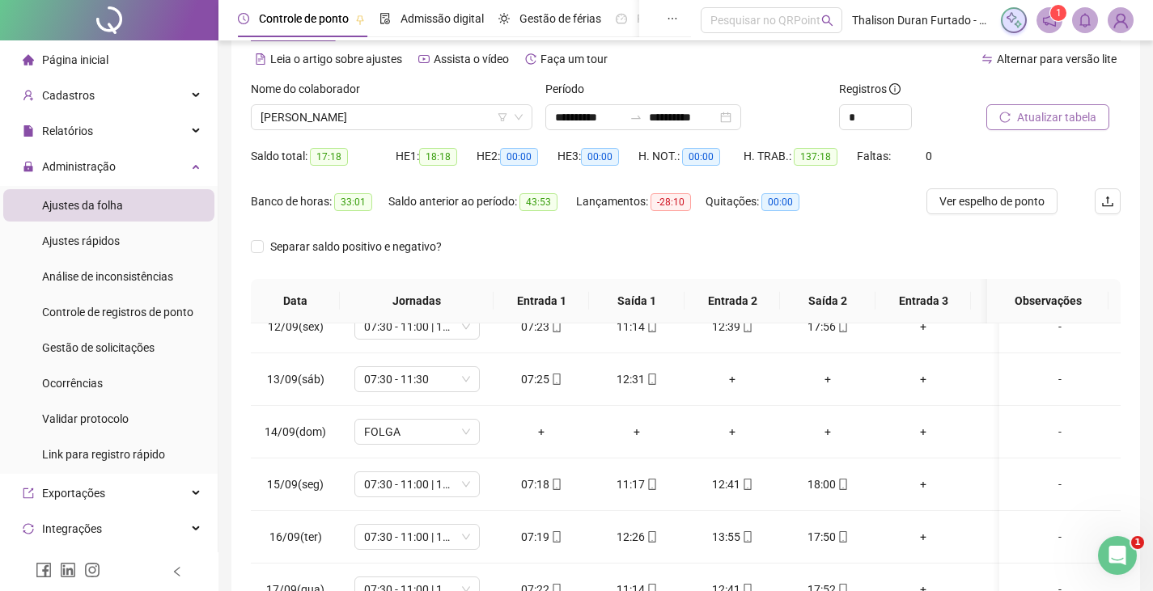
scroll to position [0, 0]
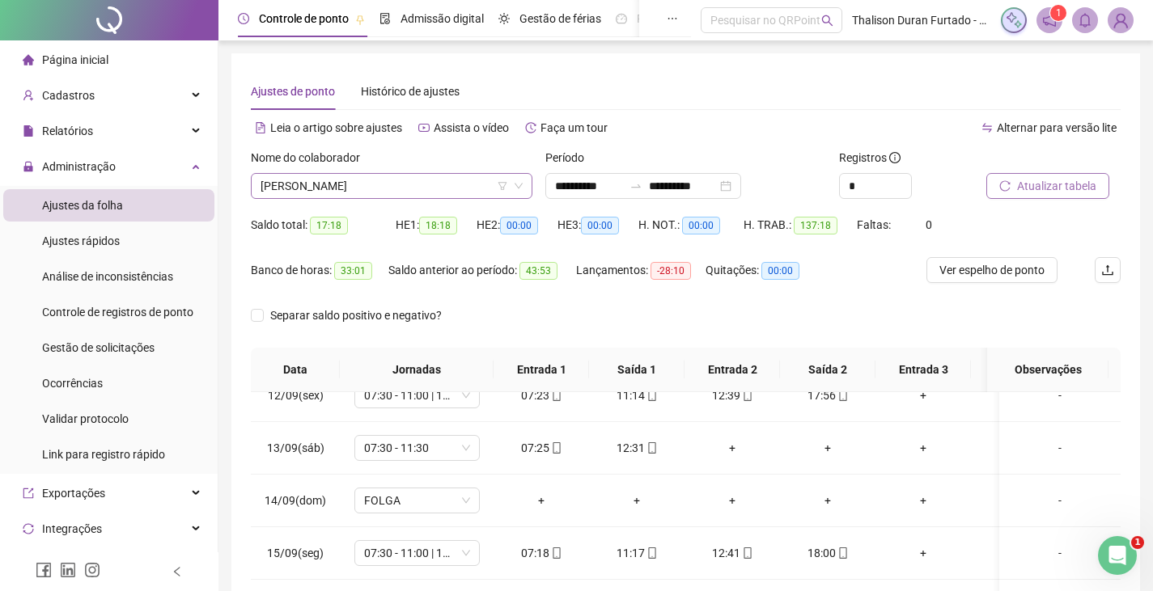
click at [431, 177] on span "[PERSON_NAME]" at bounding box center [392, 186] width 262 height 24
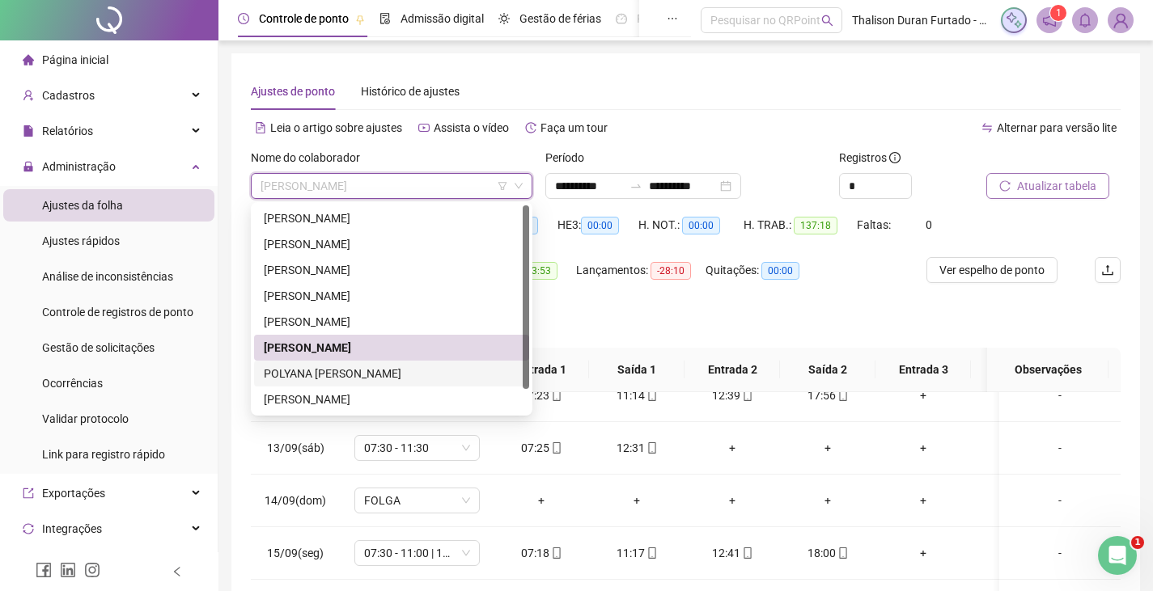
drag, startPoint x: 374, startPoint y: 367, endPoint x: 400, endPoint y: 368, distance: 26.7
click at [375, 367] on div "POLYANA [PERSON_NAME]" at bounding box center [392, 374] width 256 height 18
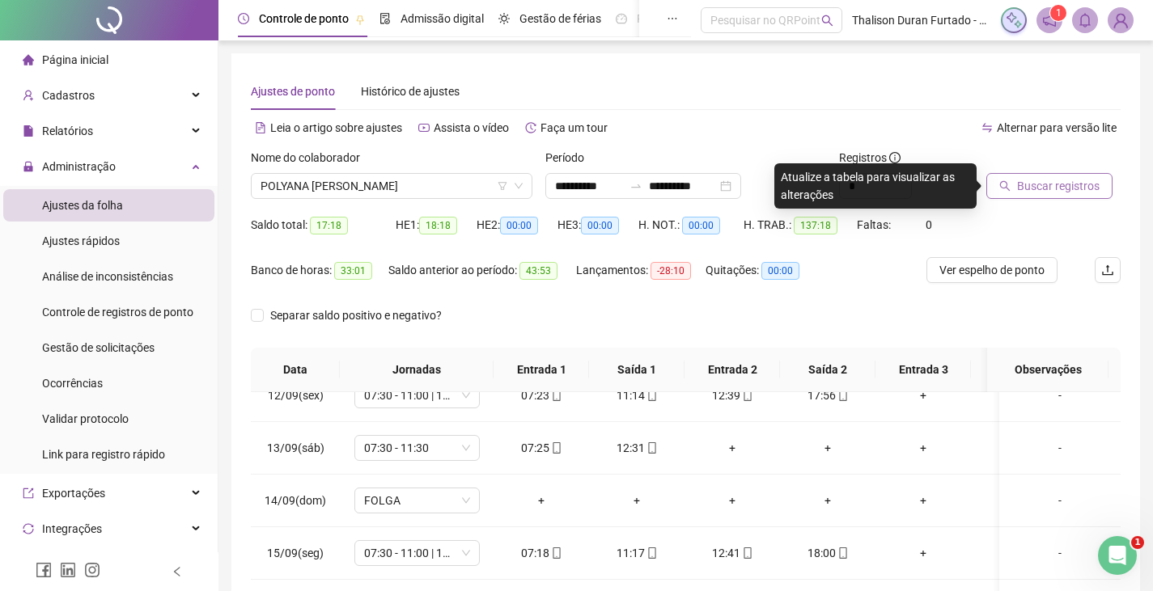
click at [1019, 192] on span "Buscar registros" at bounding box center [1058, 186] width 83 height 18
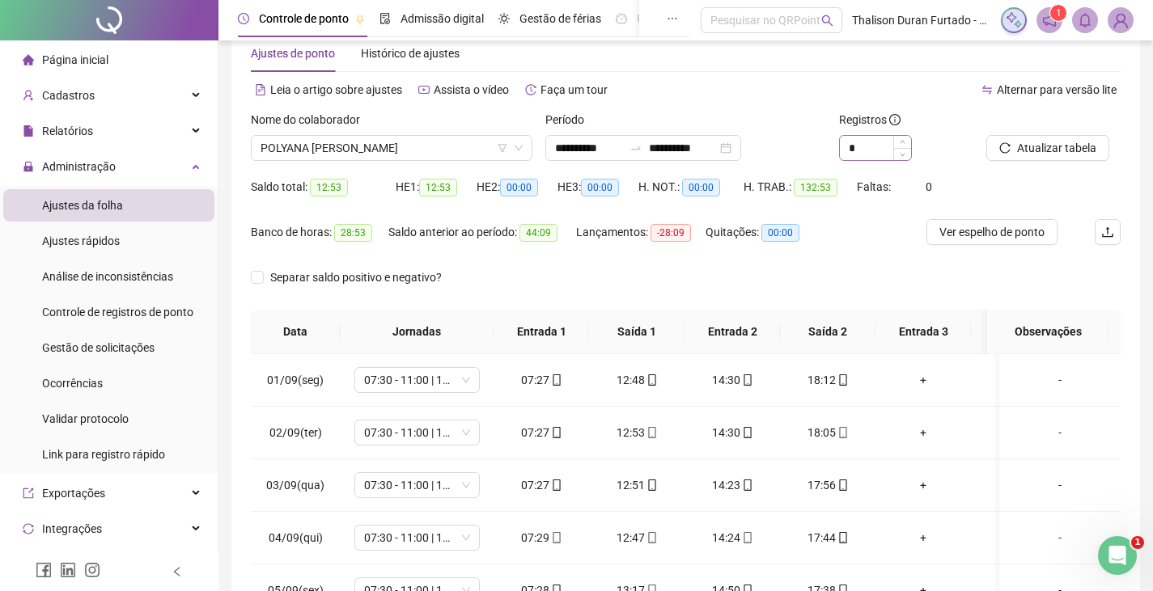
scroll to position [33, 0]
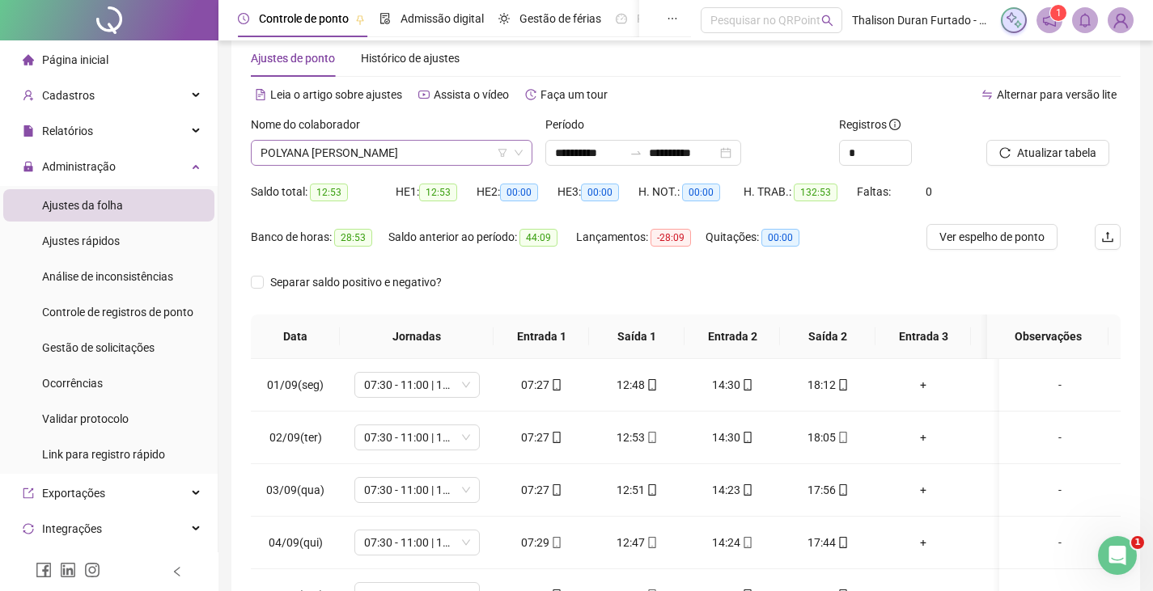
click at [443, 148] on span "POLYANA [PERSON_NAME]" at bounding box center [392, 153] width 262 height 24
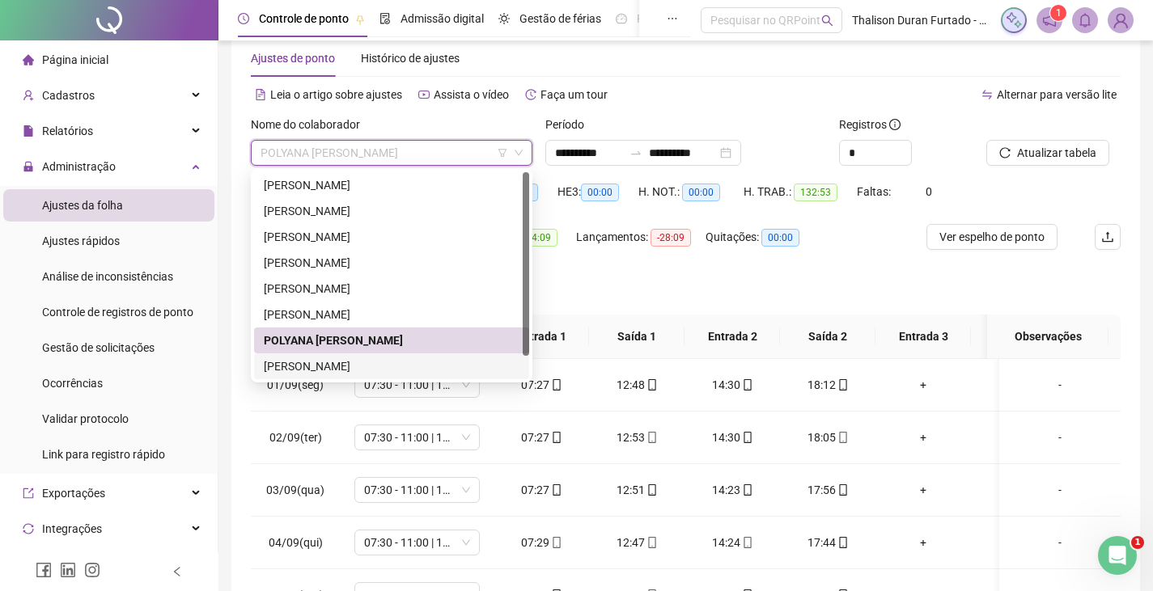
click at [343, 371] on div "[PERSON_NAME]" at bounding box center [392, 367] width 256 height 18
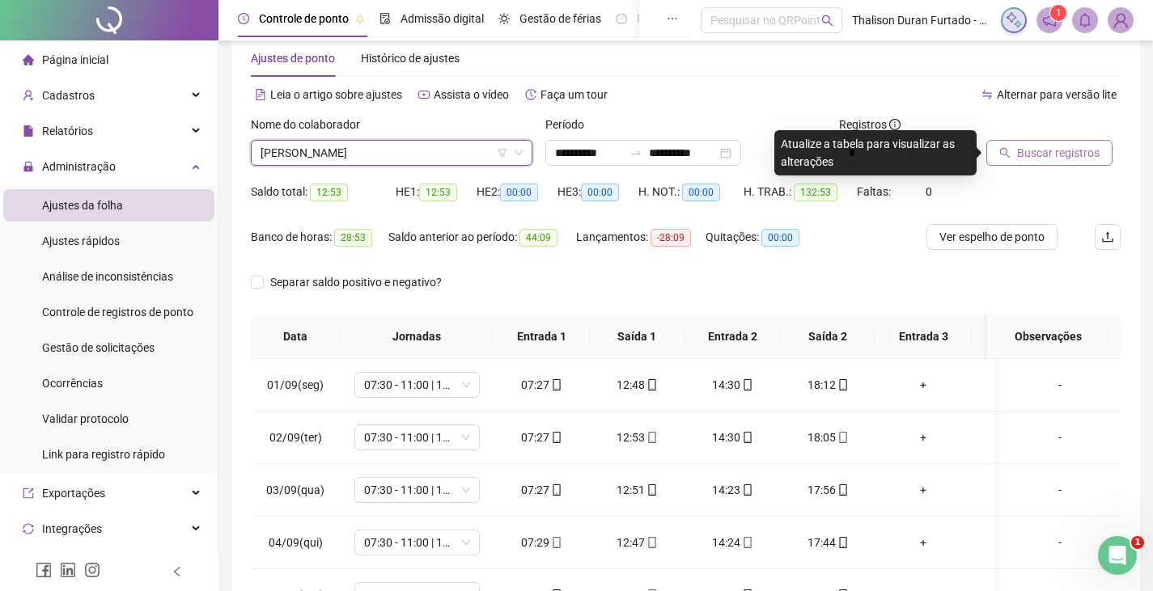
click at [1014, 157] on button "Buscar registros" at bounding box center [1049, 153] width 126 height 26
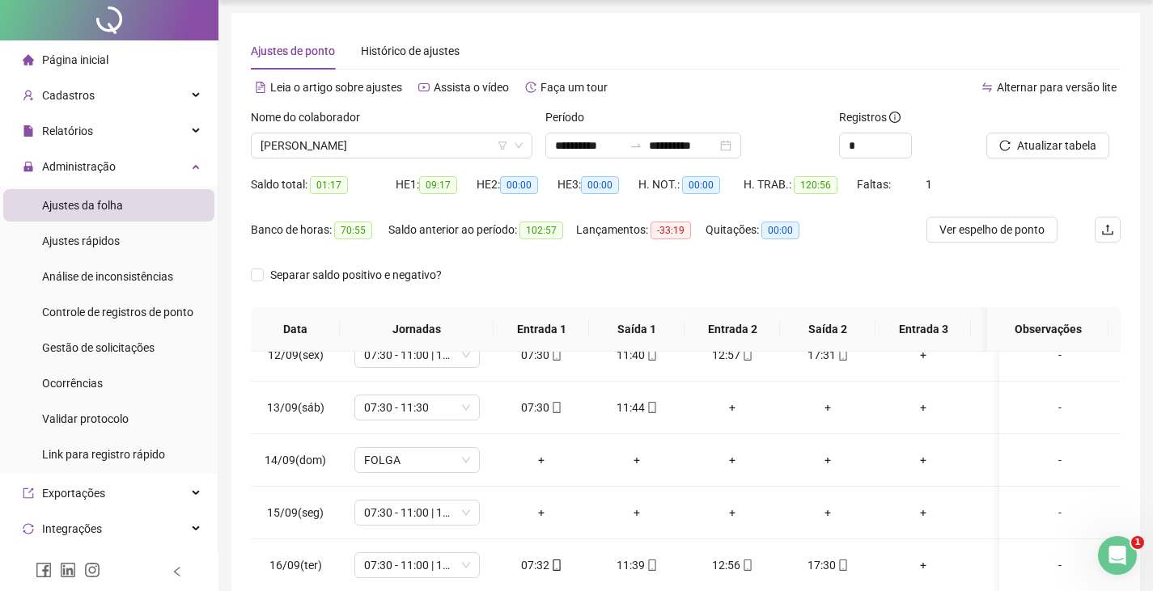
scroll to position [0, 0]
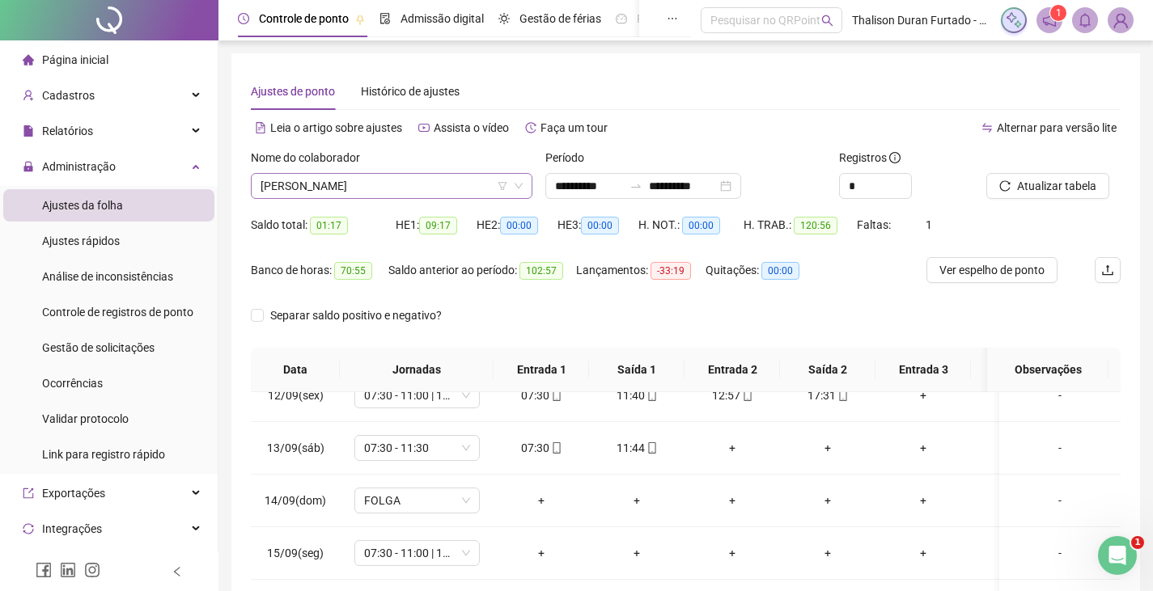
click at [456, 186] on span "[PERSON_NAME]" at bounding box center [392, 186] width 262 height 24
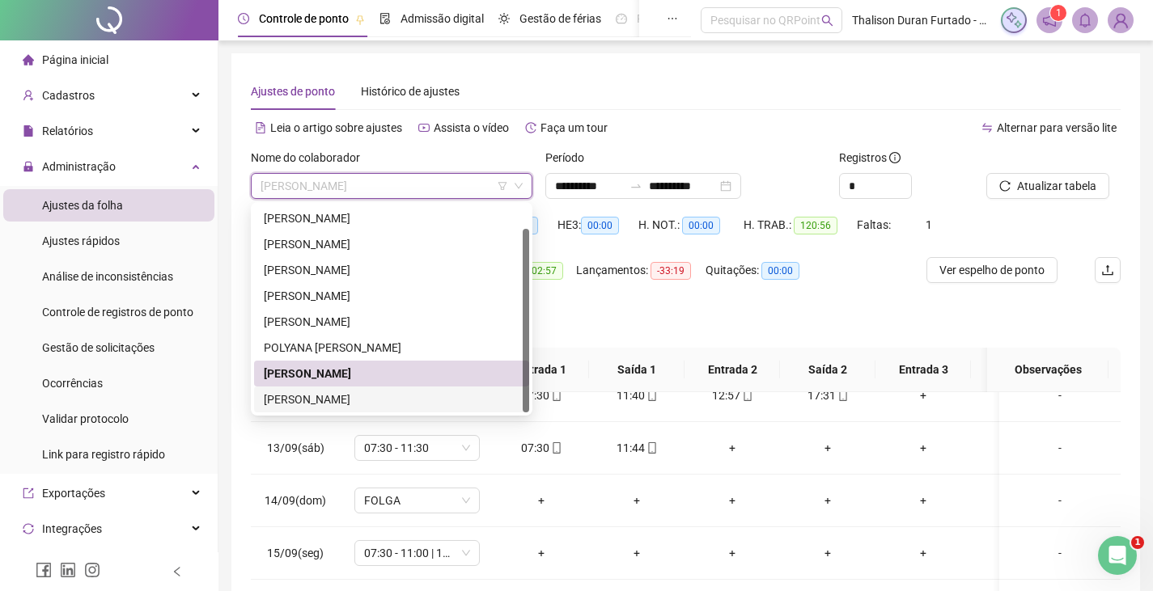
click at [372, 400] on div "[PERSON_NAME]" at bounding box center [392, 400] width 256 height 18
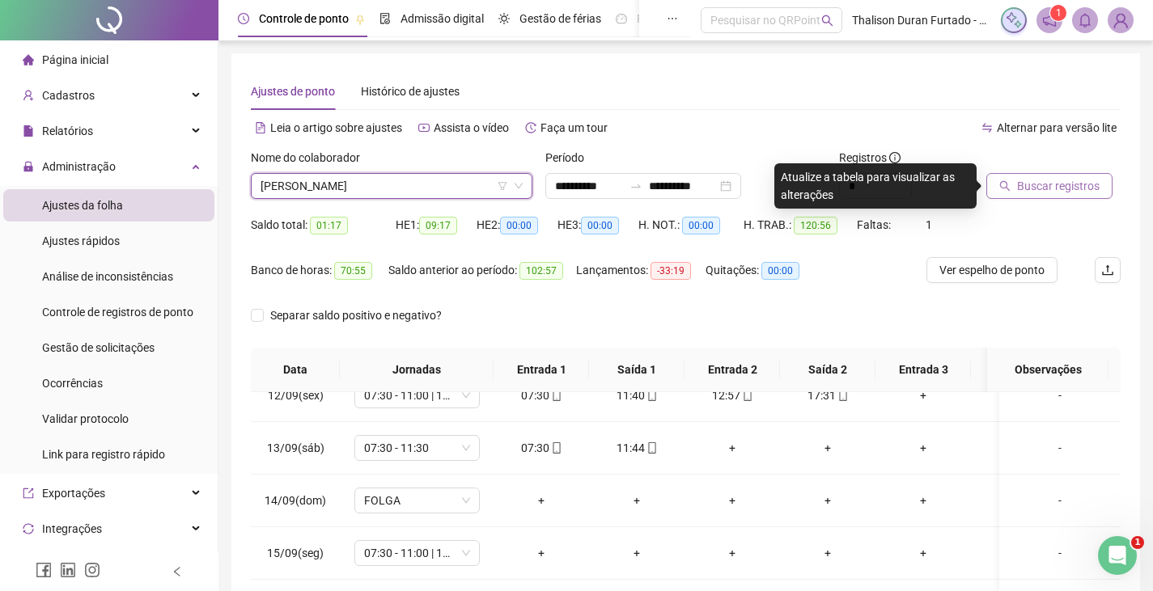
click at [1018, 194] on span "Buscar registros" at bounding box center [1058, 186] width 83 height 18
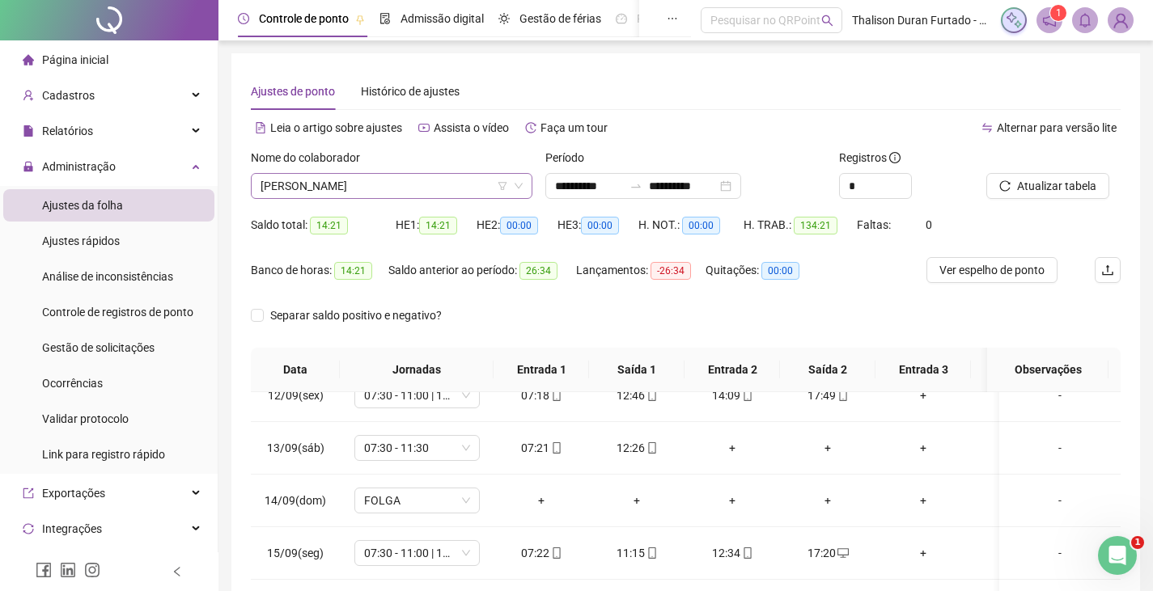
click at [400, 188] on span "[PERSON_NAME]" at bounding box center [392, 186] width 262 height 24
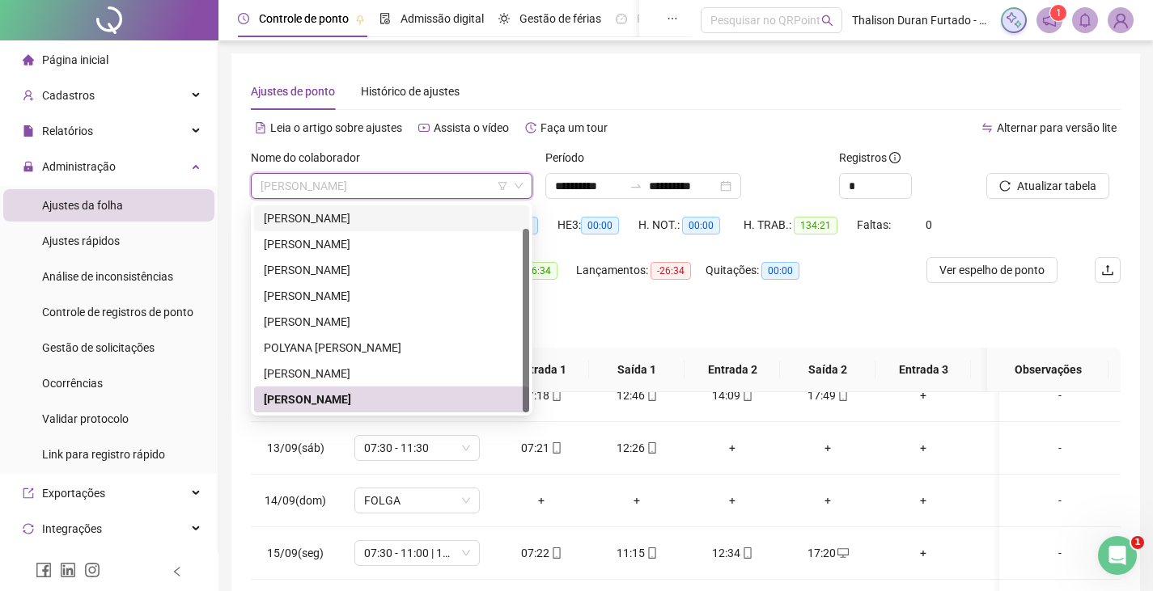
click at [403, 224] on div "[PERSON_NAME]" at bounding box center [392, 219] width 256 height 18
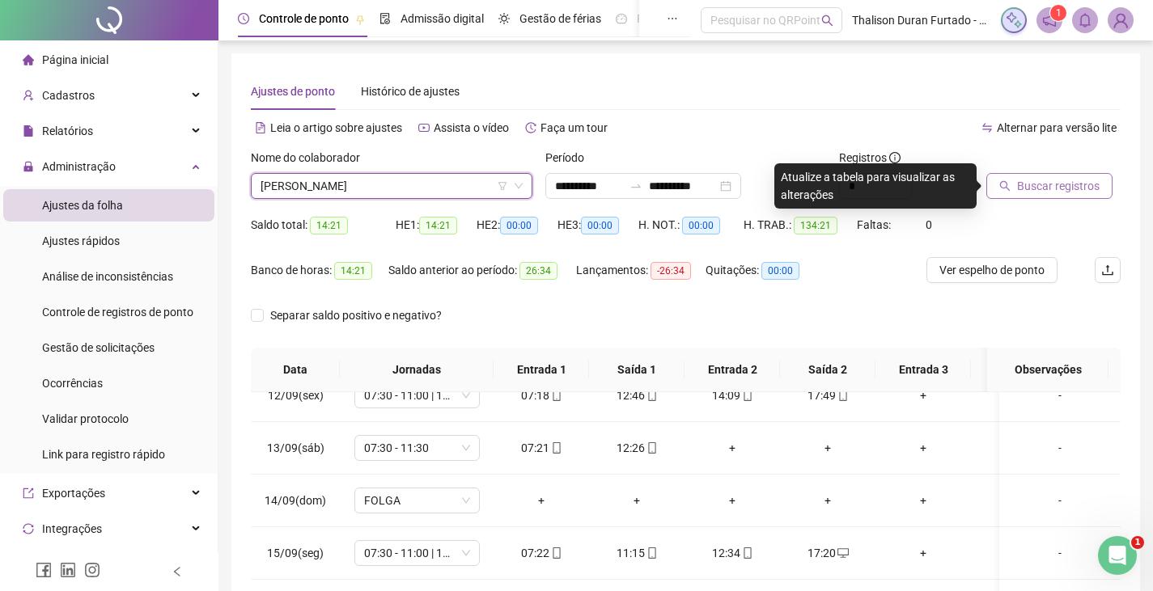
click at [1010, 193] on button "Buscar registros" at bounding box center [1049, 186] width 126 height 26
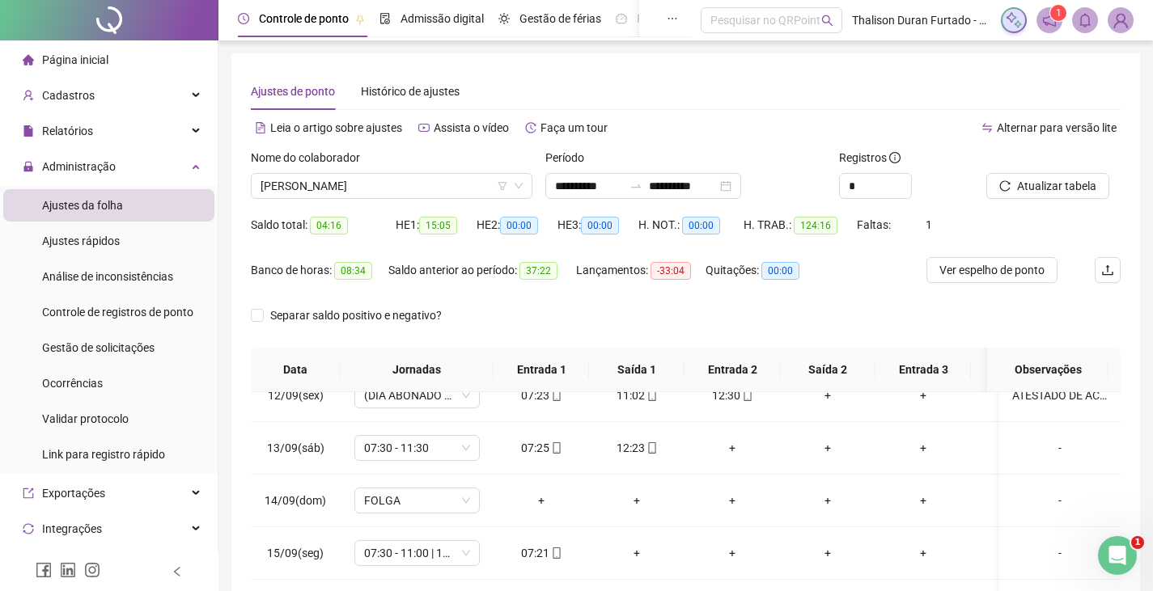
scroll to position [235, 0]
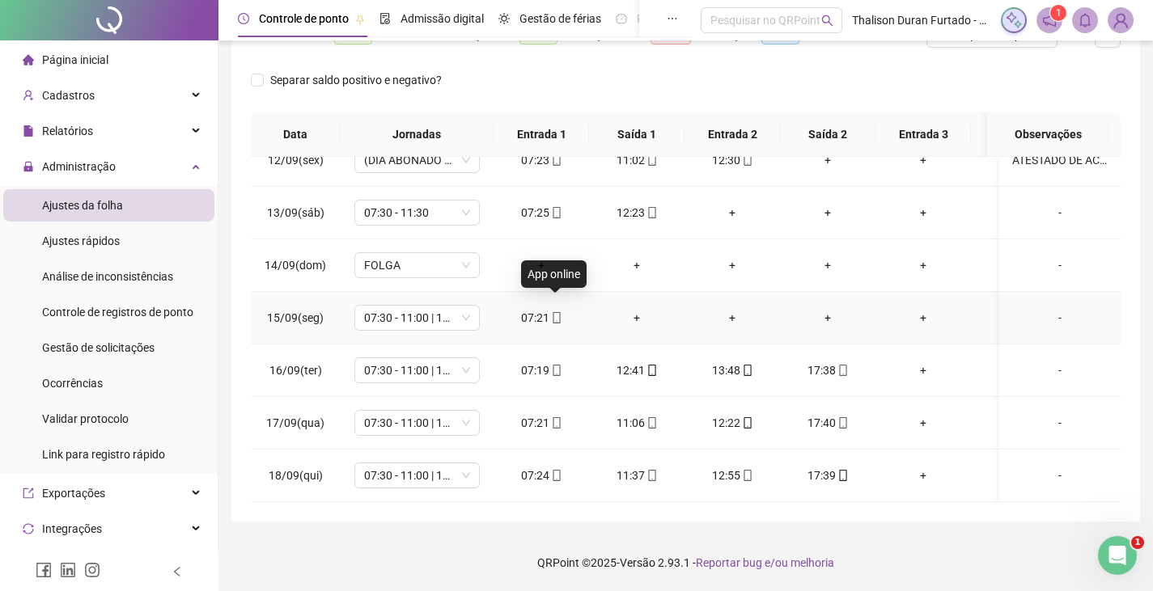
click at [557, 312] on icon "mobile" at bounding box center [556, 317] width 11 height 11
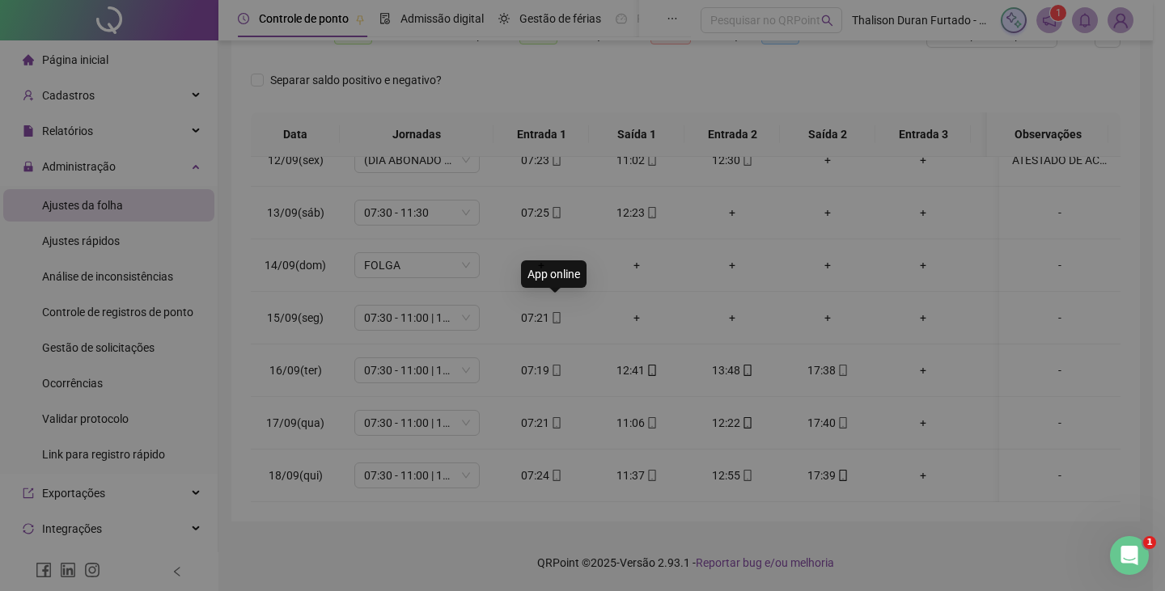
type input "**********"
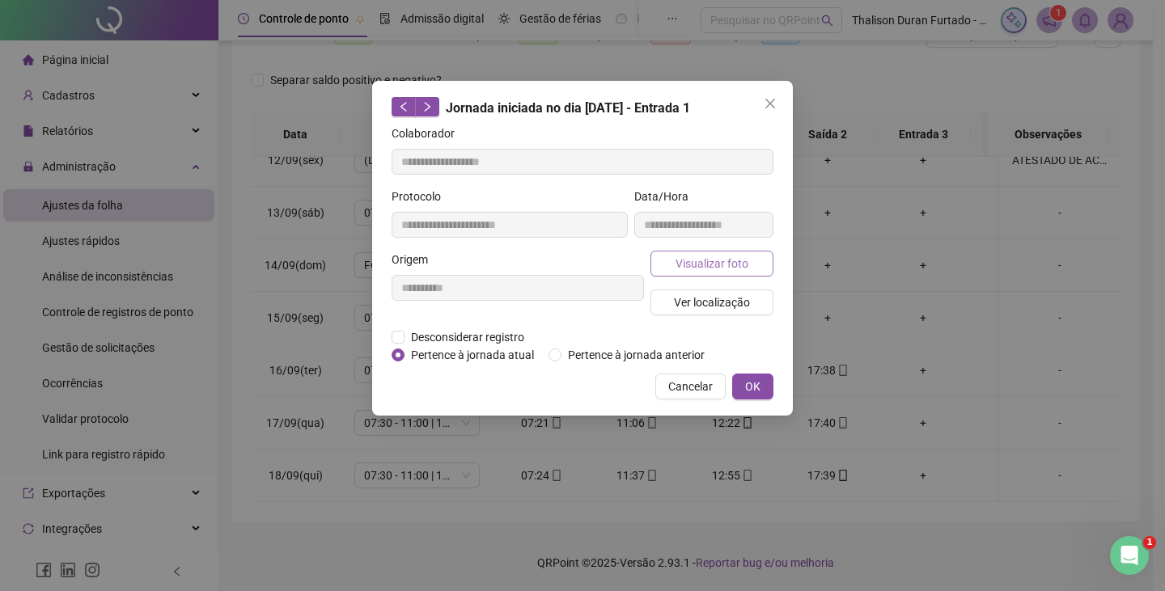
click at [679, 258] on span "Visualizar foto" at bounding box center [712, 264] width 73 height 18
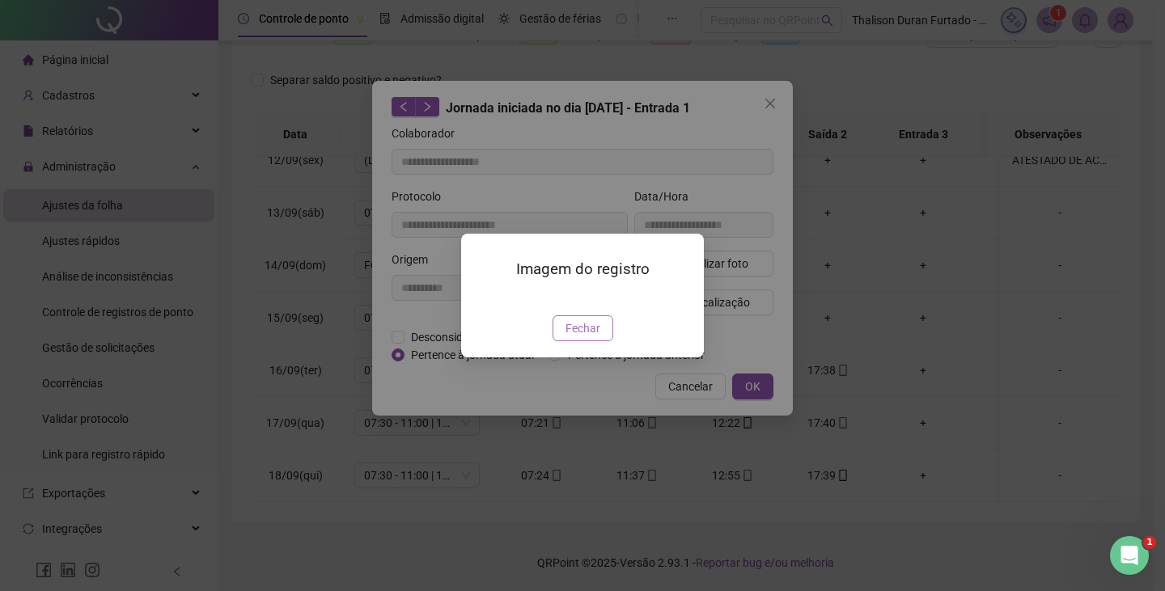
click at [582, 331] on span "Fechar" at bounding box center [582, 329] width 35 height 18
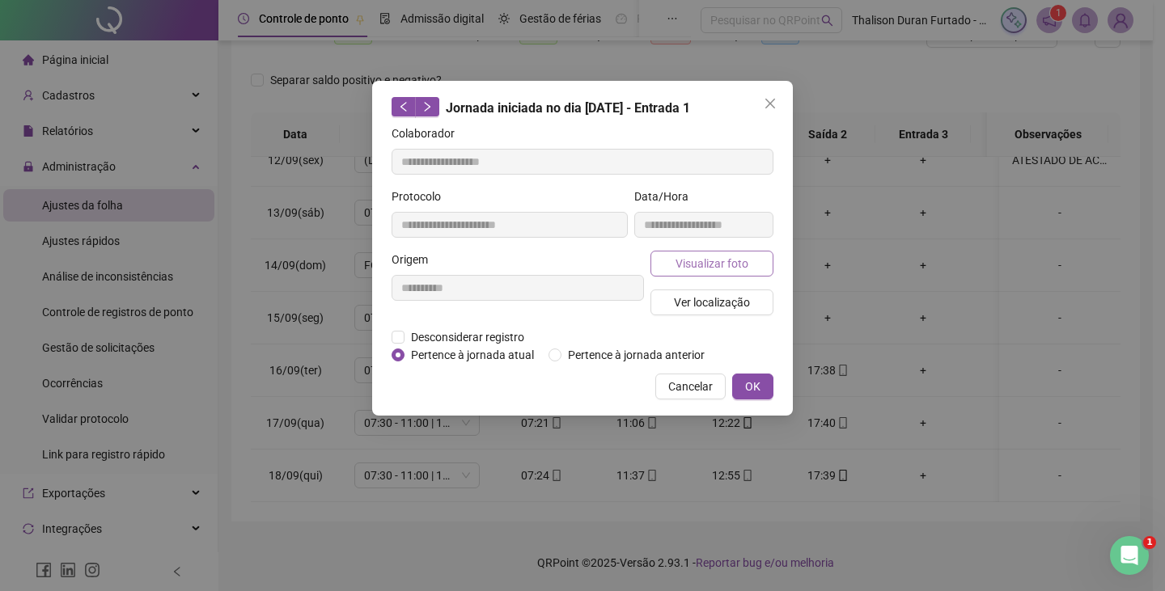
click at [679, 261] on span "Visualizar foto" at bounding box center [712, 264] width 73 height 18
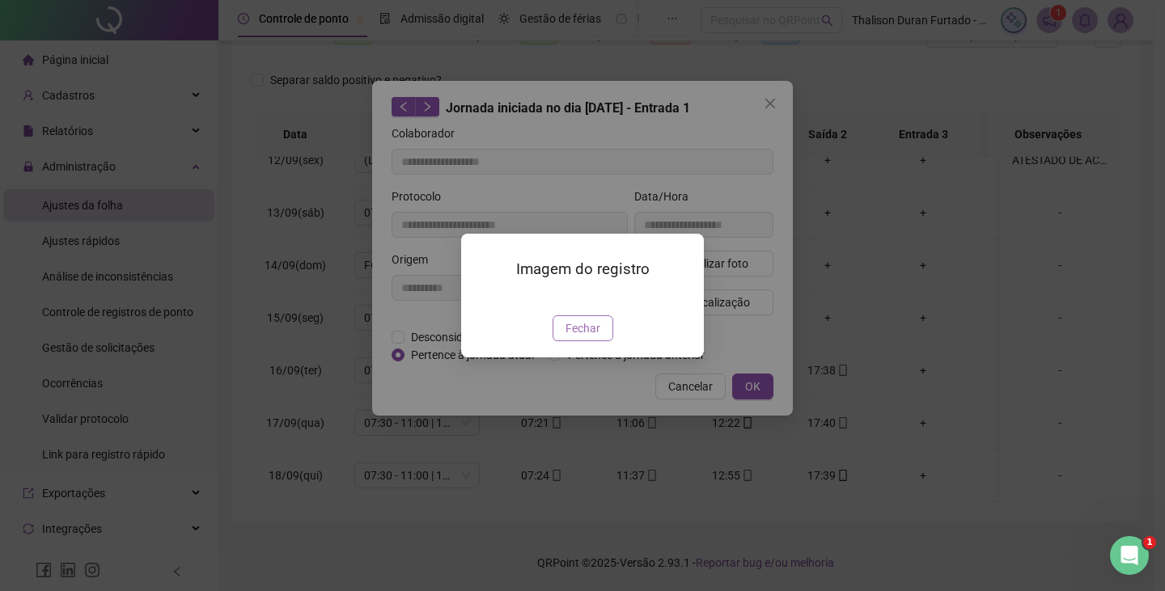
click at [595, 337] on span "Fechar" at bounding box center [582, 329] width 35 height 18
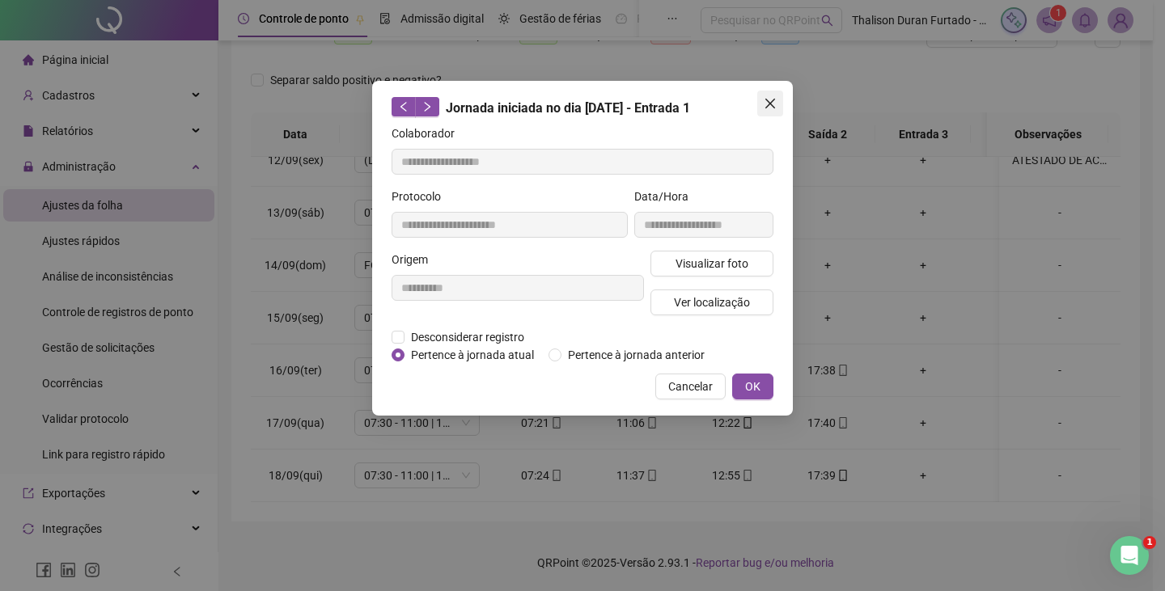
click at [767, 100] on icon "close" at bounding box center [770, 104] width 10 height 10
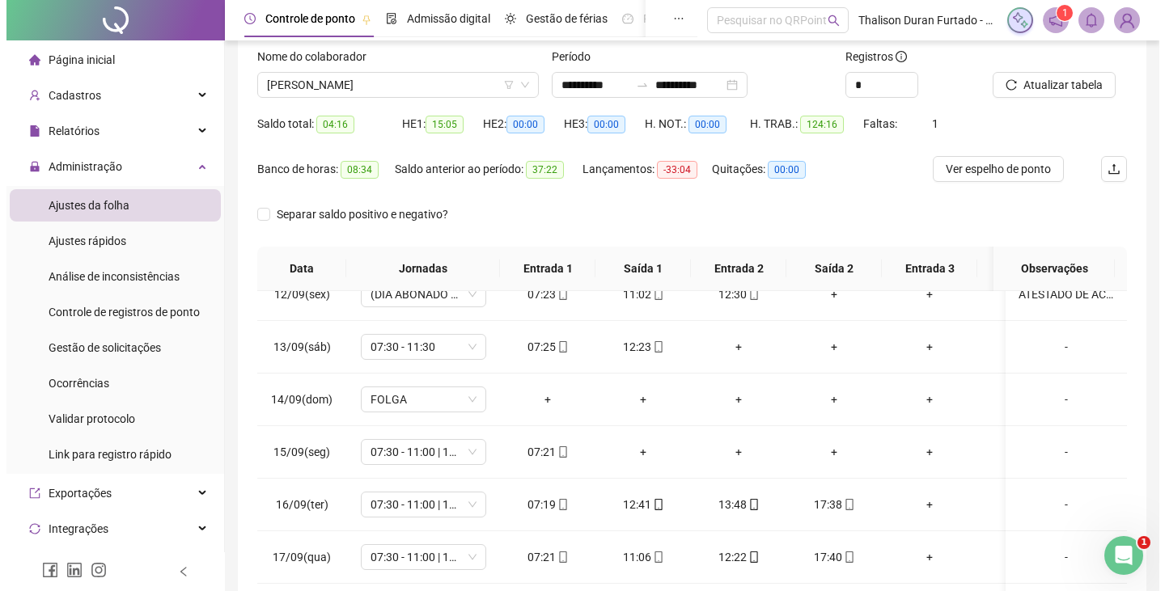
scroll to position [0, 0]
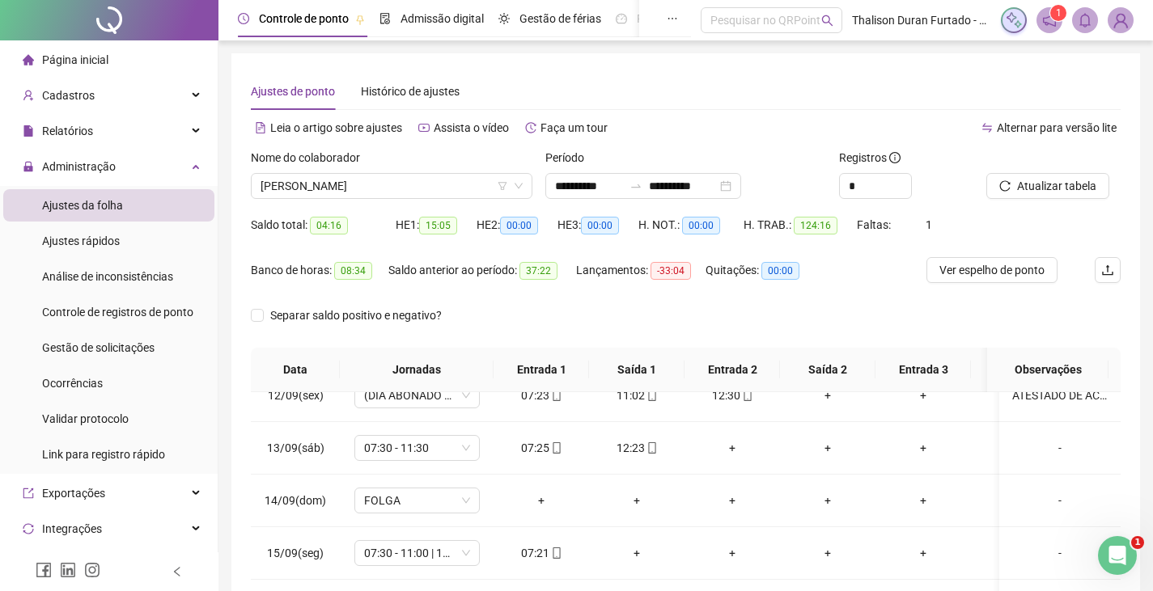
click at [1120, 18] on img at bounding box center [1120, 20] width 24 height 24
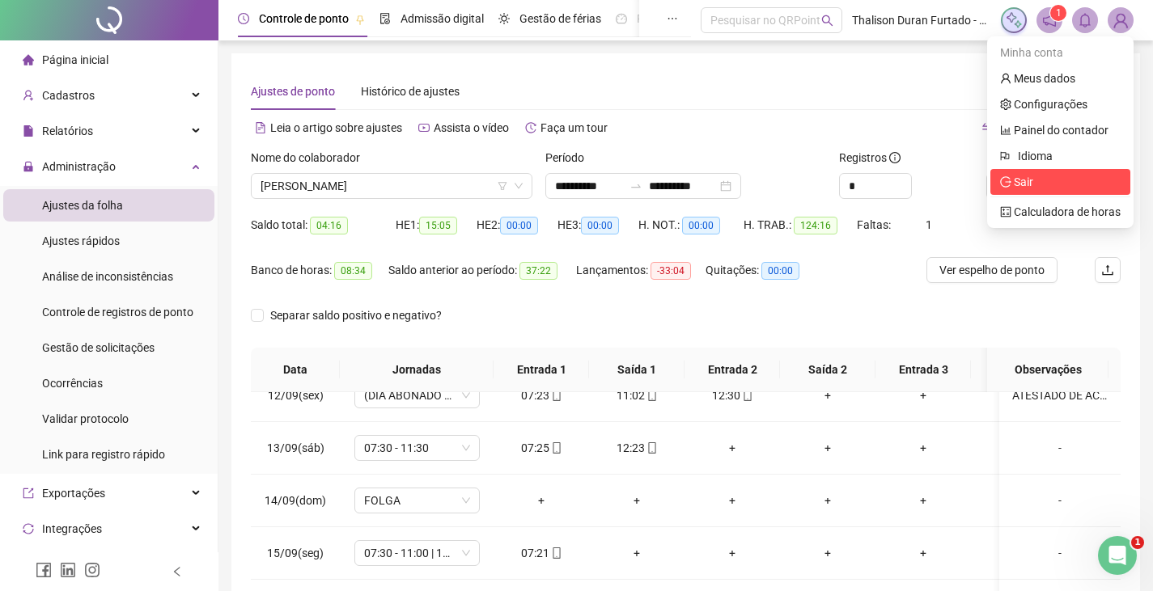
click at [1048, 174] on span "Sair" at bounding box center [1060, 182] width 121 height 18
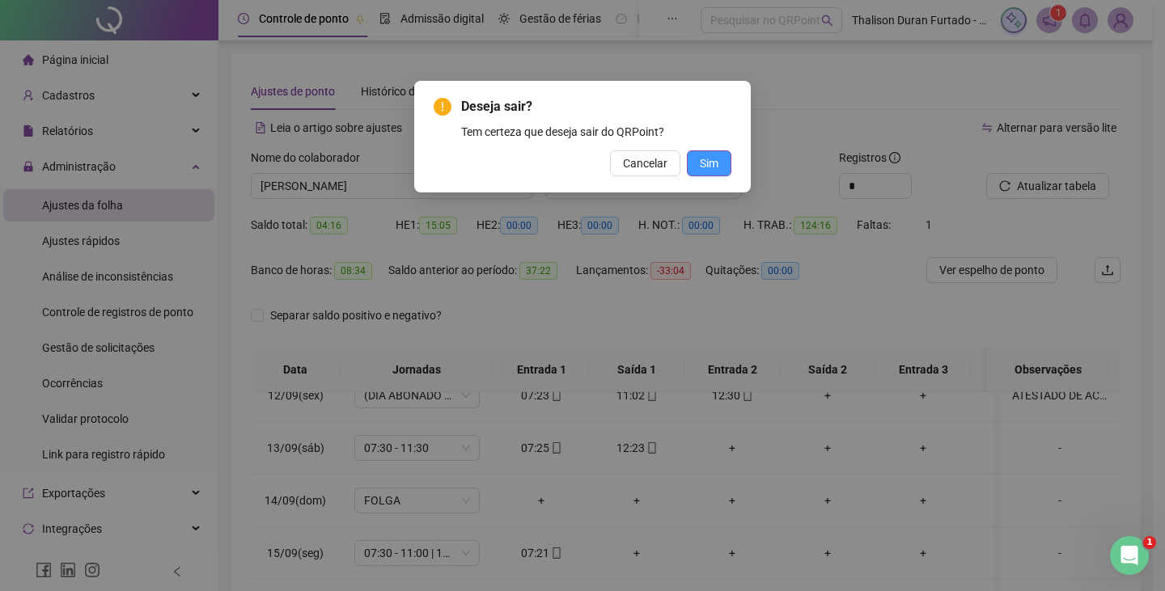
click at [714, 171] on span "Sim" at bounding box center [709, 164] width 19 height 18
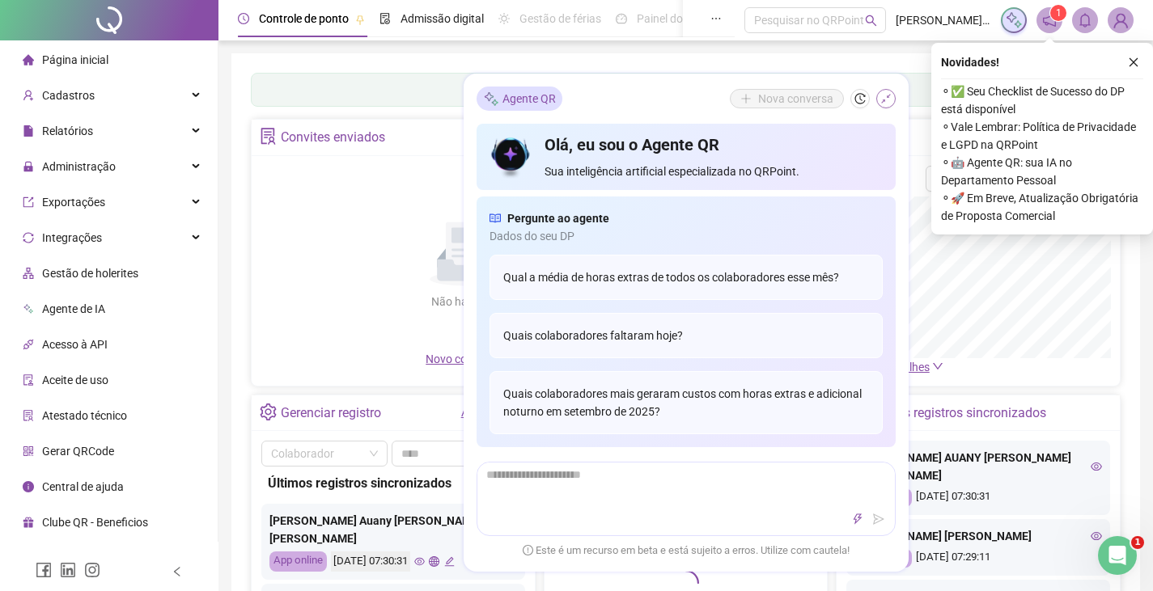
click at [885, 93] on icon "shrink" at bounding box center [885, 98] width 11 height 11
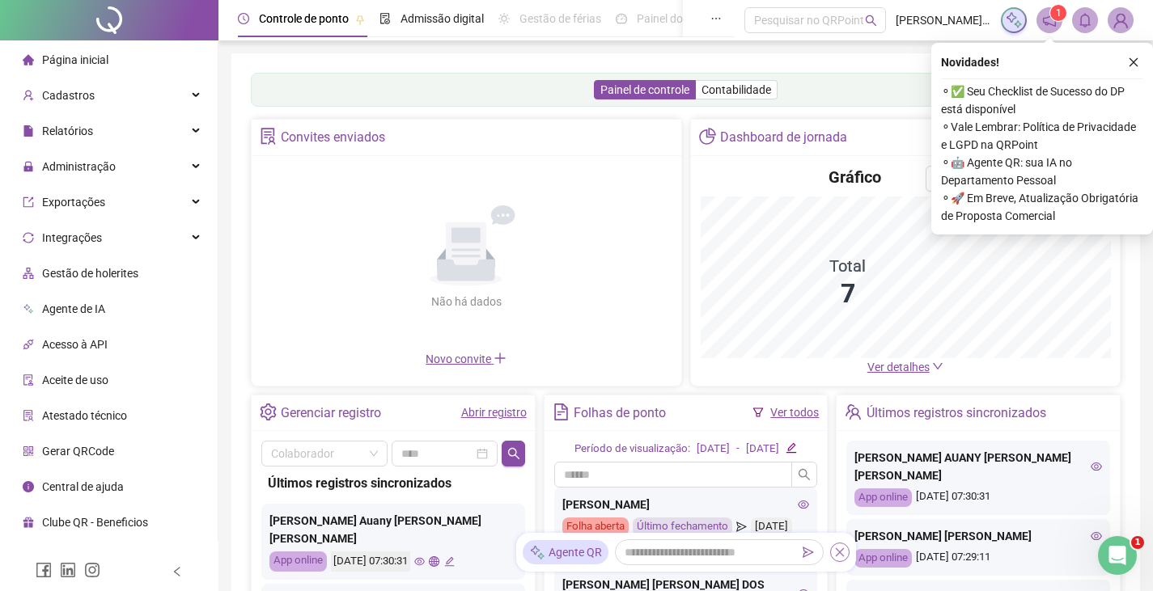
click at [839, 547] on icon "close" at bounding box center [839, 552] width 11 height 11
click at [1125, 61] on button "button" at bounding box center [1133, 62] width 19 height 19
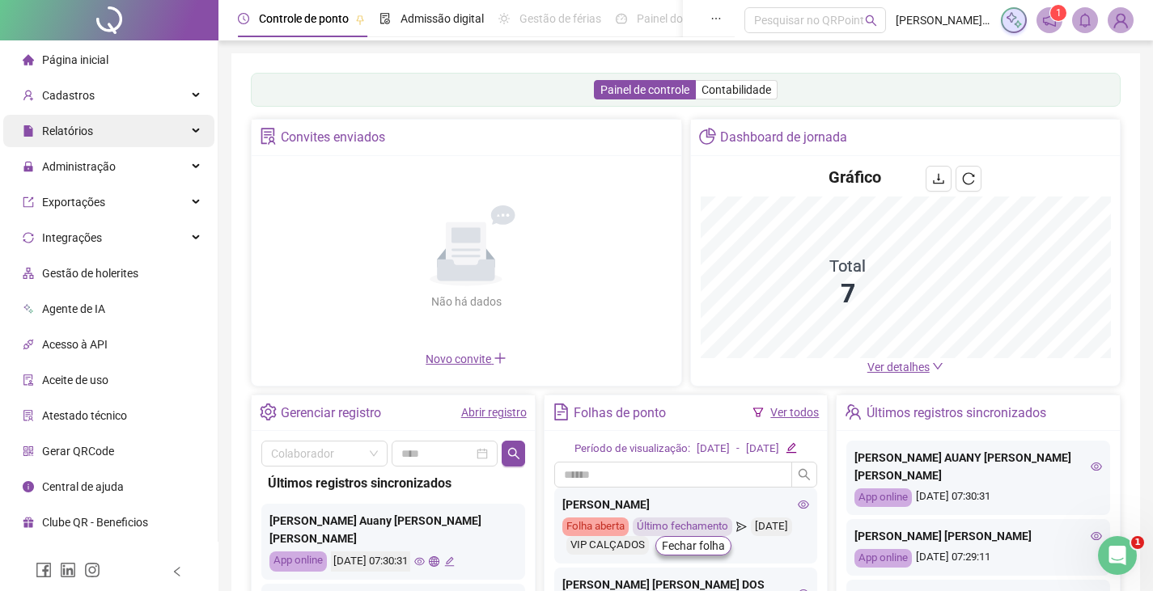
click at [155, 130] on div "Relatórios" at bounding box center [108, 131] width 211 height 32
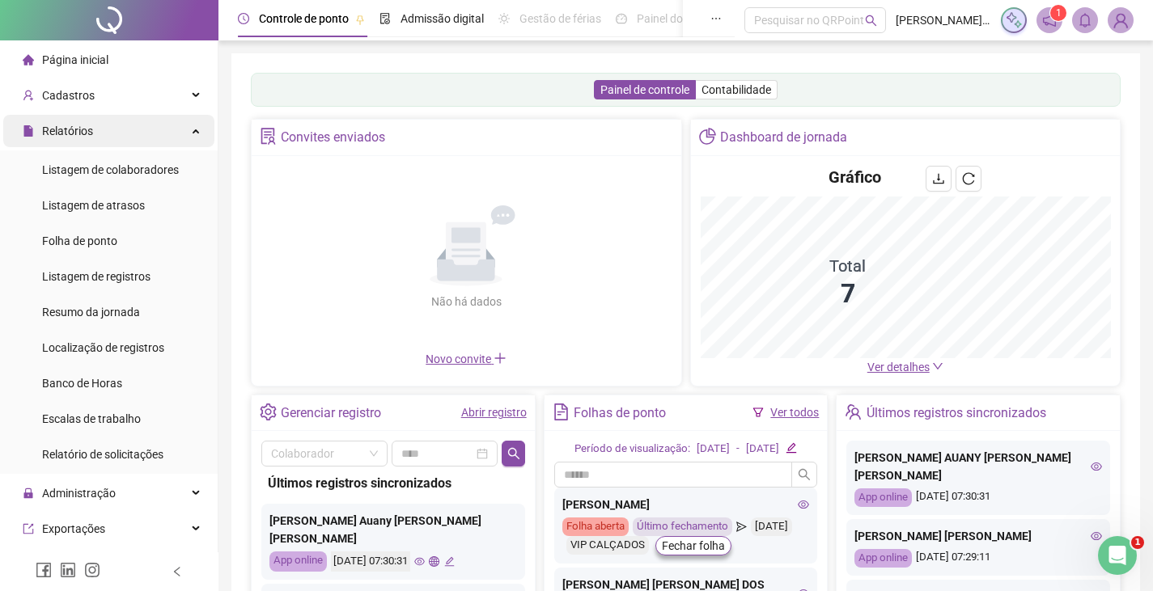
click at [162, 123] on div "Relatórios" at bounding box center [108, 131] width 211 height 32
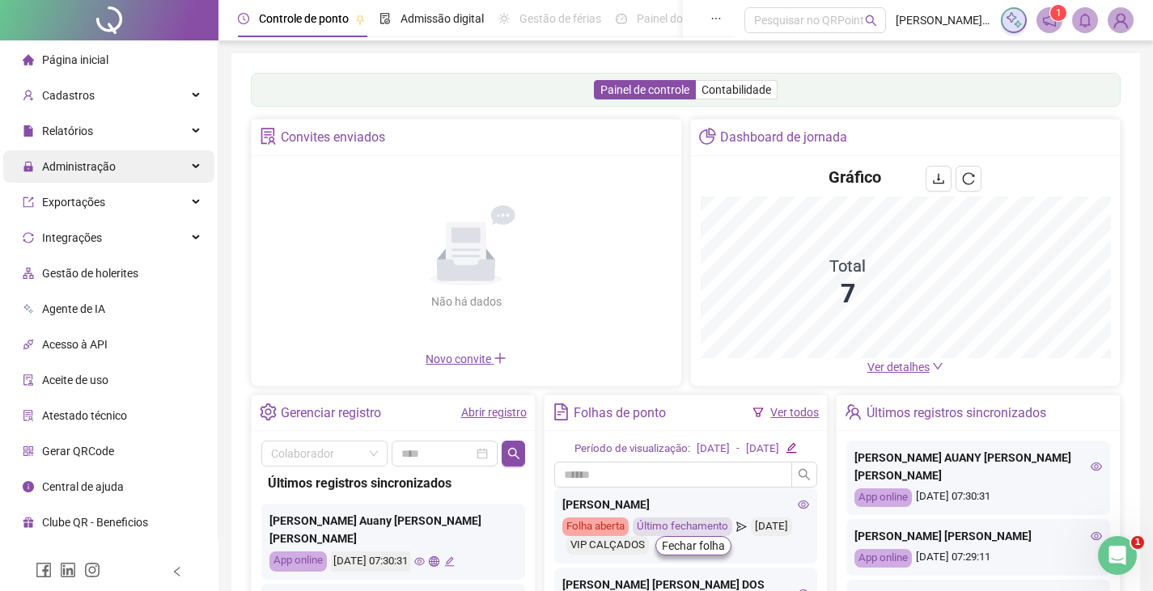
click at [146, 170] on div "Administração" at bounding box center [108, 166] width 211 height 32
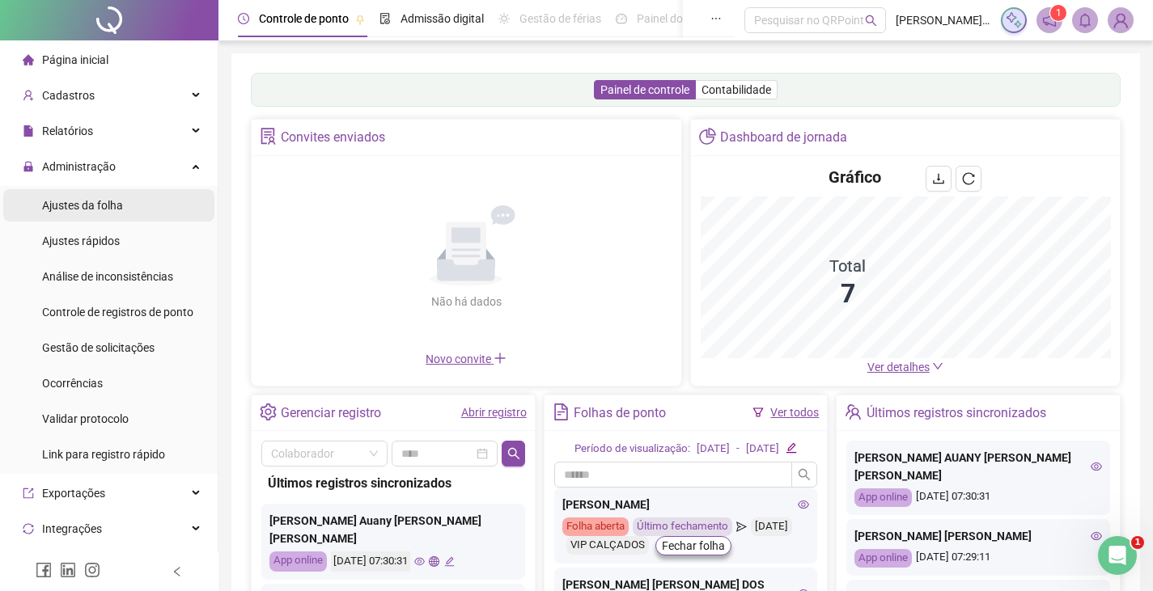
click at [132, 213] on li "Ajustes da folha" at bounding box center [108, 205] width 211 height 32
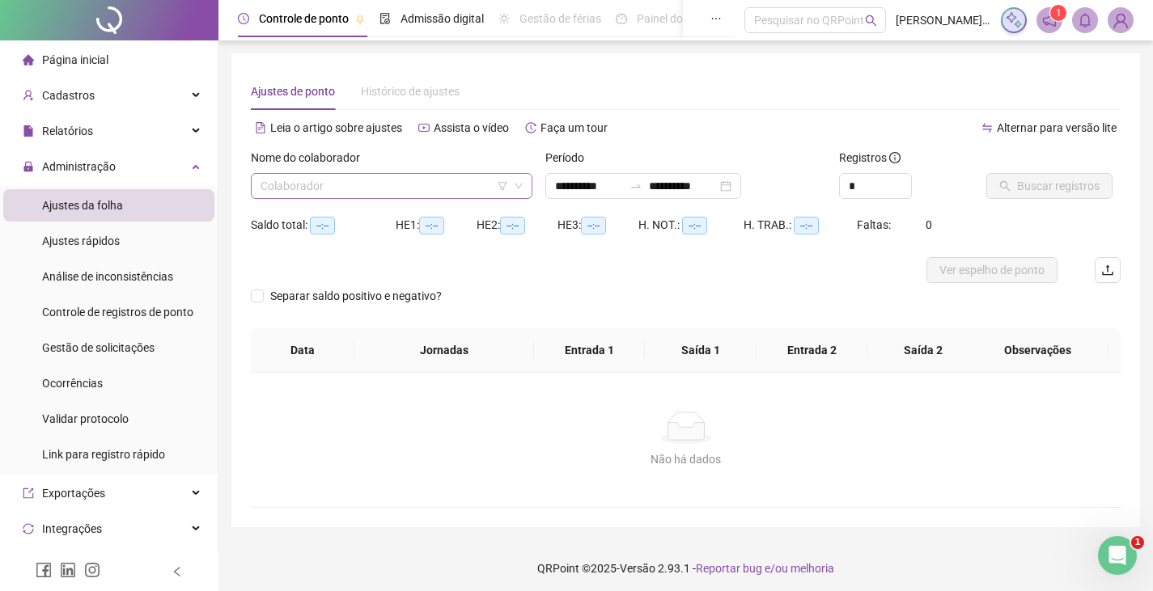
click at [335, 182] on input "search" at bounding box center [385, 186] width 248 height 24
type input "**********"
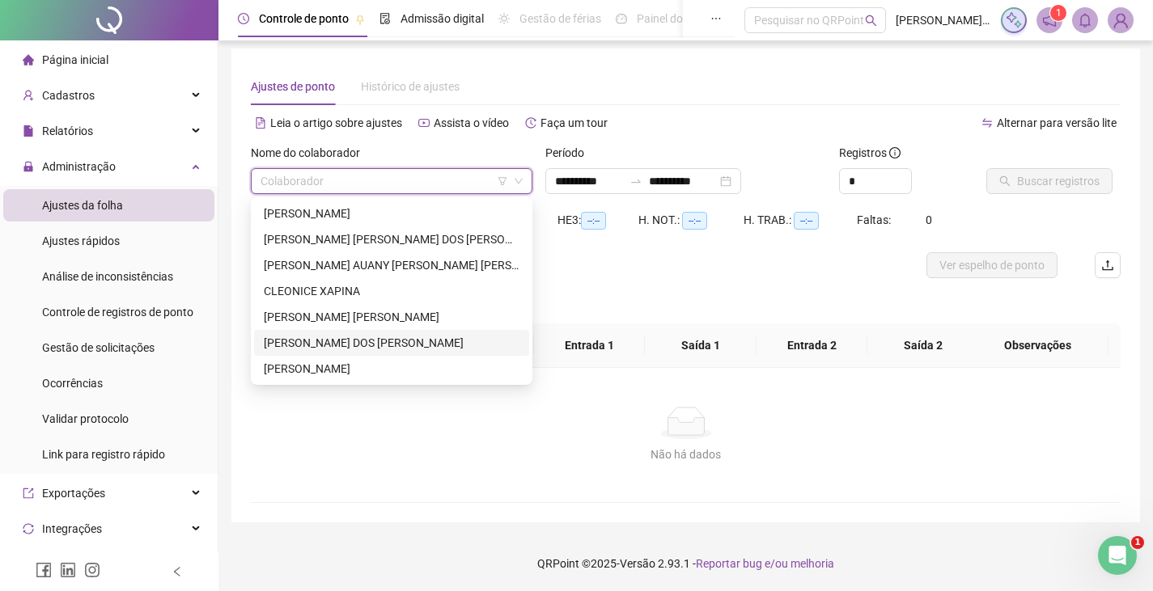
scroll to position [6, 0]
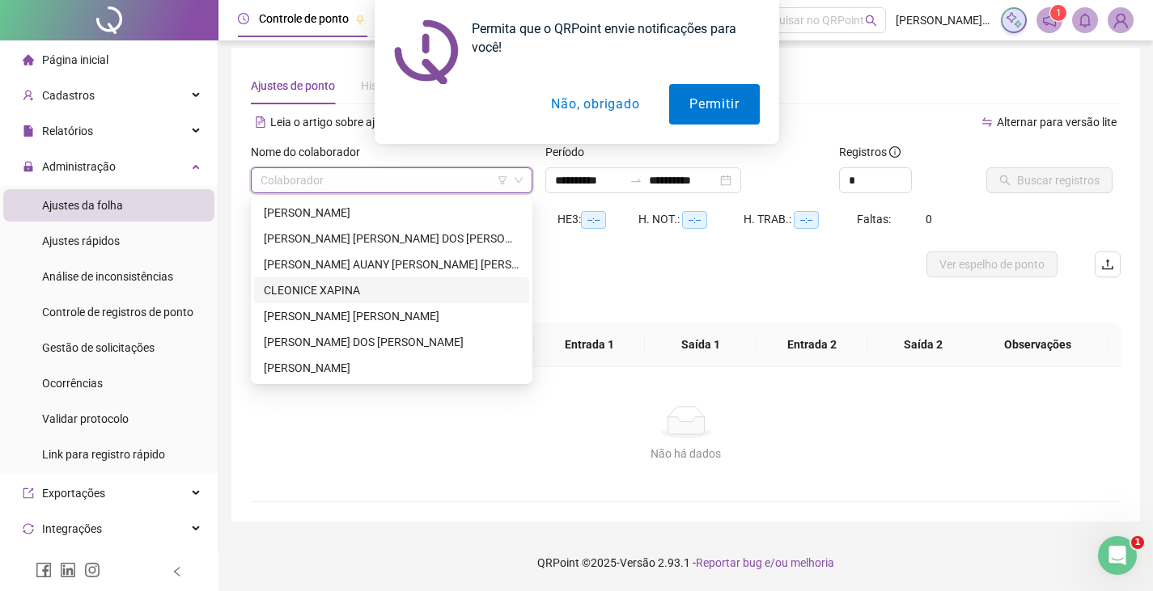
click at [625, 112] on button "Não, obrigado" at bounding box center [595, 104] width 129 height 40
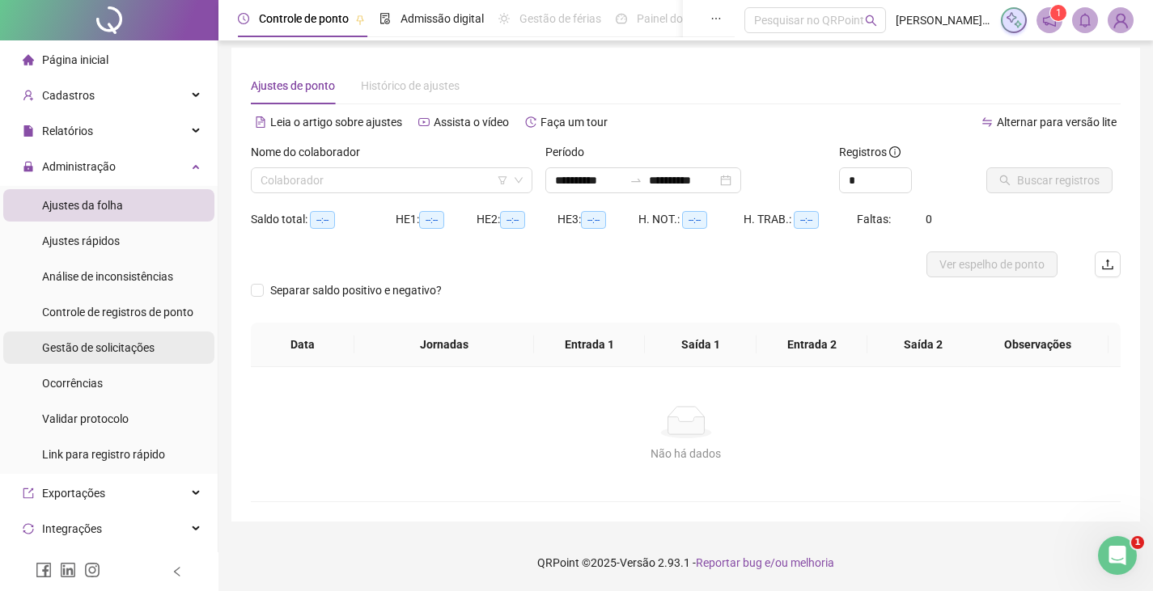
click at [108, 337] on div "Gestão de solicitações" at bounding box center [98, 348] width 112 height 32
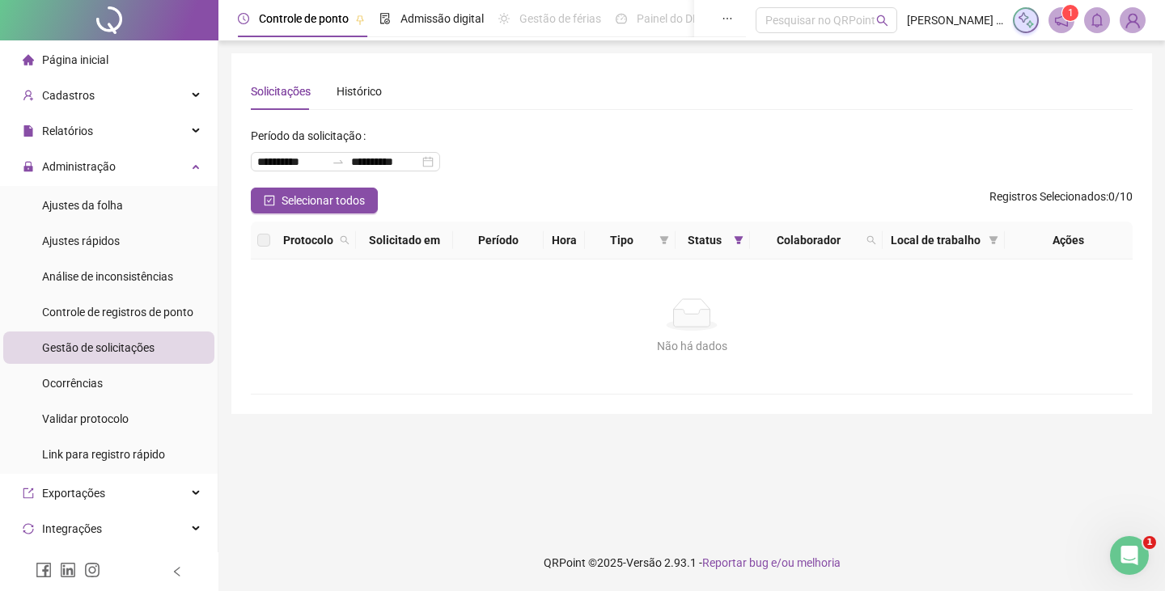
click at [1139, 22] on img at bounding box center [1132, 20] width 24 height 24
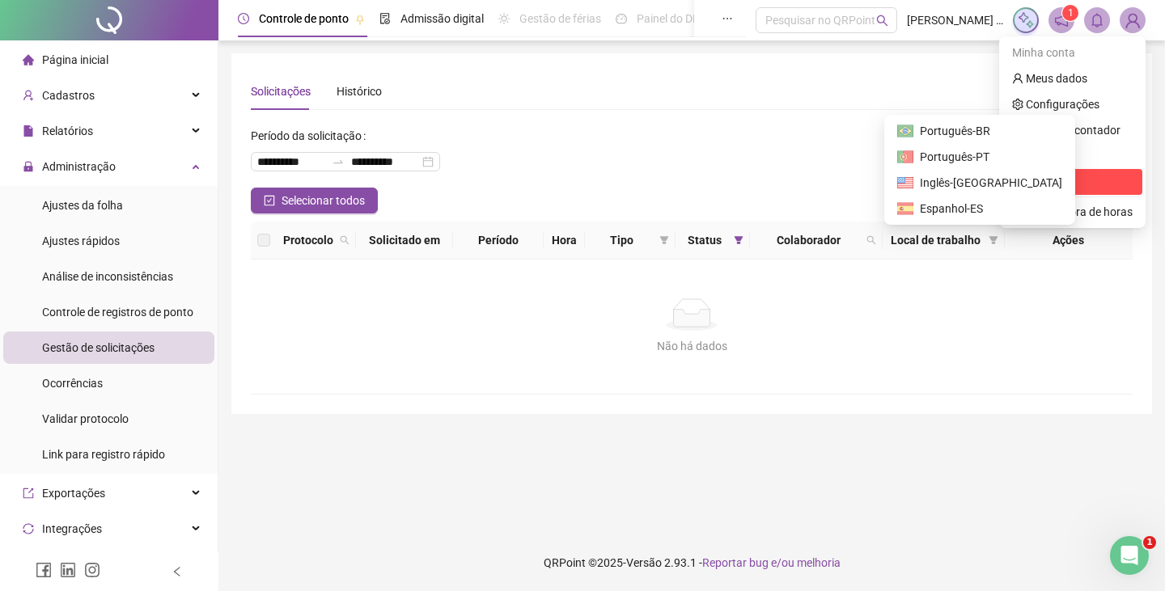
click at [1040, 176] on span "Sair" at bounding box center [1035, 182] width 19 height 13
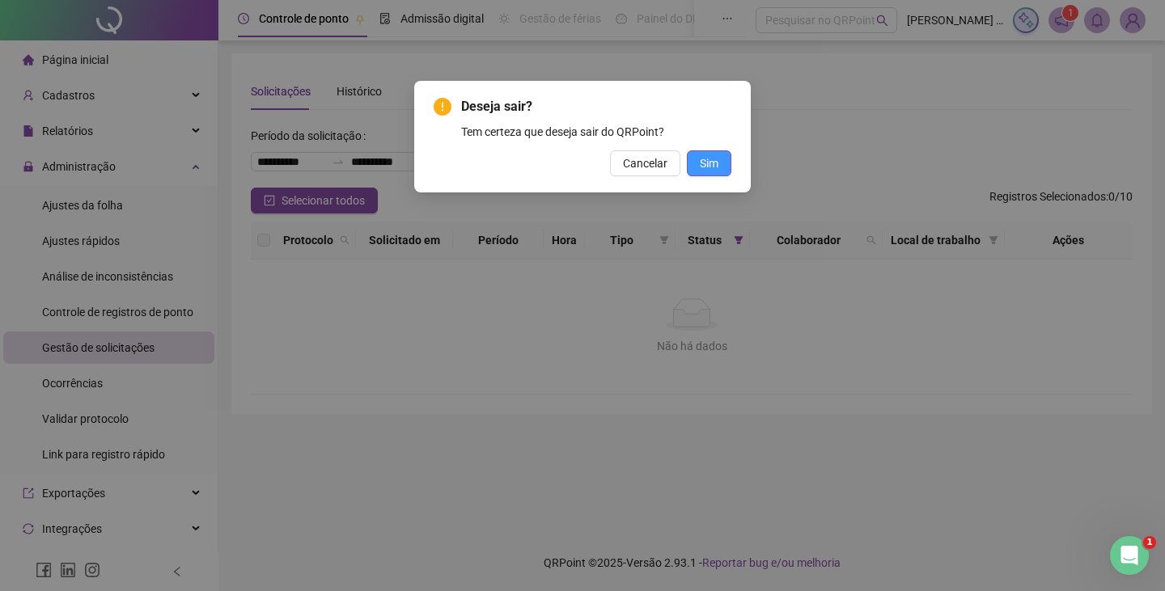
click at [707, 160] on span "Sim" at bounding box center [709, 164] width 19 height 18
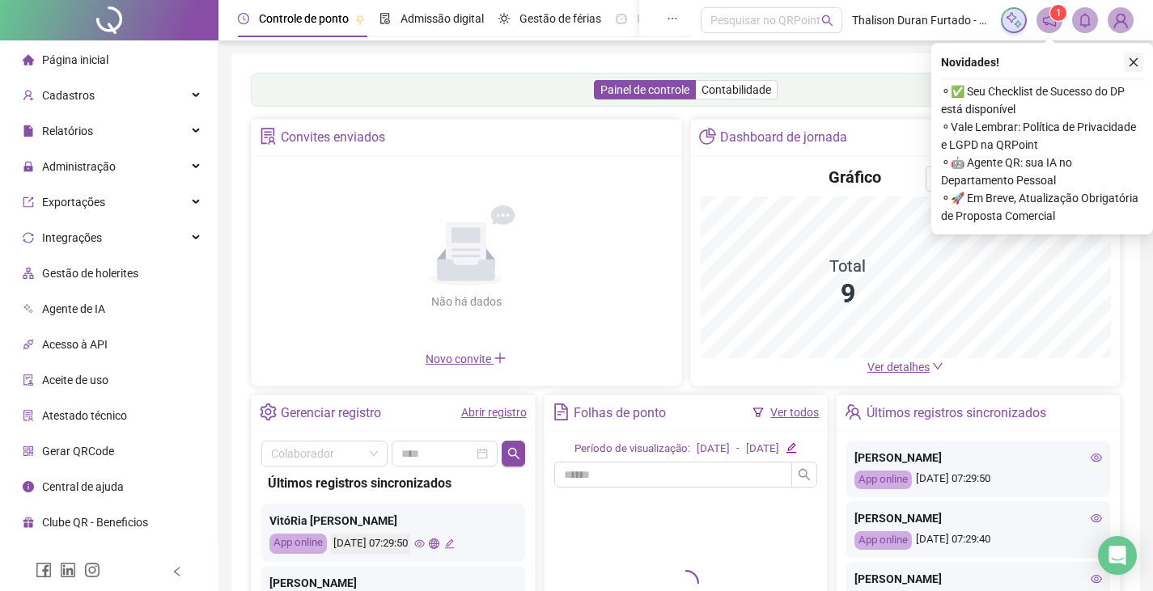
click at [1134, 63] on icon "close" at bounding box center [1133, 62] width 9 height 9
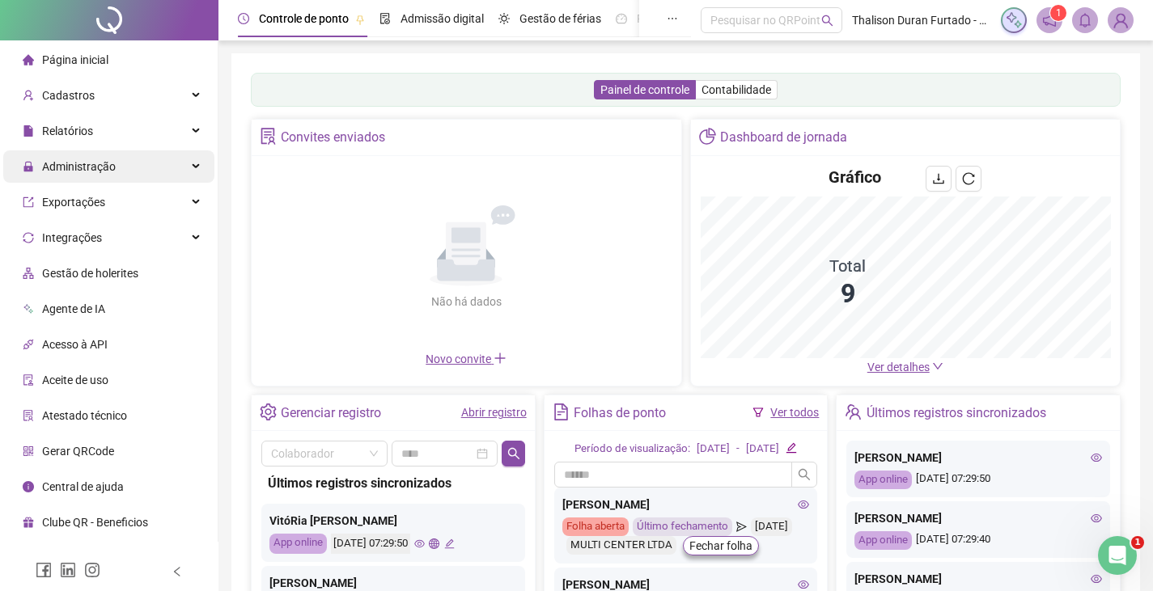
click at [169, 176] on div "Administração" at bounding box center [108, 166] width 211 height 32
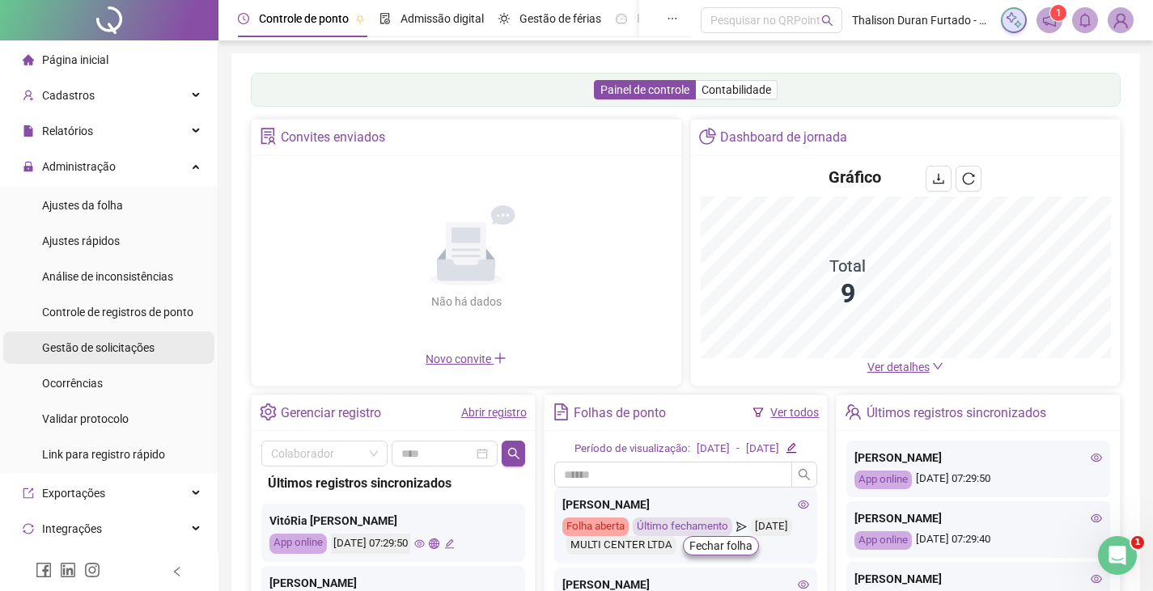
click at [123, 344] on span "Gestão de solicitações" at bounding box center [98, 347] width 112 height 13
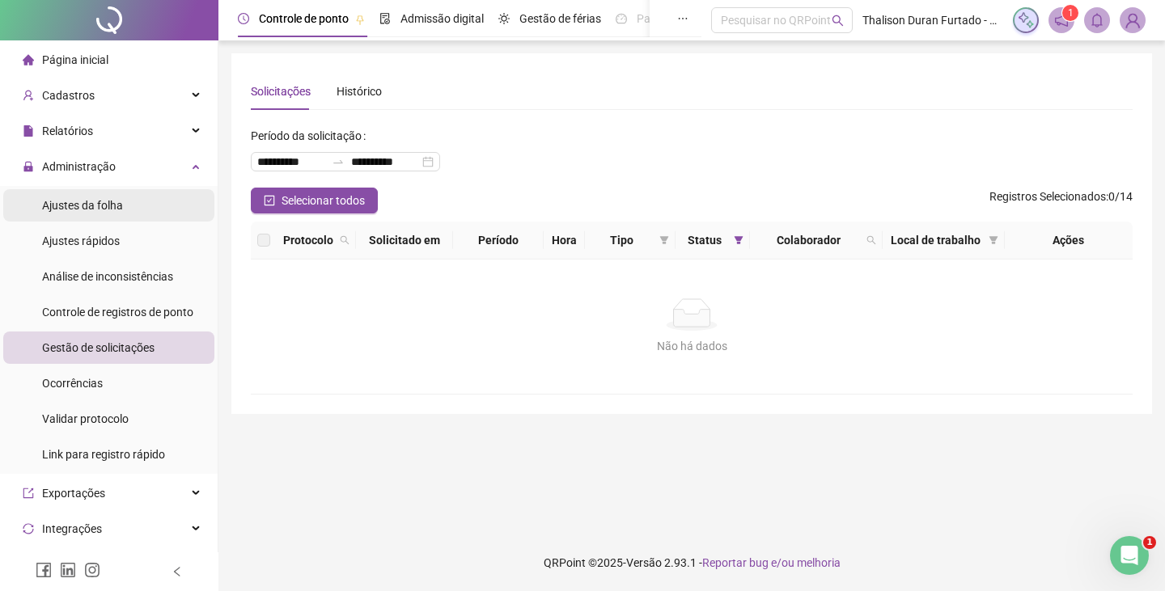
click at [96, 213] on div "Ajustes da folha" at bounding box center [82, 205] width 81 height 32
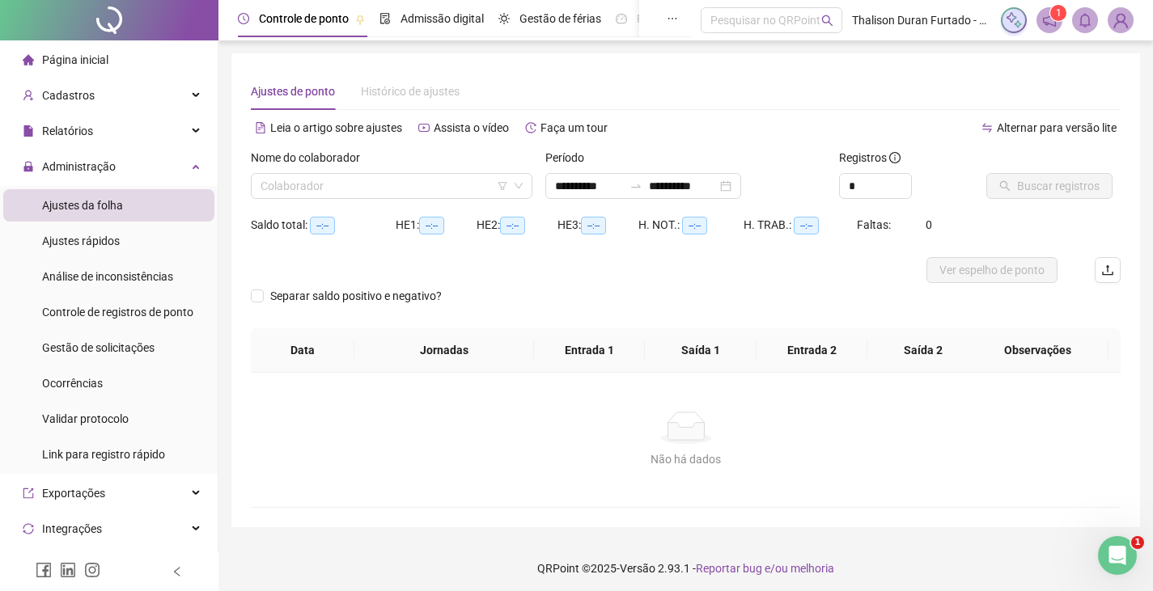
type input "**********"
click at [97, 351] on span "Gestão de solicitações" at bounding box center [98, 347] width 112 height 13
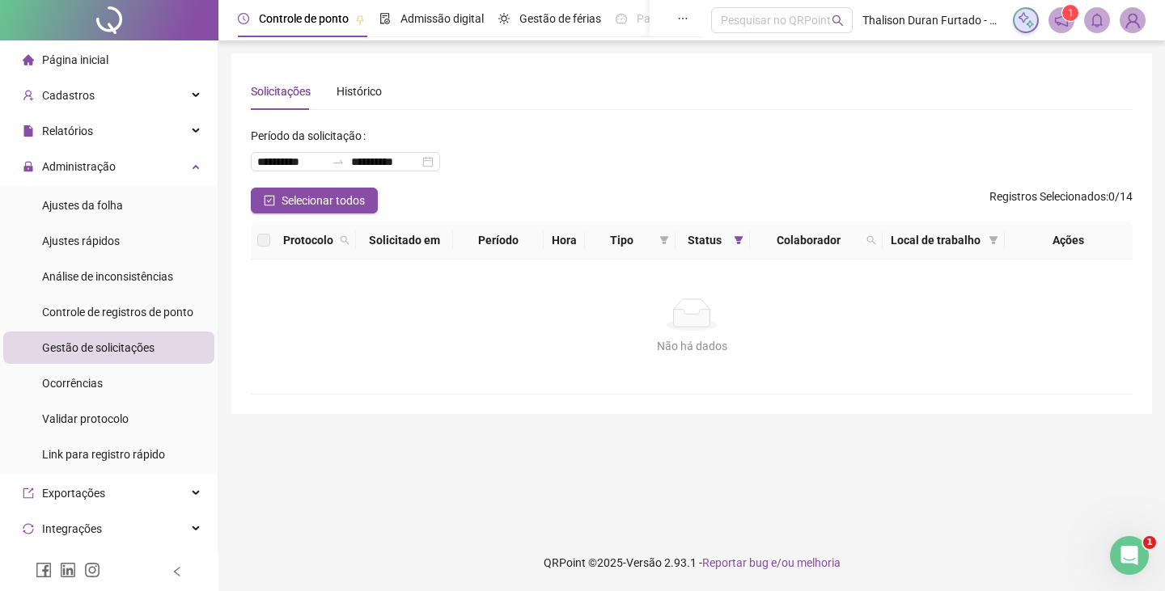
click at [115, 9] on div at bounding box center [109, 20] width 218 height 40
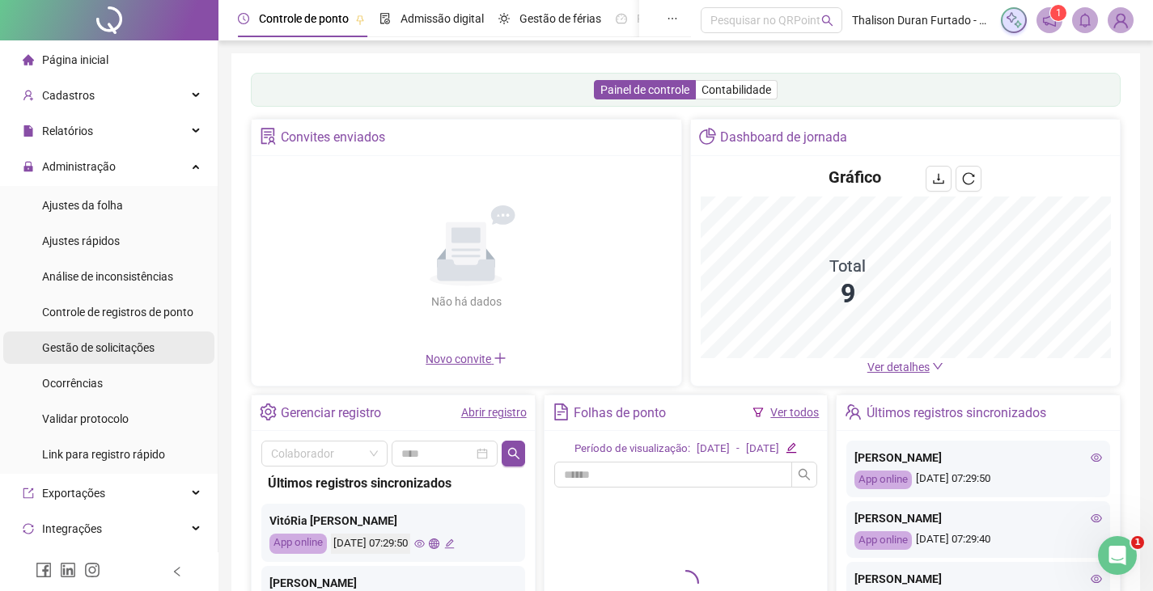
click at [155, 342] on li "Gestão de solicitações" at bounding box center [108, 348] width 211 height 32
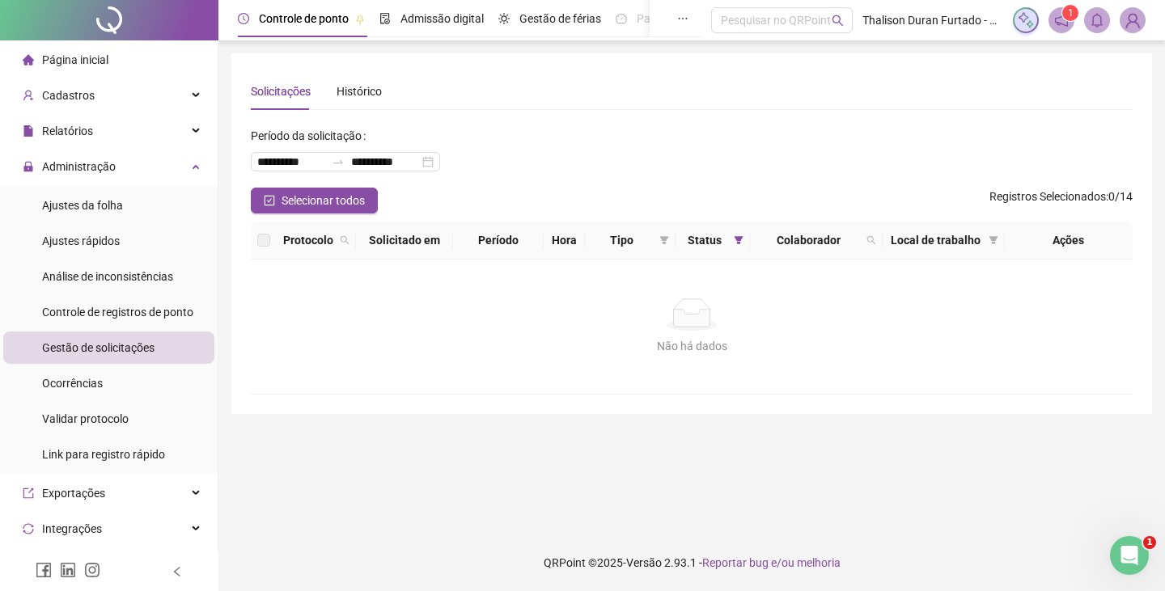
click at [350, 324] on div "Não há dados" at bounding box center [691, 315] width 843 height 32
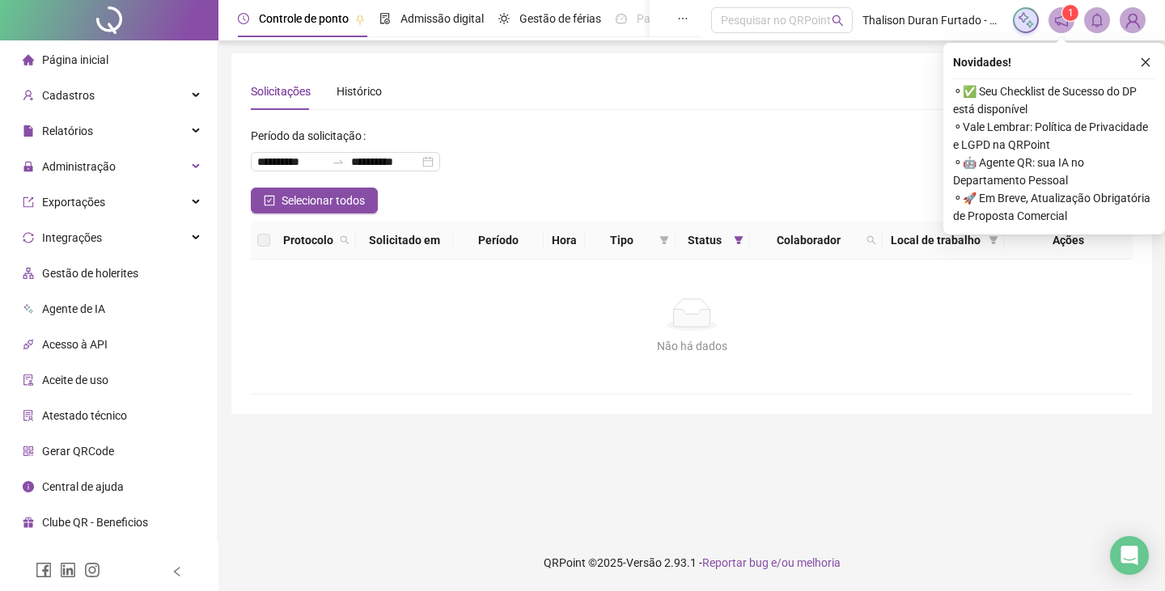
click at [1148, 62] on icon "close" at bounding box center [1145, 62] width 11 height 11
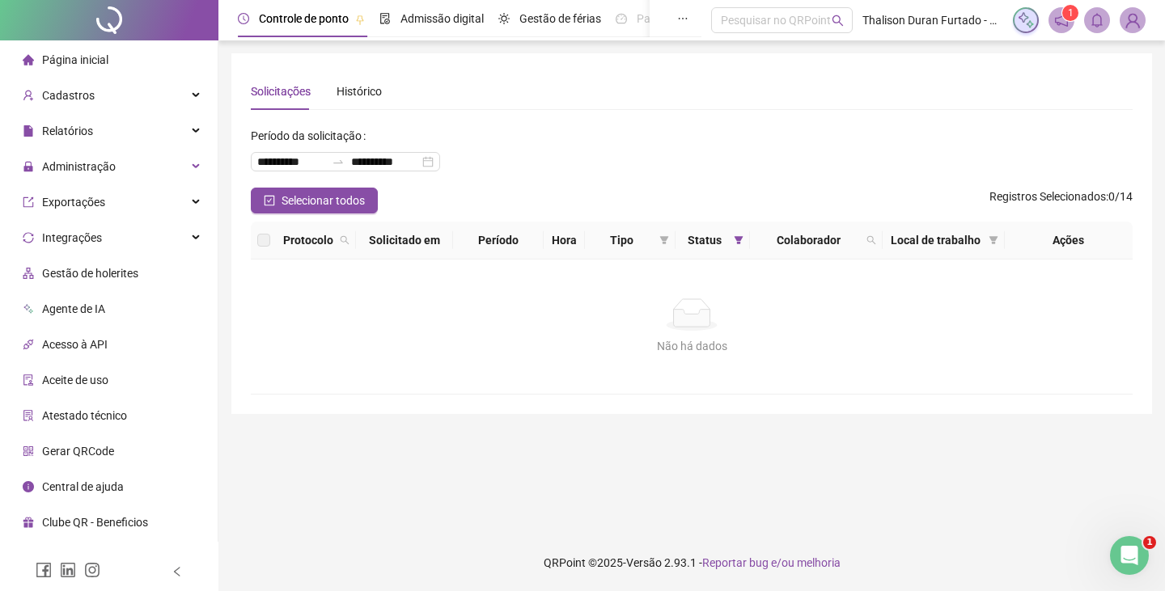
click at [1063, 7] on sup "1" at bounding box center [1070, 13] width 16 height 16
click at [1061, 17] on icon "notification" at bounding box center [1061, 20] width 13 height 13
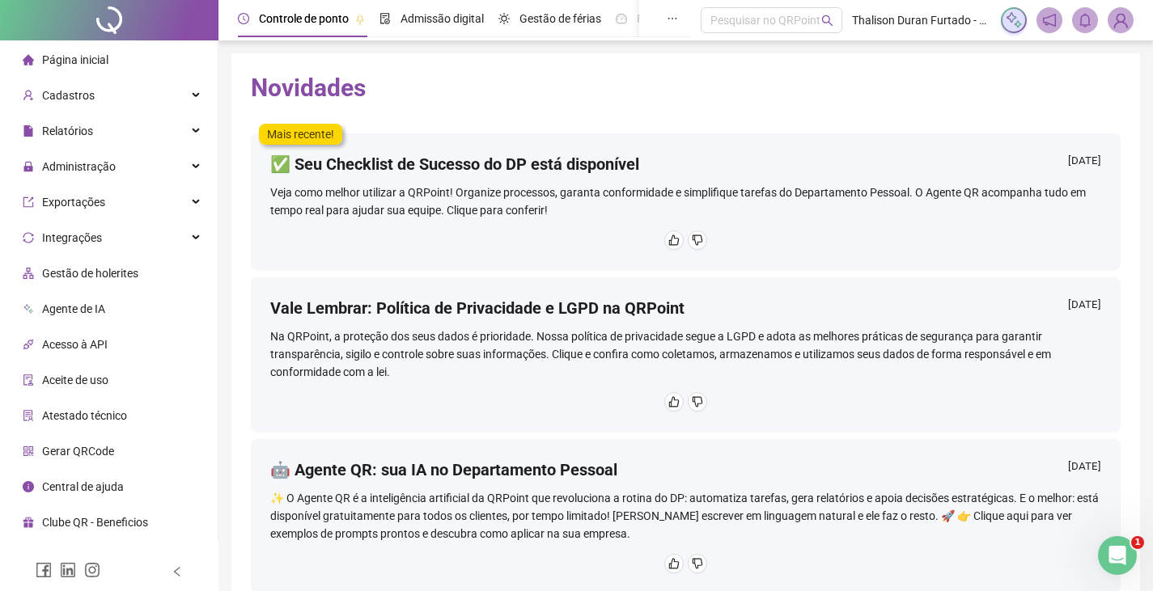
click at [150, 20] on div at bounding box center [109, 20] width 218 height 40
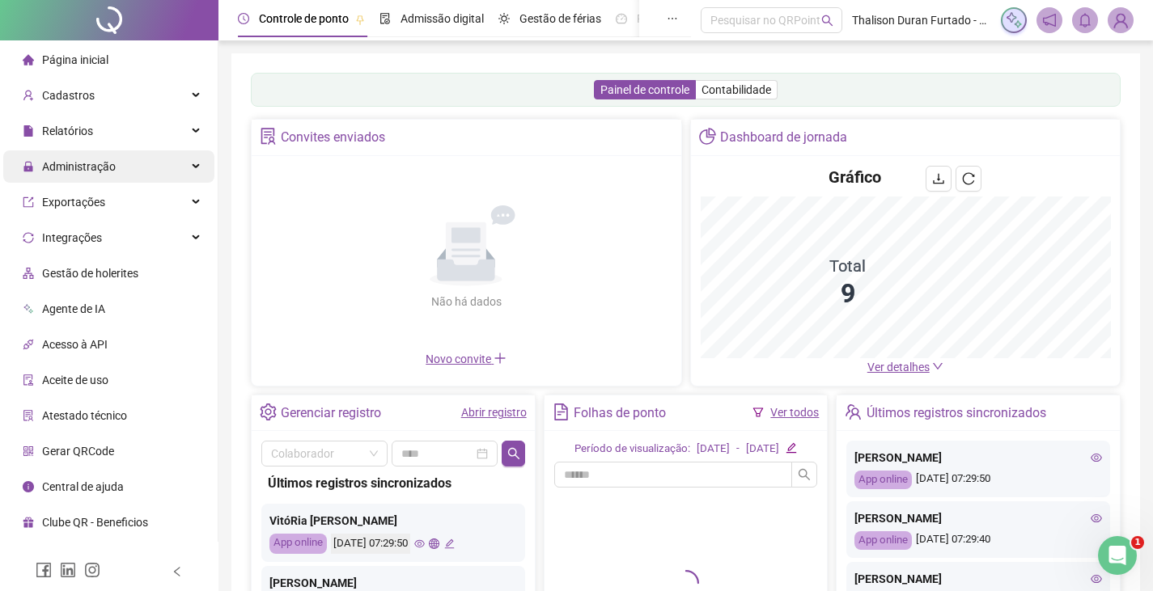
click at [155, 166] on div "Administração" at bounding box center [108, 166] width 211 height 32
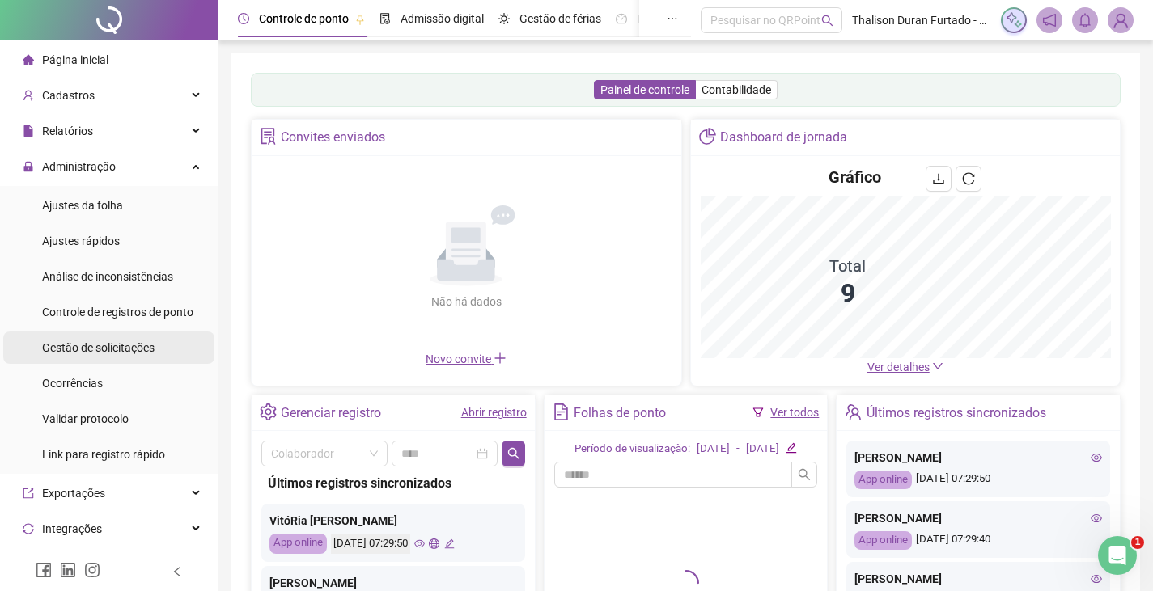
click at [142, 343] on span "Gestão de solicitações" at bounding box center [98, 347] width 112 height 13
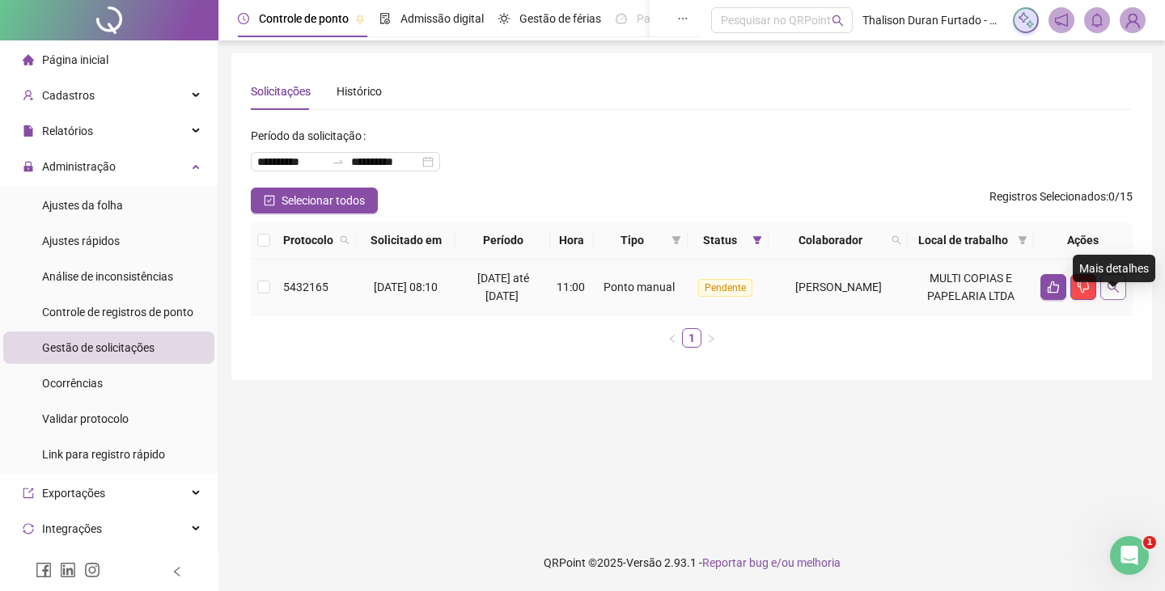
click at [1112, 294] on icon "search" at bounding box center [1113, 287] width 13 height 13
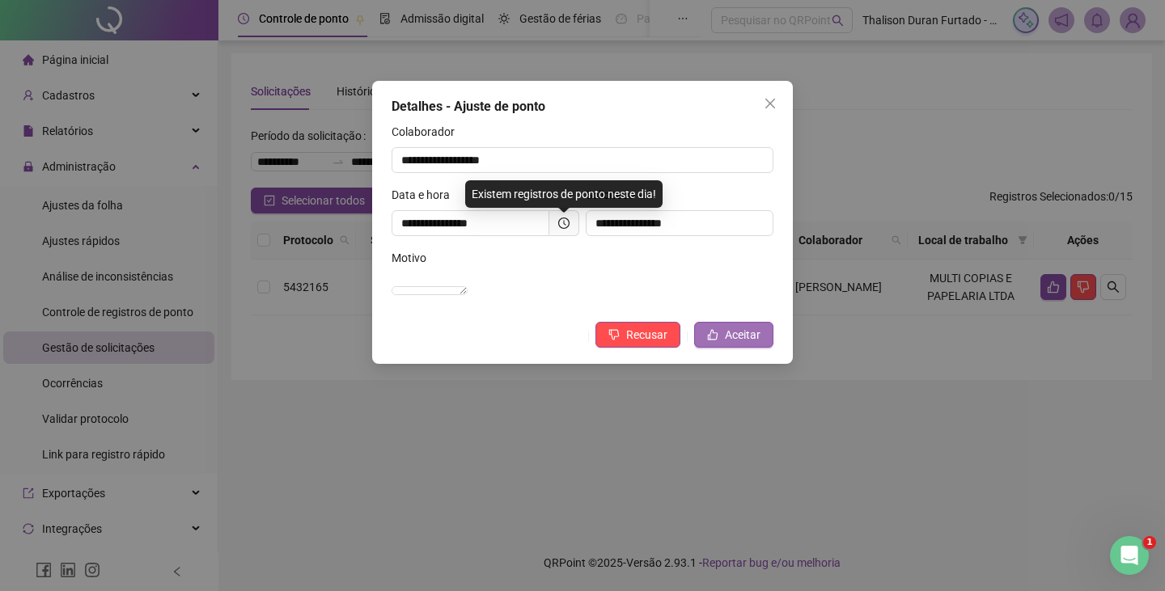
click at [759, 344] on span "Aceitar" at bounding box center [743, 335] width 36 height 18
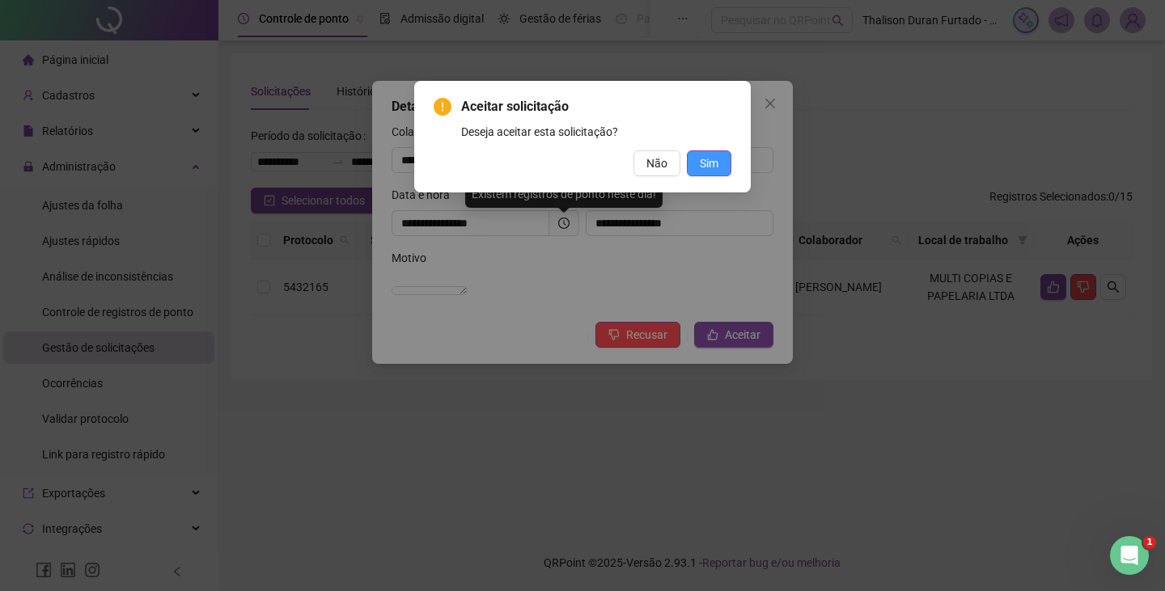
click at [706, 166] on span "Sim" at bounding box center [709, 164] width 19 height 18
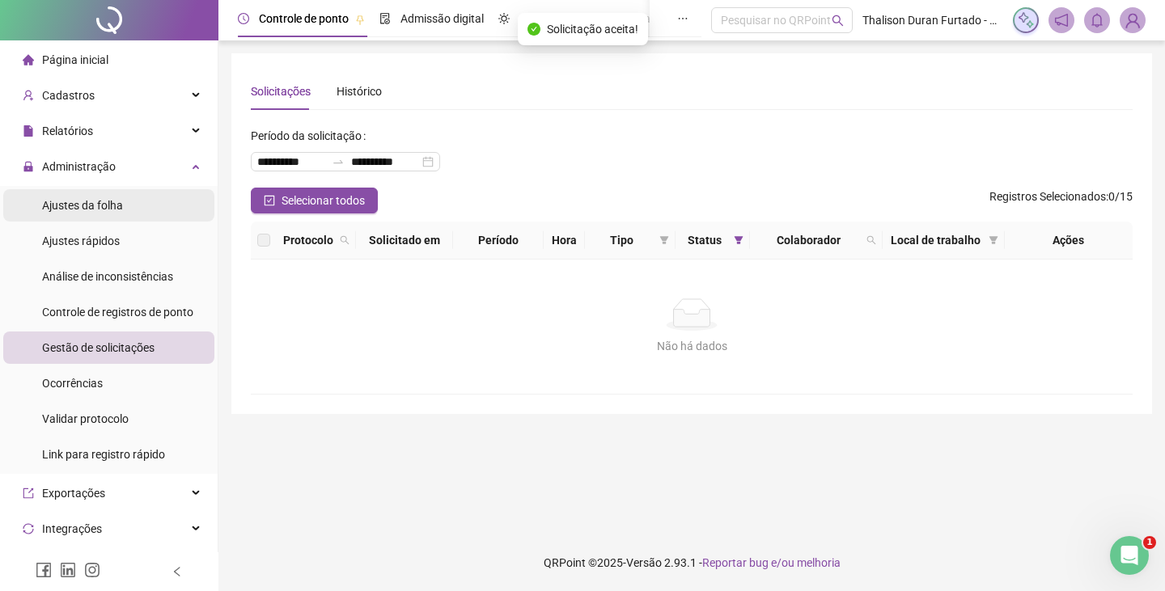
click at [149, 205] on li "Ajustes da folha" at bounding box center [108, 205] width 211 height 32
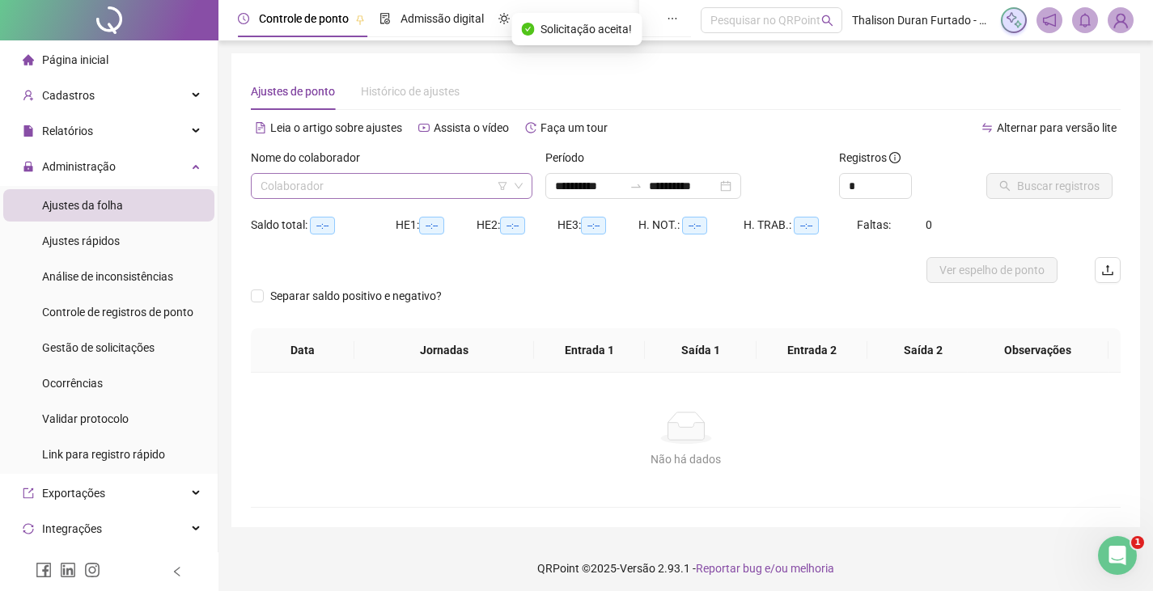
click at [346, 191] on input "search" at bounding box center [385, 186] width 248 height 24
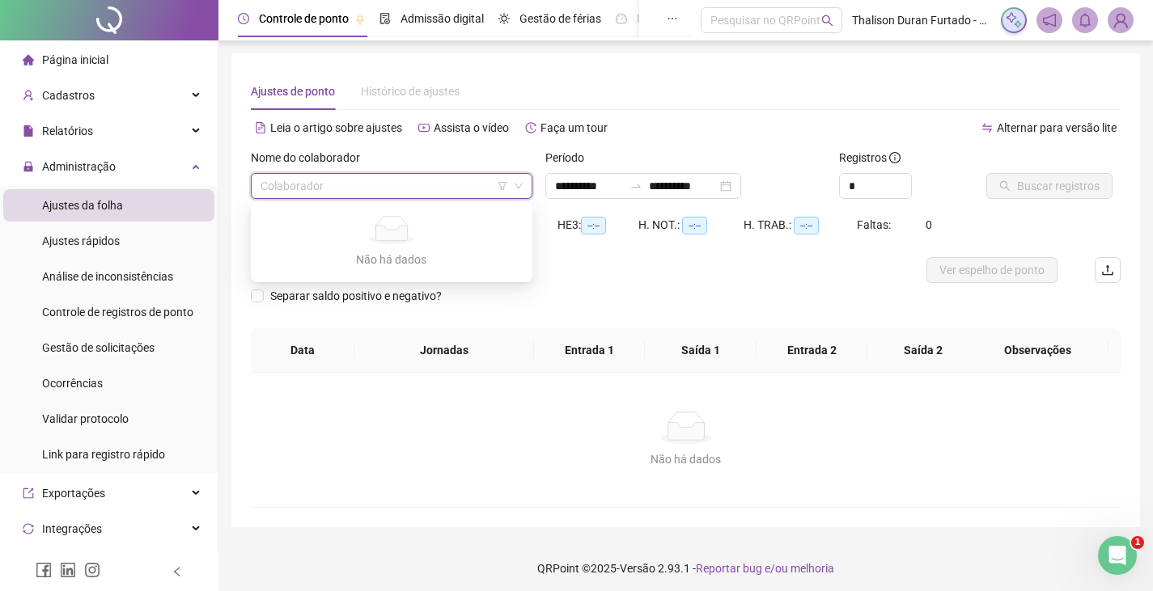
click at [443, 196] on input "search" at bounding box center [385, 186] width 248 height 24
click at [631, 291] on div "Separar saldo positivo e negativo?" at bounding box center [686, 305] width 870 height 45
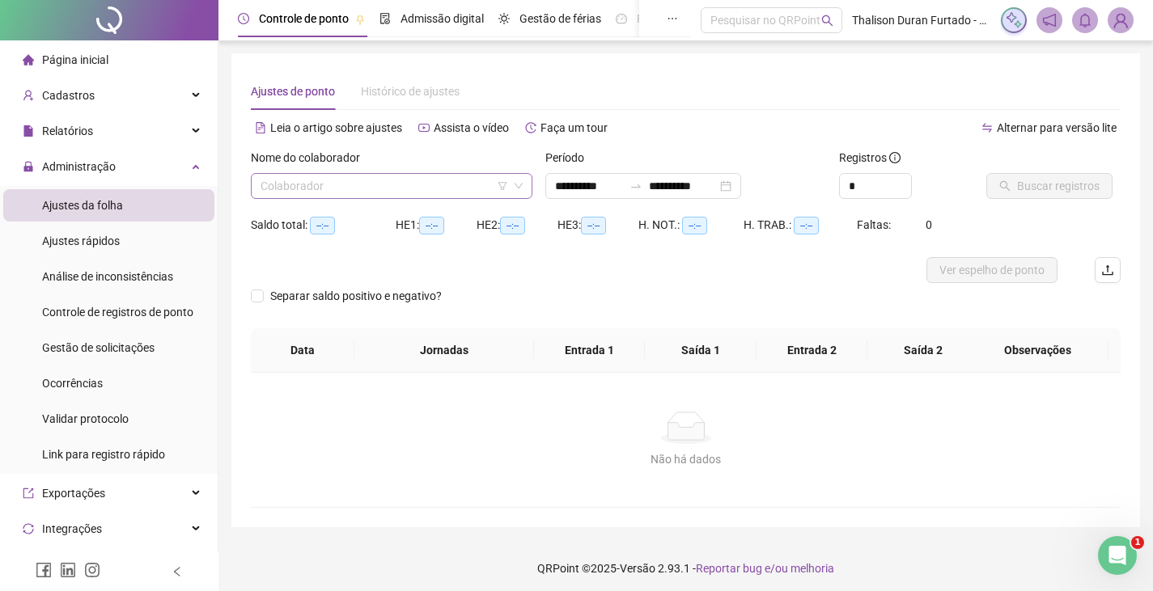
click at [432, 197] on input "search" at bounding box center [385, 186] width 248 height 24
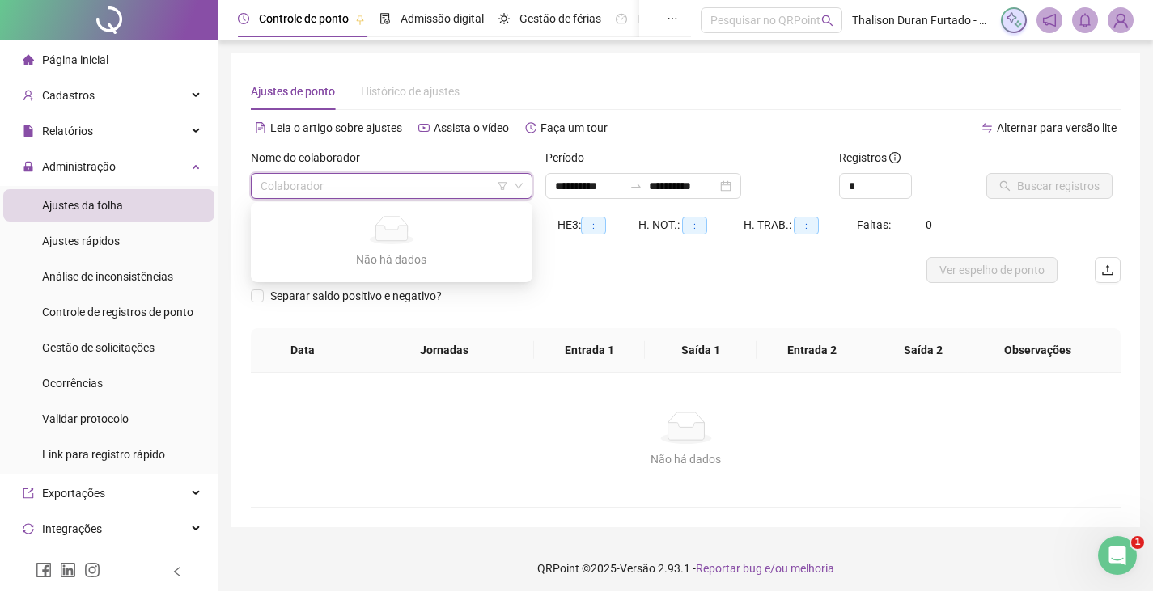
type input "**********"
click at [520, 197] on span at bounding box center [392, 186] width 262 height 24
click at [520, 189] on icon "down" at bounding box center [519, 186] width 10 height 10
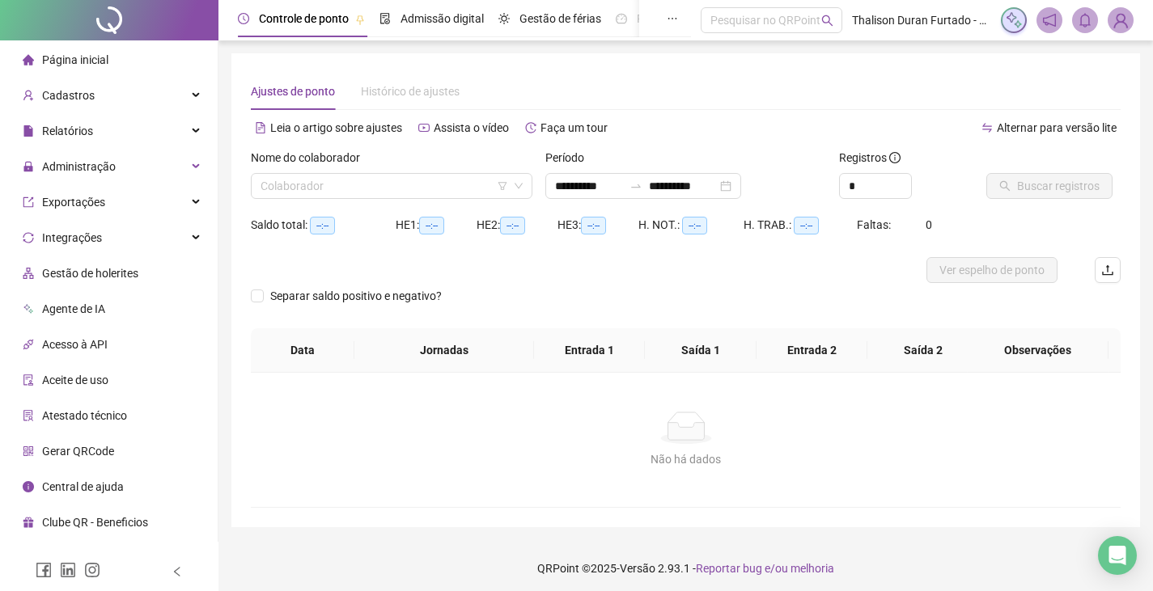
type input "**********"
click at [438, 187] on input "search" at bounding box center [385, 186] width 248 height 24
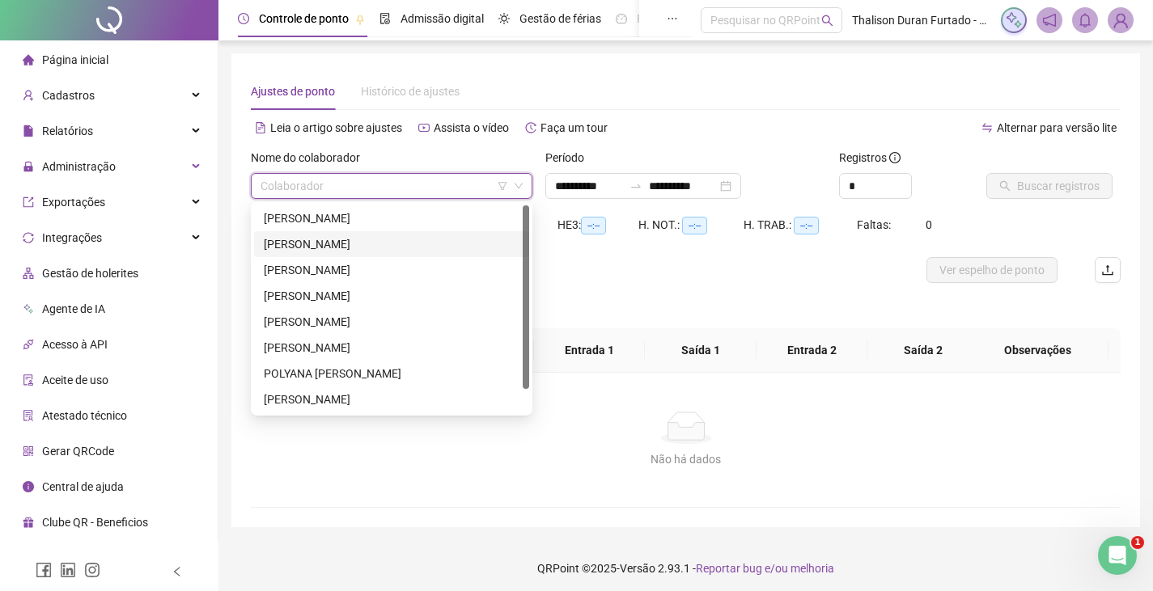
click at [413, 239] on div "[PERSON_NAME]" at bounding box center [392, 244] width 256 height 18
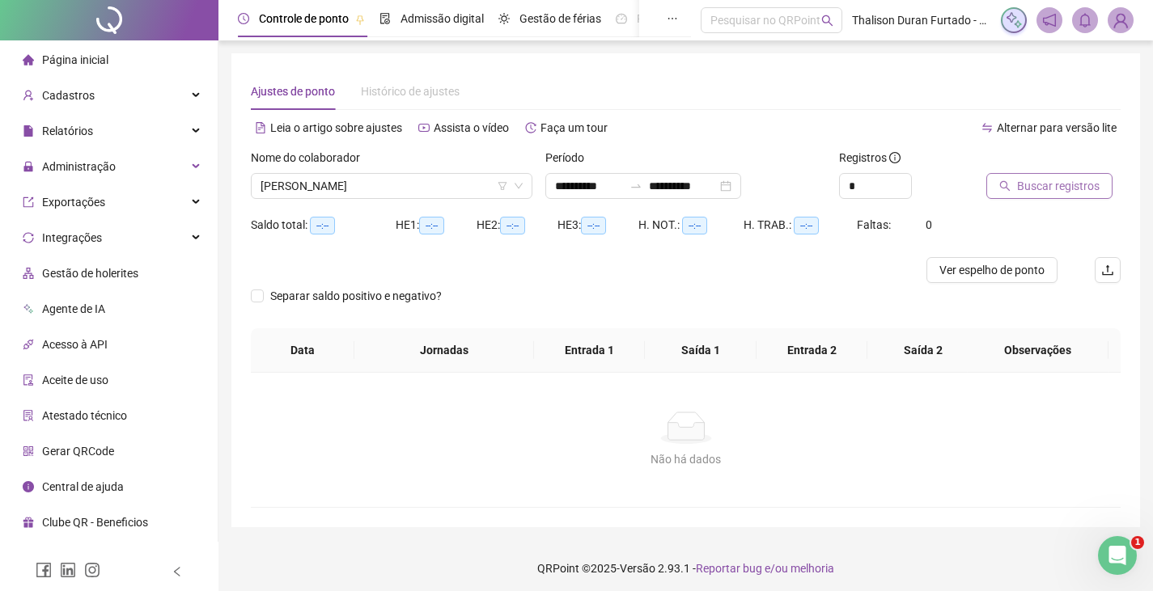
click at [1009, 189] on icon "search" at bounding box center [1005, 186] width 11 height 11
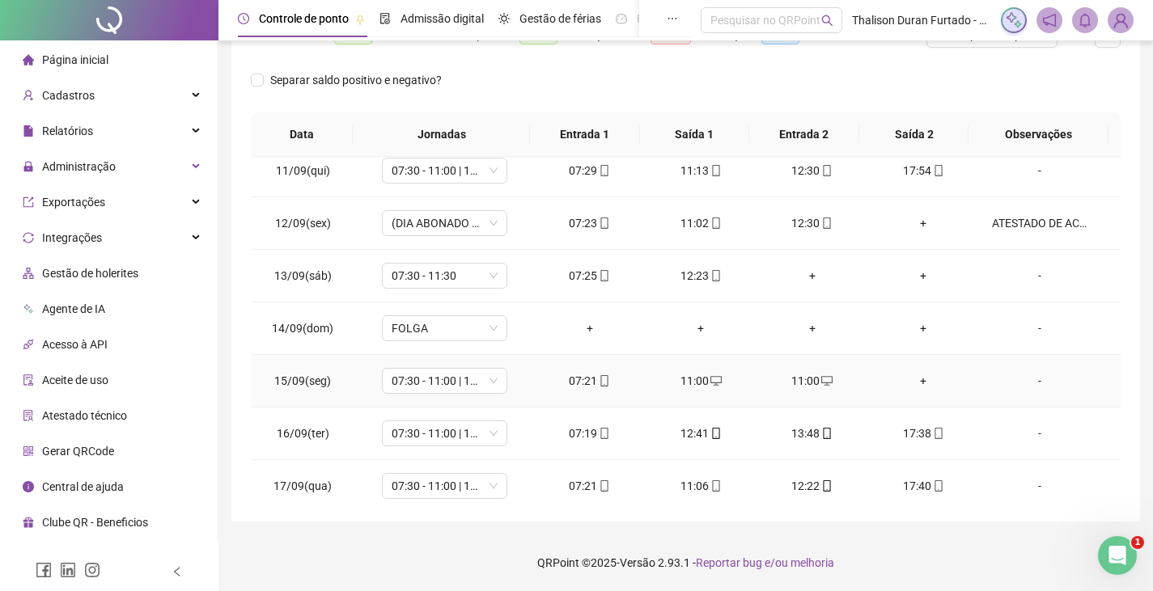
scroll to position [566, 0]
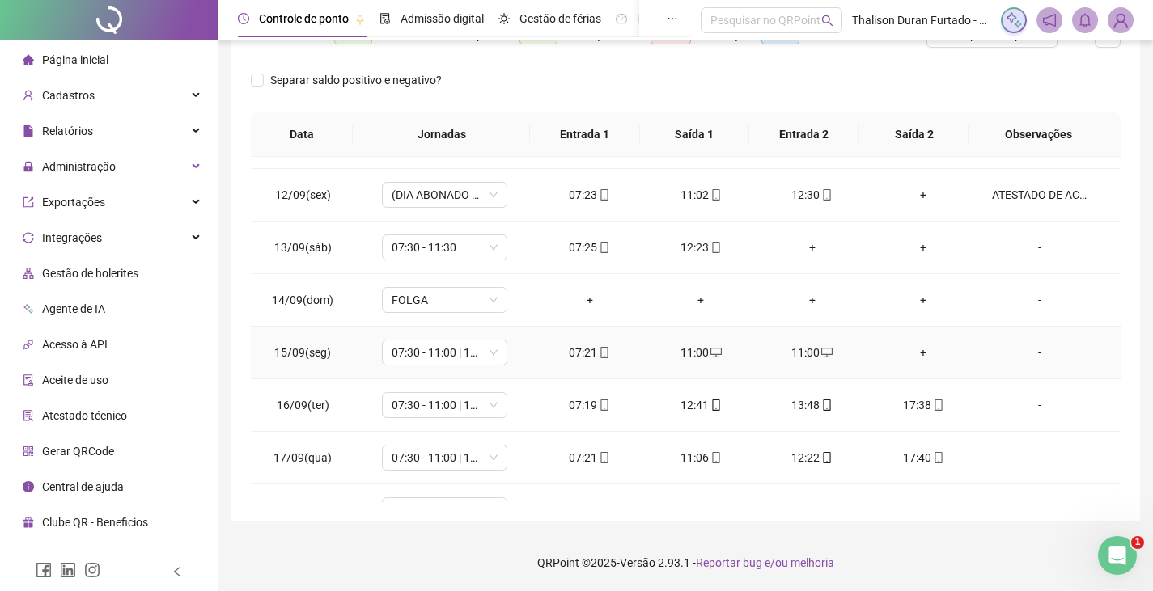
click at [821, 349] on icon "desktop" at bounding box center [826, 353] width 11 height 10
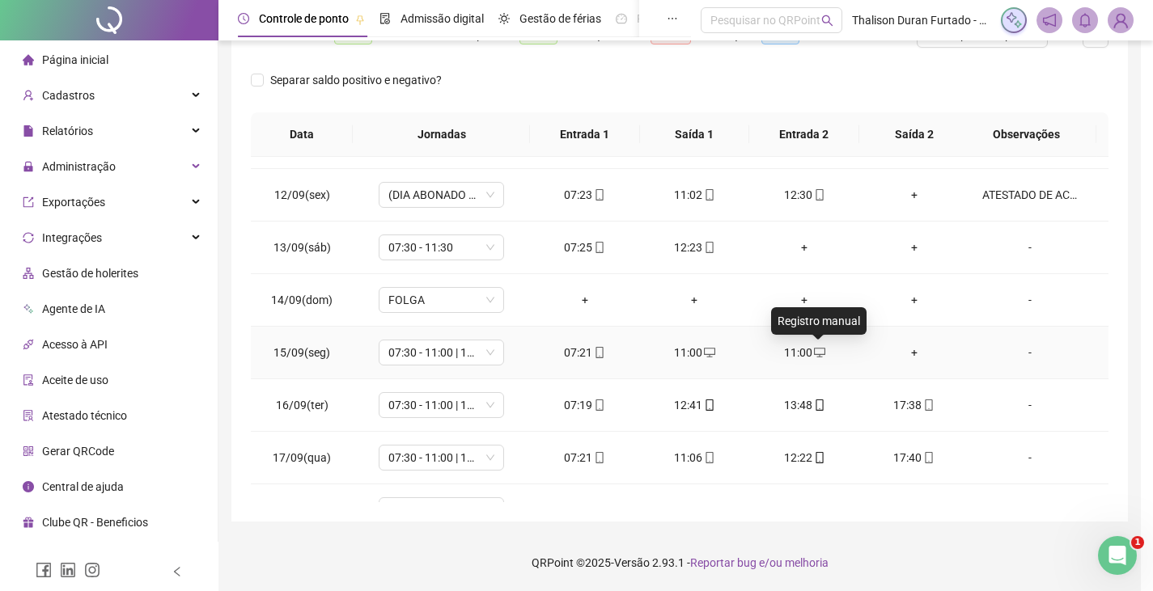
type input "**********"
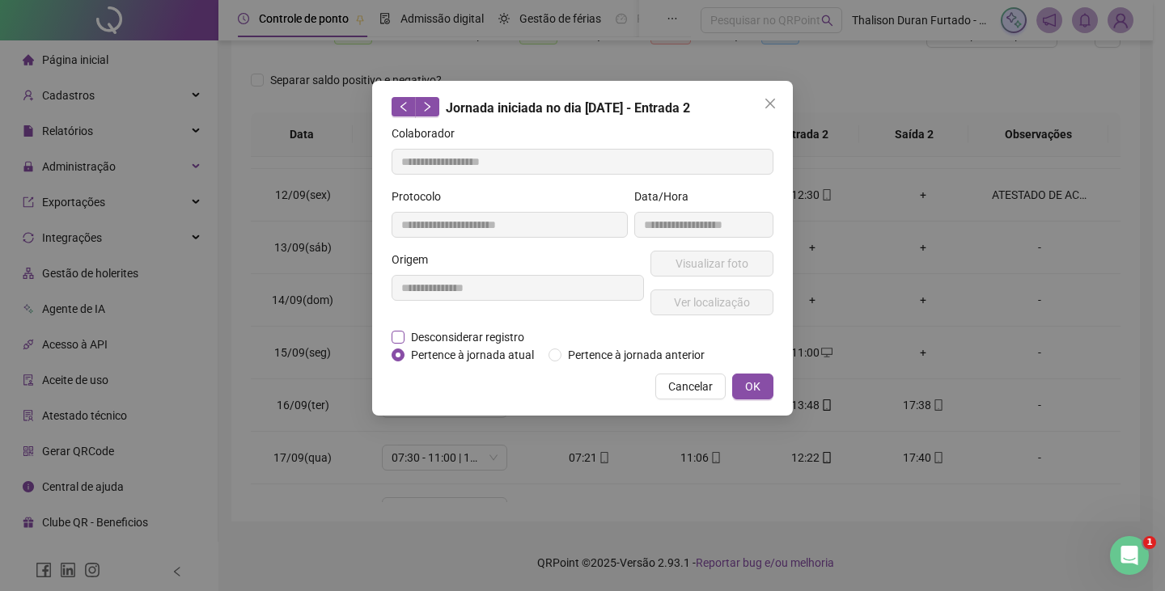
click at [442, 337] on span "Desconsiderar registro" at bounding box center [468, 337] width 126 height 18
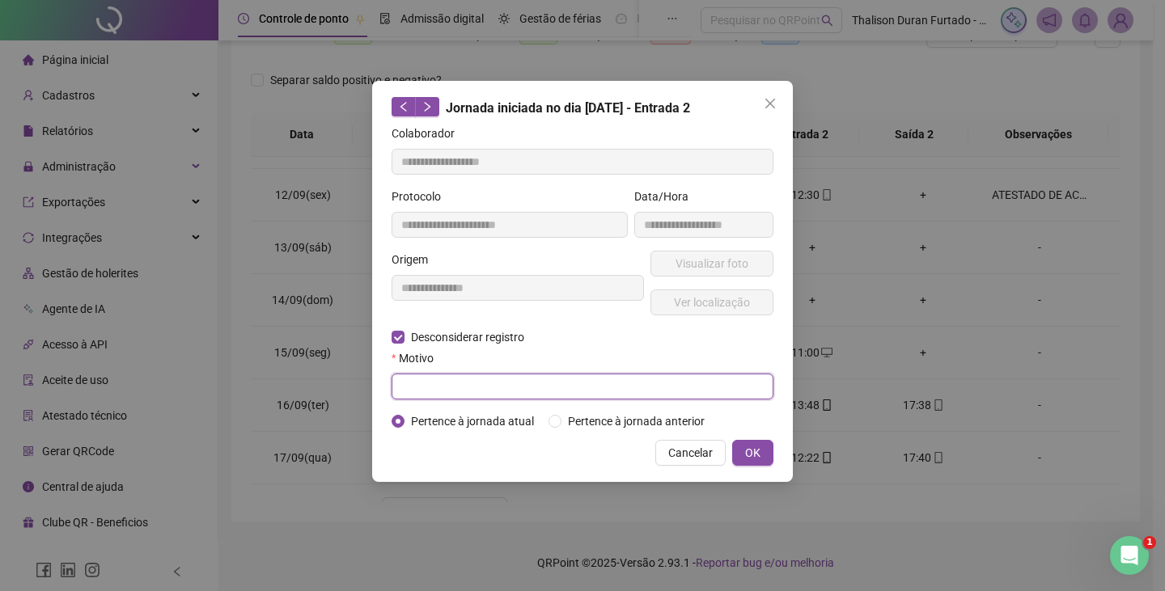
click at [468, 377] on input "text" at bounding box center [583, 387] width 382 height 26
type input "****"
click at [745, 444] on span "OK" at bounding box center [752, 453] width 15 height 18
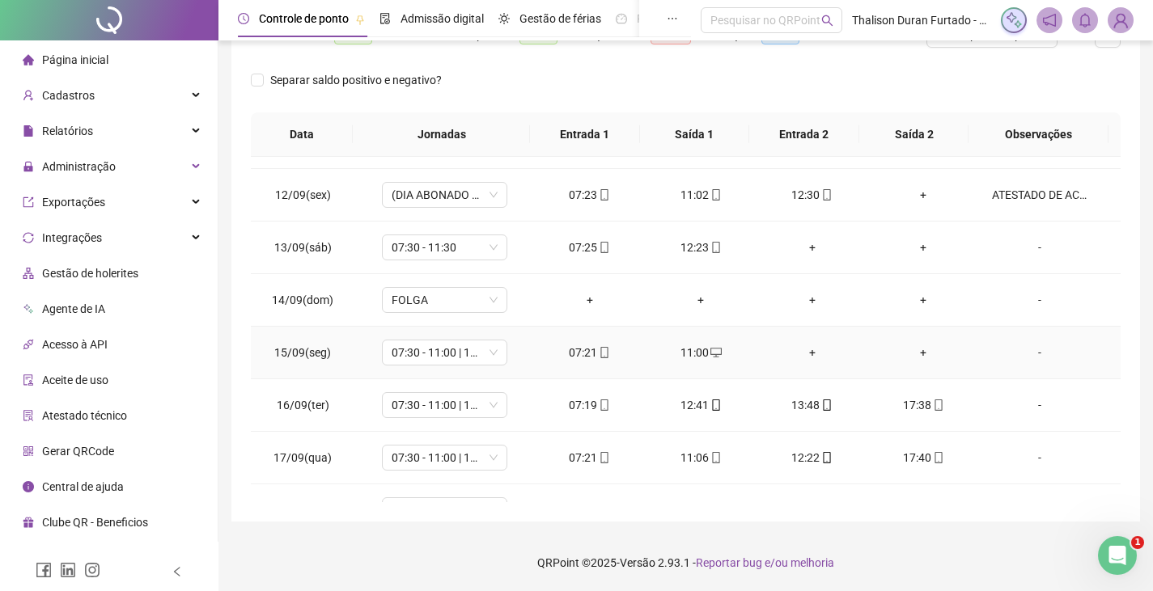
click at [800, 351] on div "+" at bounding box center [812, 353] width 86 height 18
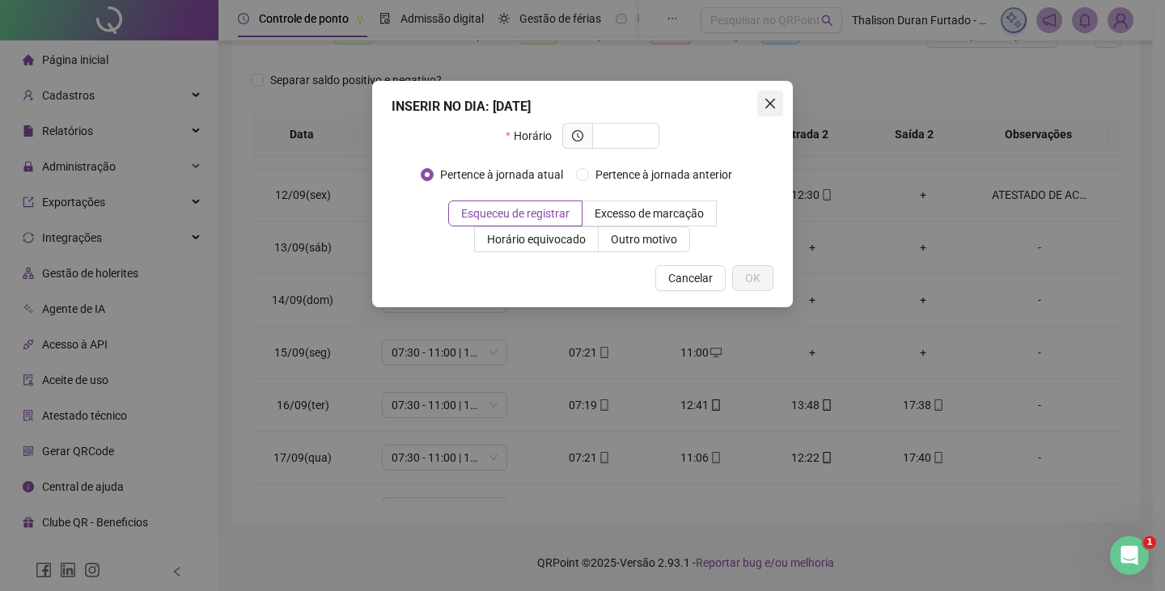
click at [766, 100] on icon "close" at bounding box center [770, 104] width 10 height 10
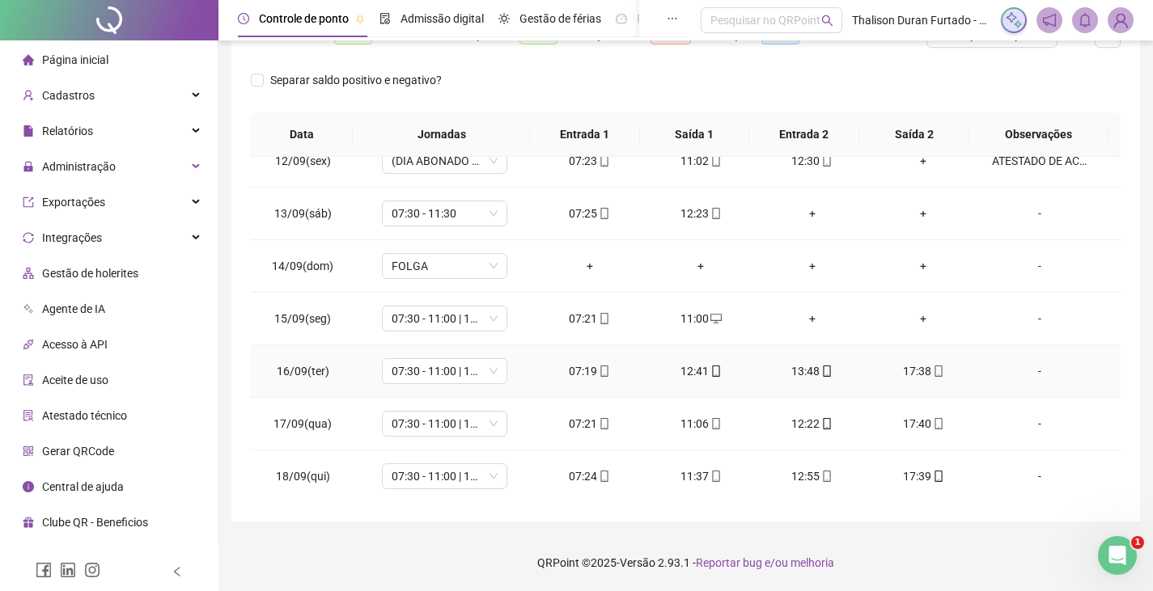
scroll to position [601, 0]
click at [1101, 537] on div "Abertura do Messenger da Intercom" at bounding box center [1114, 553] width 53 height 53
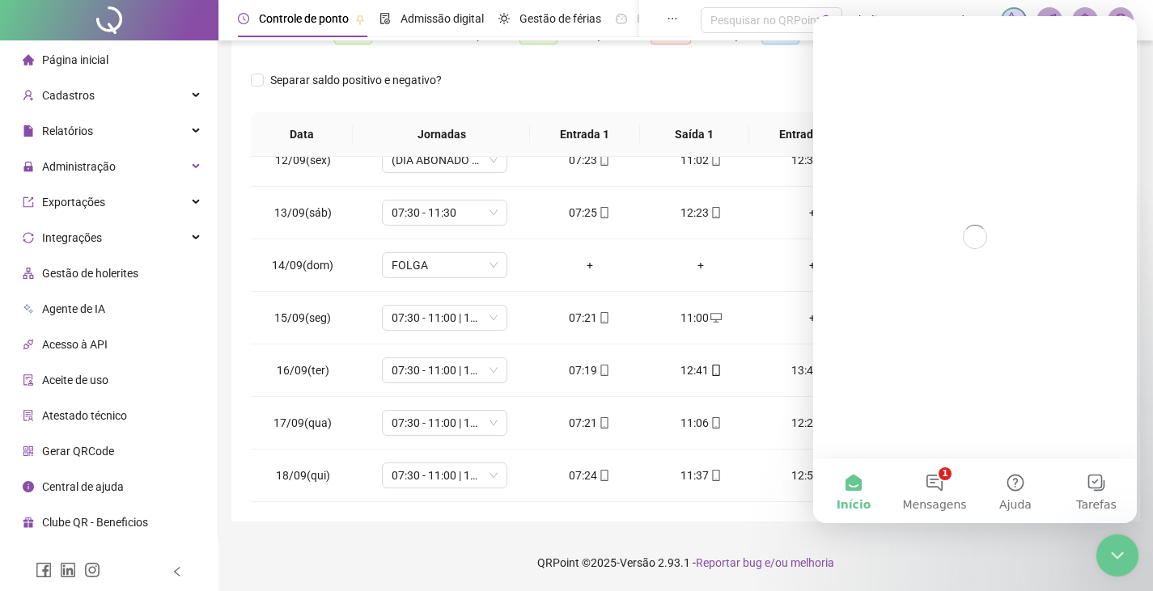
scroll to position [0, 0]
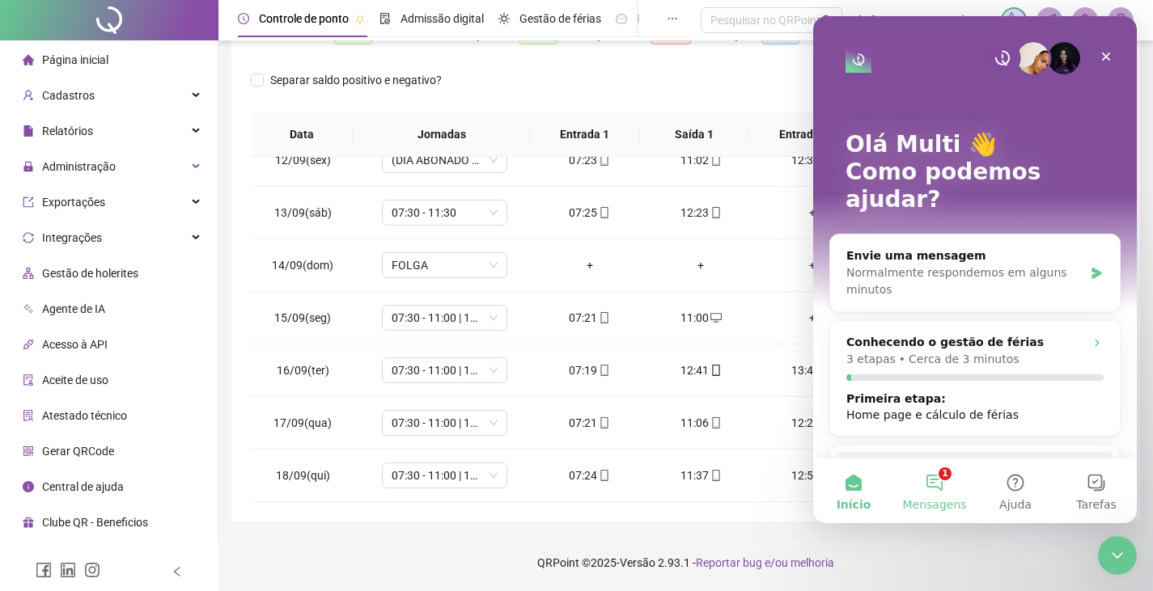
click at [952, 489] on button "1 Mensagens" at bounding box center [934, 491] width 81 height 65
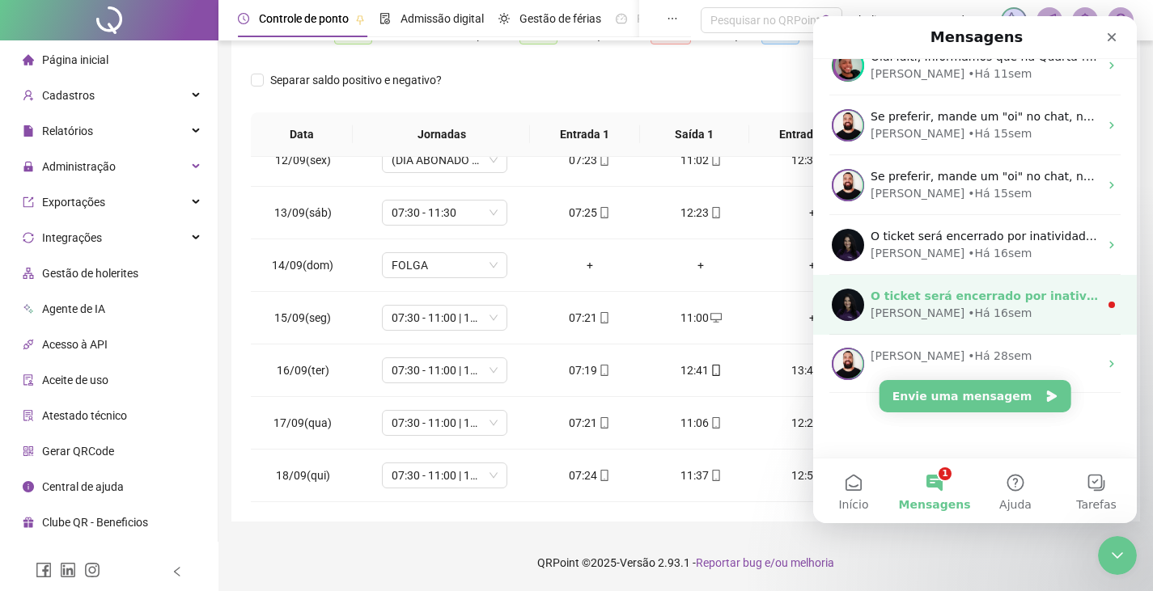
click at [1021, 314] on div "[PERSON_NAME] • Há 16sem" at bounding box center [984, 313] width 228 height 17
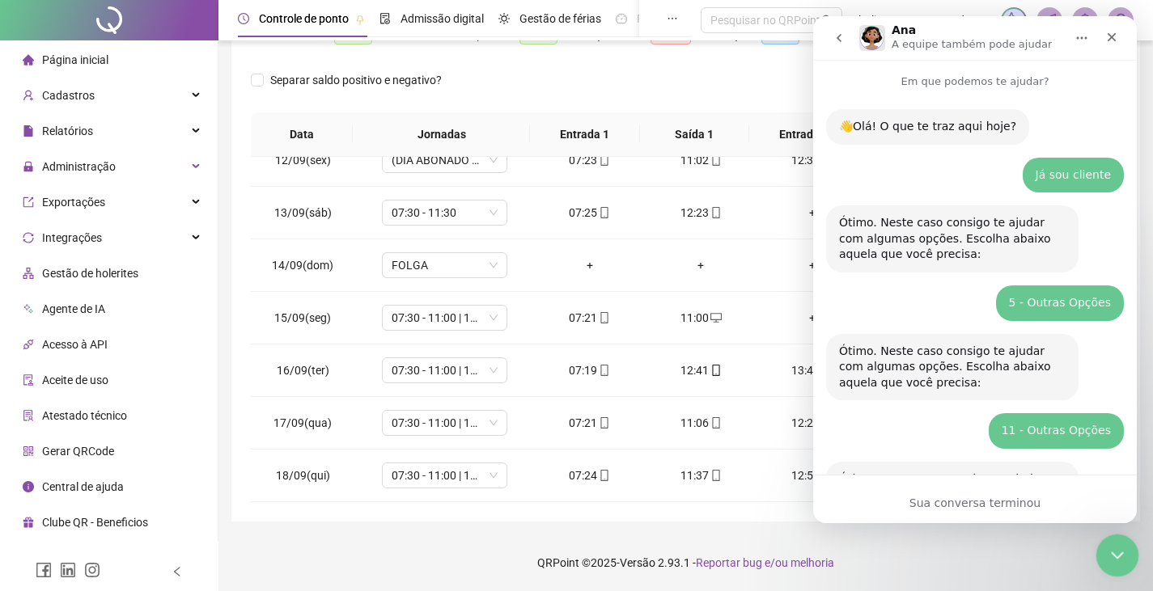
scroll to position [49, 0]
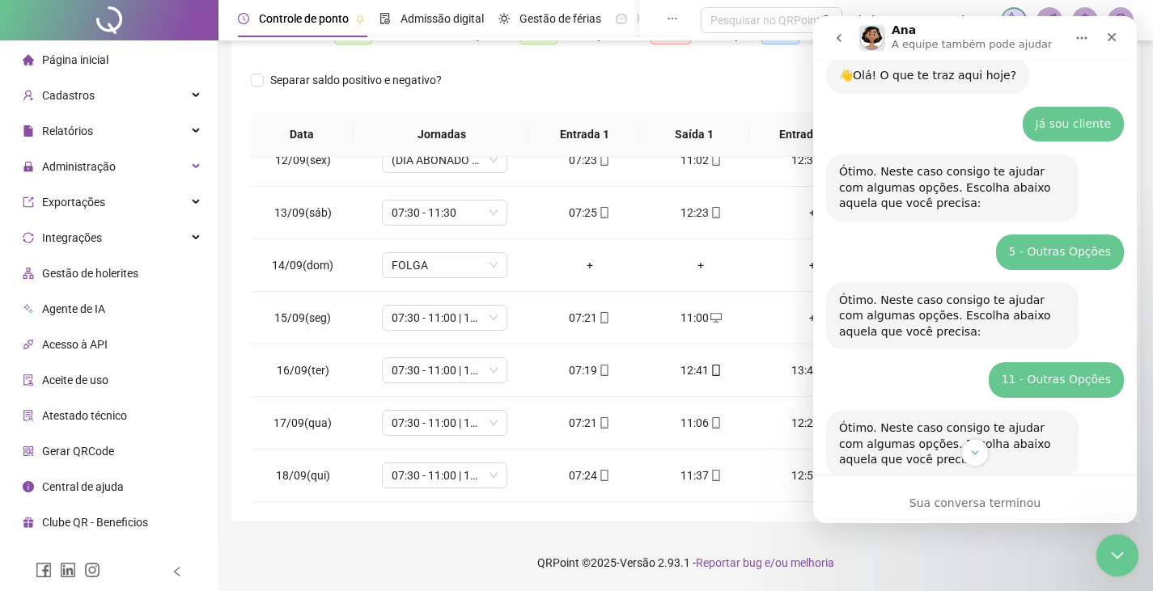
click at [1110, 552] on icon "Encerramento do Messenger da Intercom" at bounding box center [1114, 553] width 11 height 6
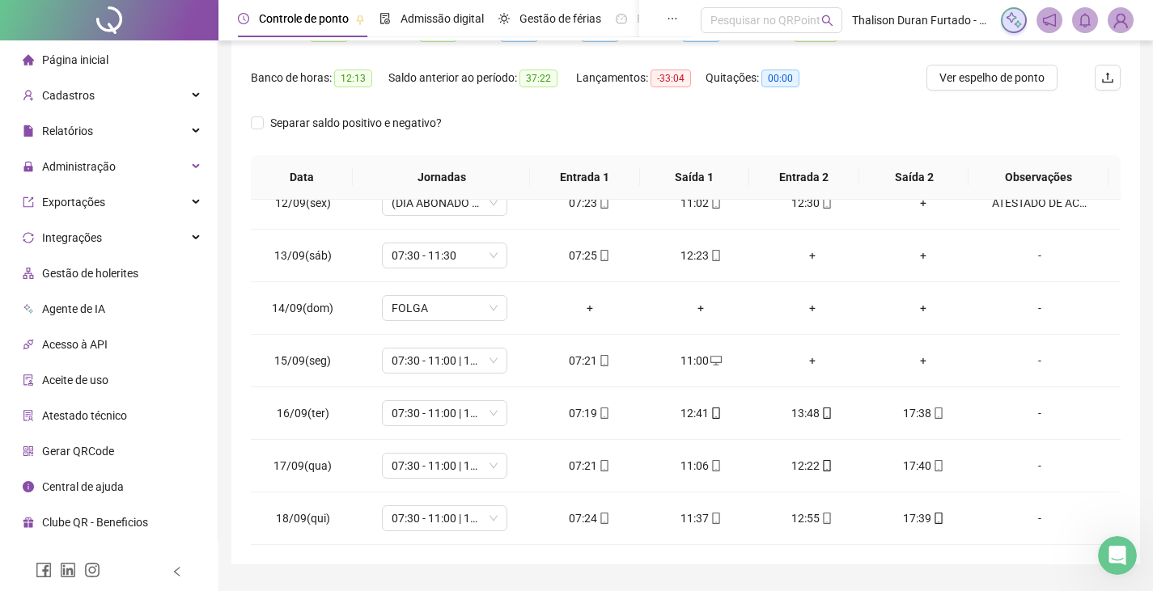
scroll to position [0, 0]
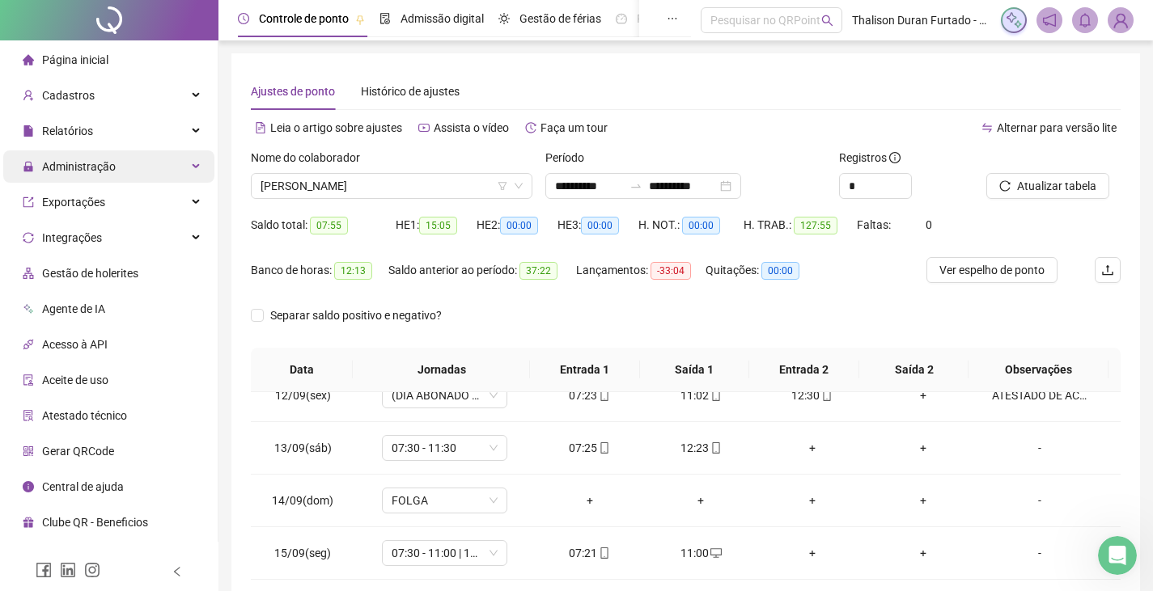
click at [166, 175] on div "Administração" at bounding box center [108, 166] width 211 height 32
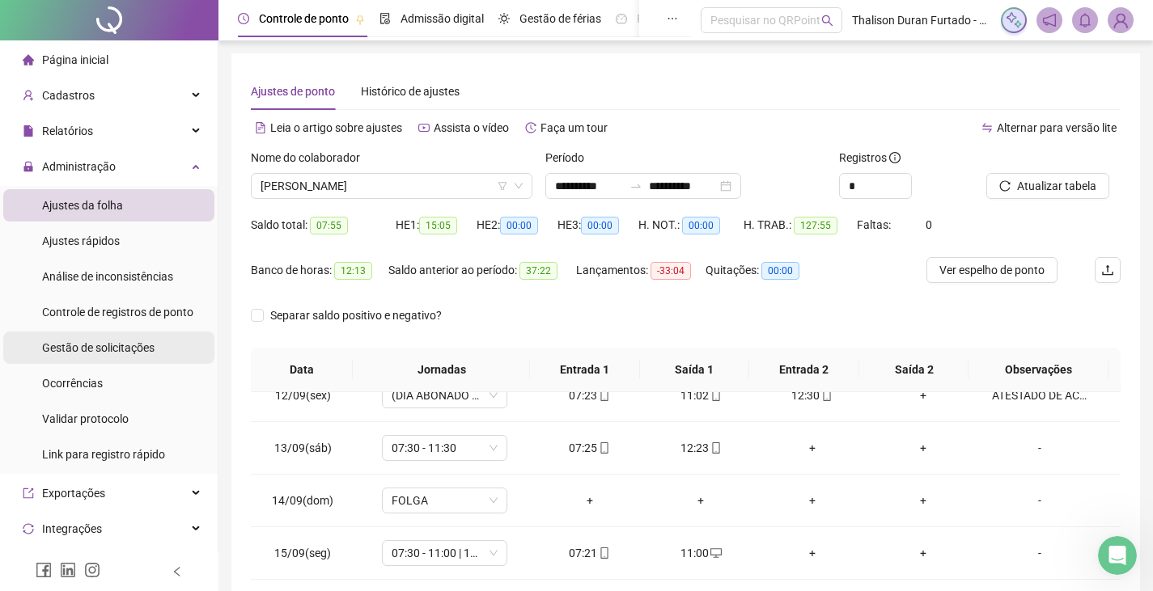
click at [121, 354] on span "Gestão de solicitações" at bounding box center [98, 347] width 112 height 13
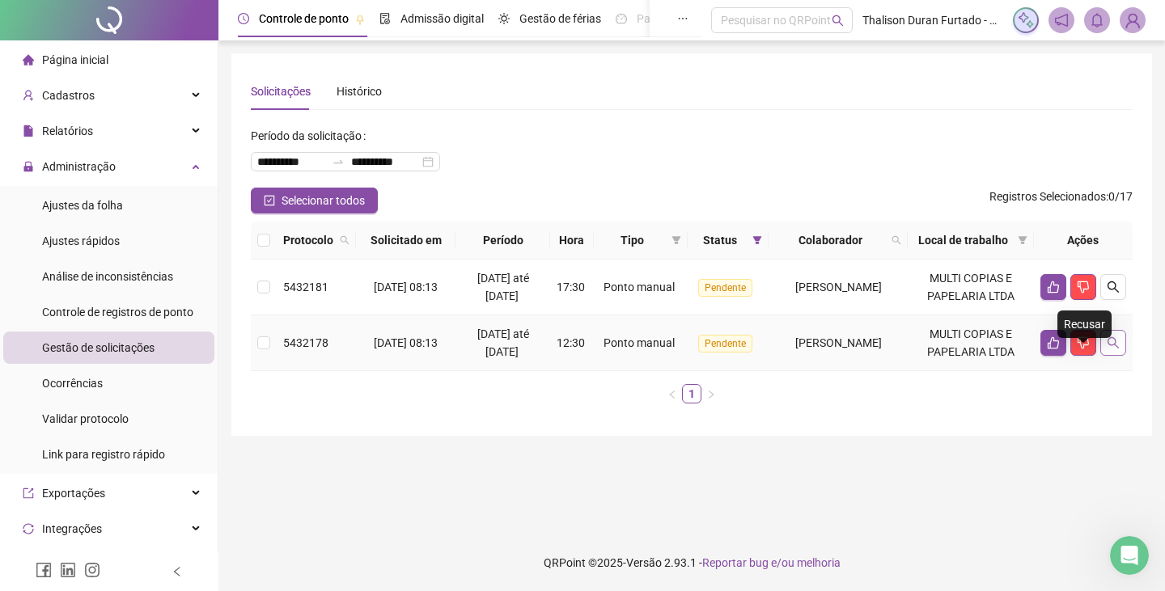
click at [1109, 349] on icon "search" at bounding box center [1113, 342] width 11 height 11
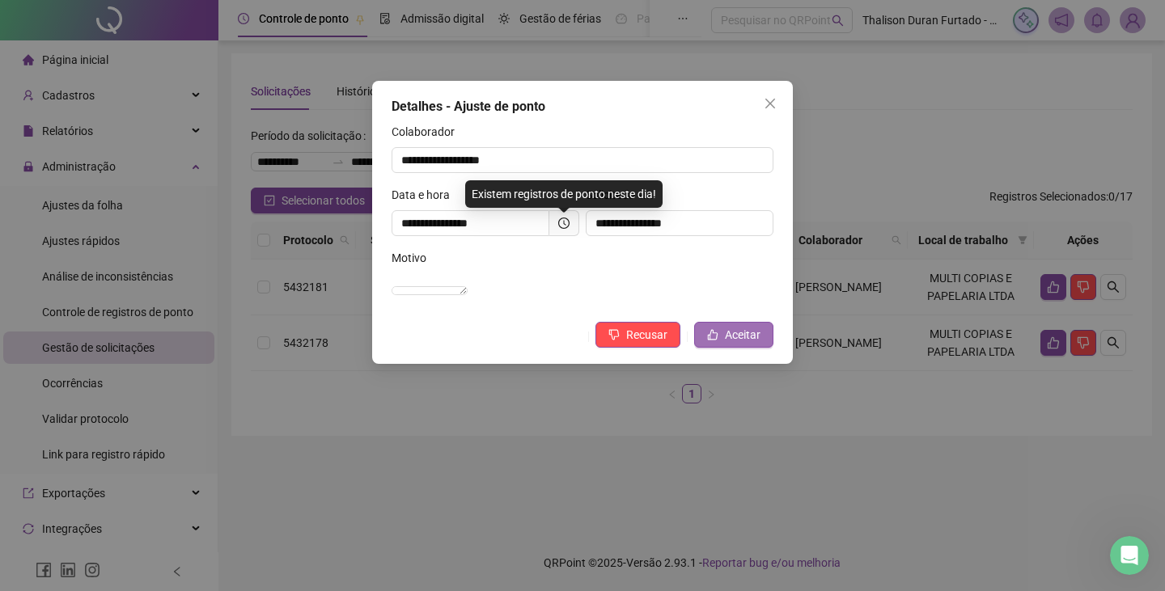
click at [750, 344] on span "Aceitar" at bounding box center [743, 335] width 36 height 18
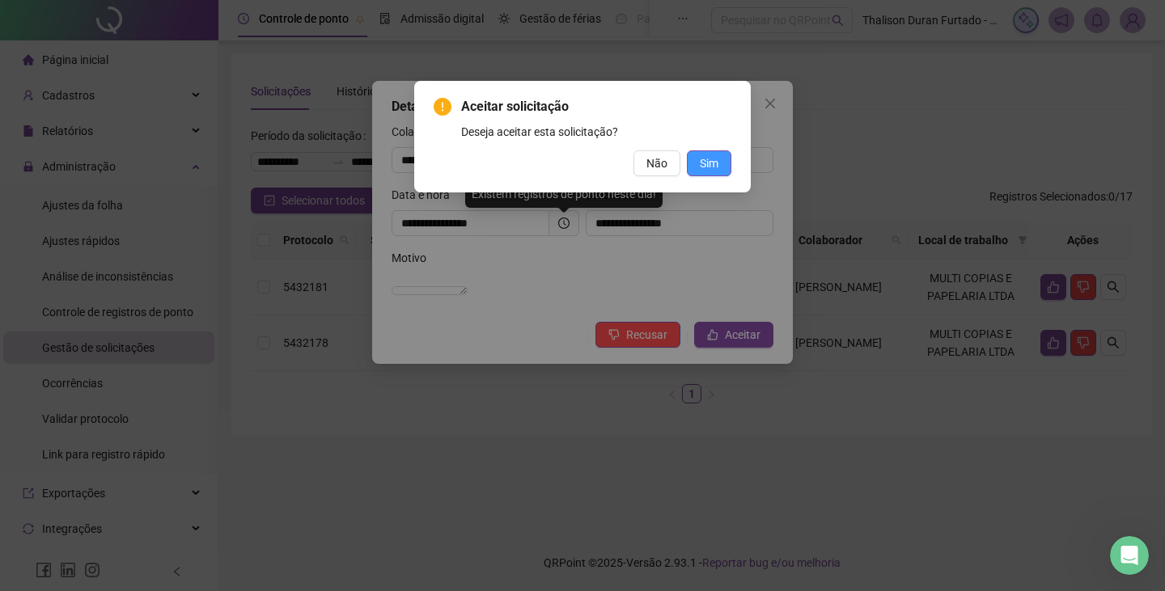
click at [709, 159] on span "Sim" at bounding box center [709, 164] width 19 height 18
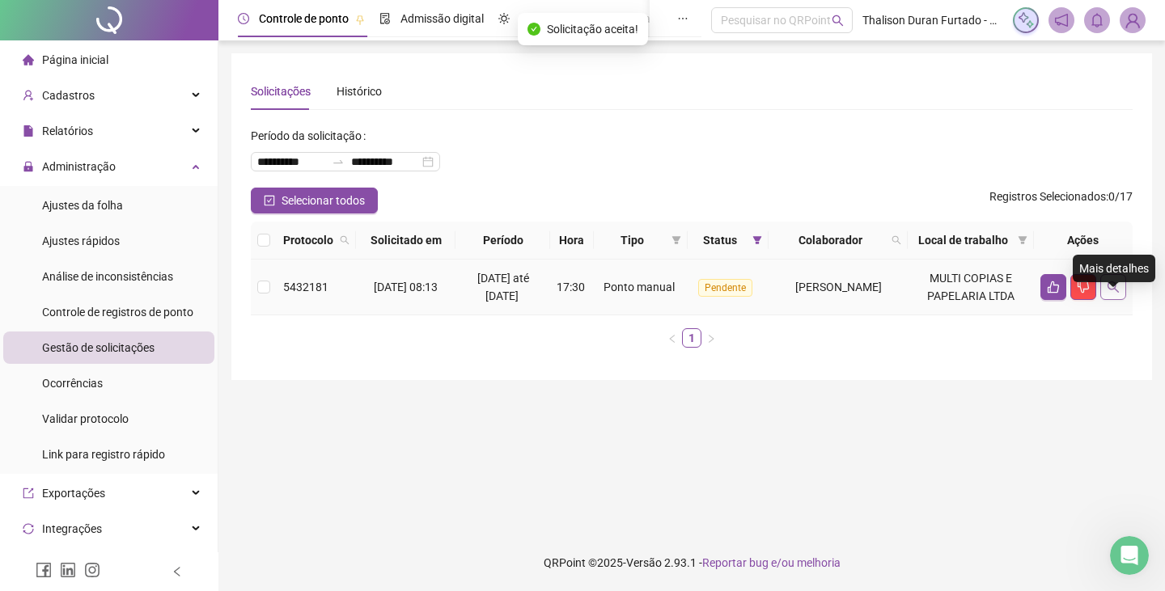
click at [1110, 294] on icon "search" at bounding box center [1113, 287] width 13 height 13
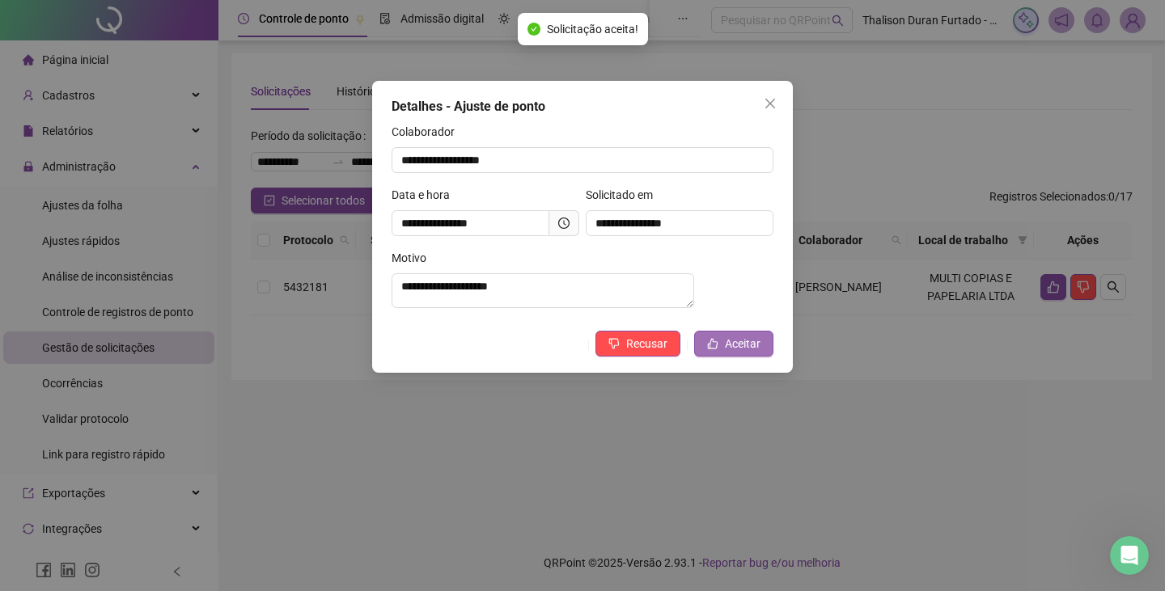
click at [726, 353] on span "Aceitar" at bounding box center [743, 344] width 36 height 18
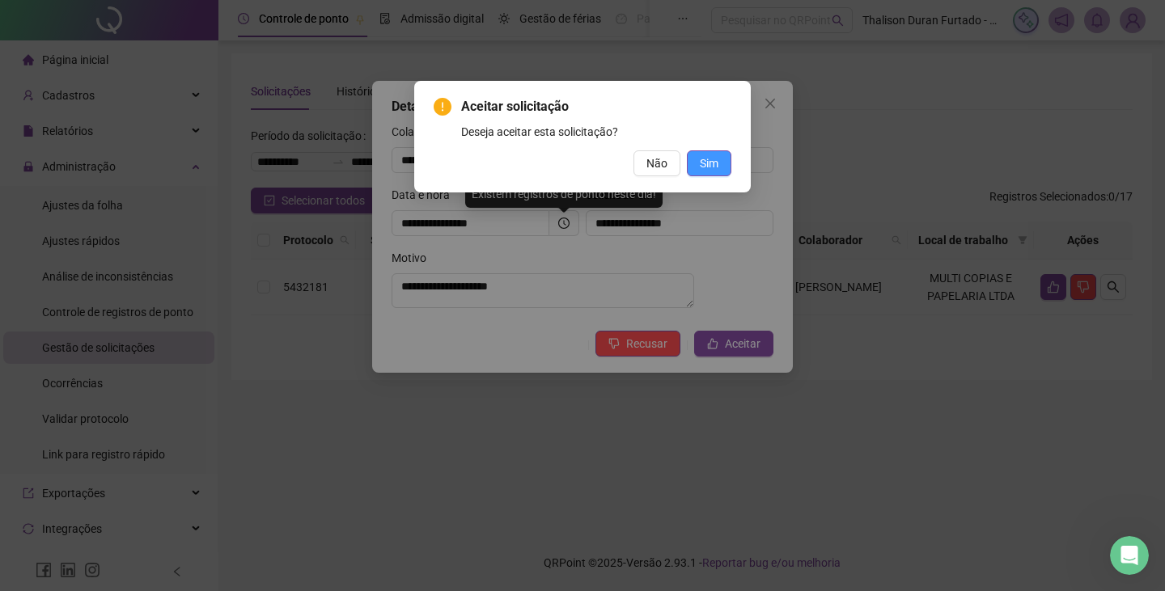
click at [703, 161] on span "Sim" at bounding box center [709, 164] width 19 height 18
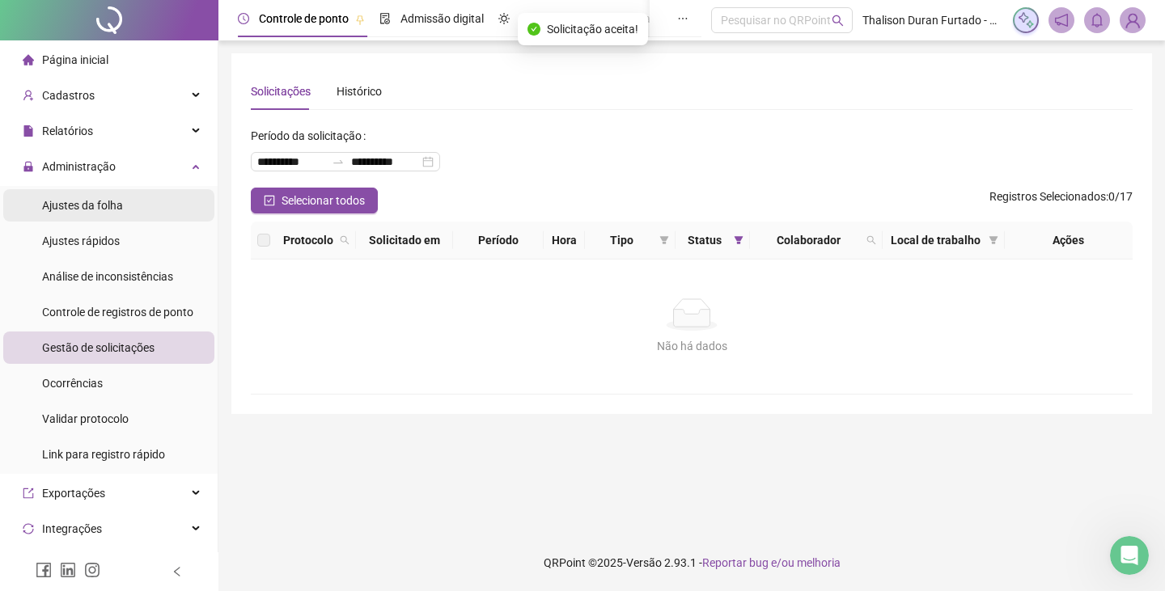
click at [120, 206] on span "Ajustes da folha" at bounding box center [82, 205] width 81 height 13
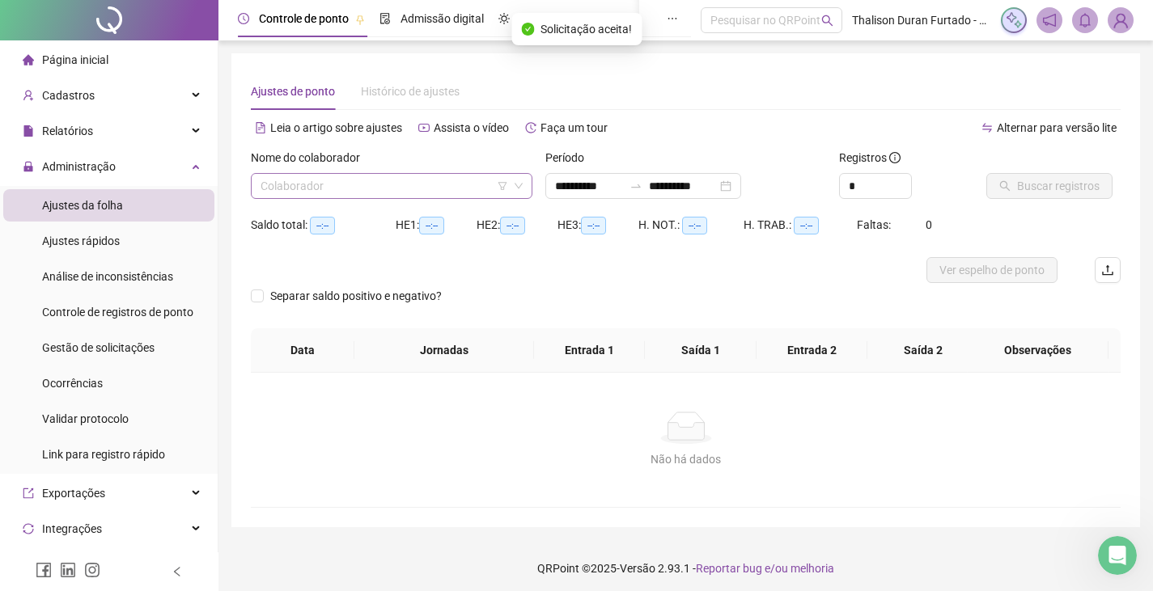
type input "**********"
click at [357, 186] on input "search" at bounding box center [385, 186] width 248 height 24
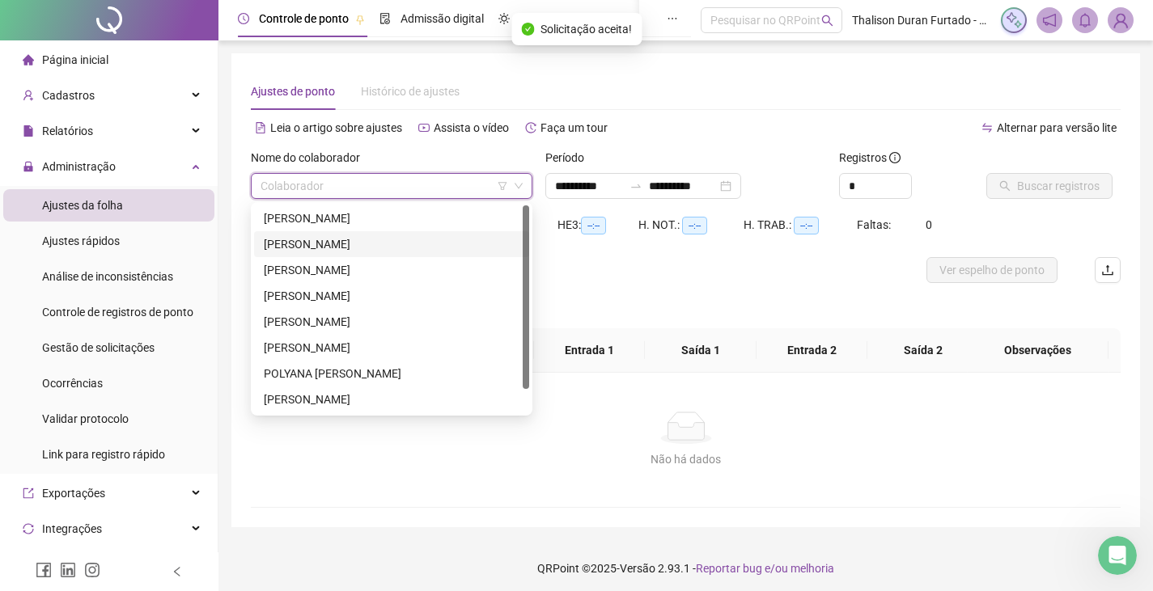
click at [344, 240] on div "[PERSON_NAME]" at bounding box center [392, 244] width 256 height 18
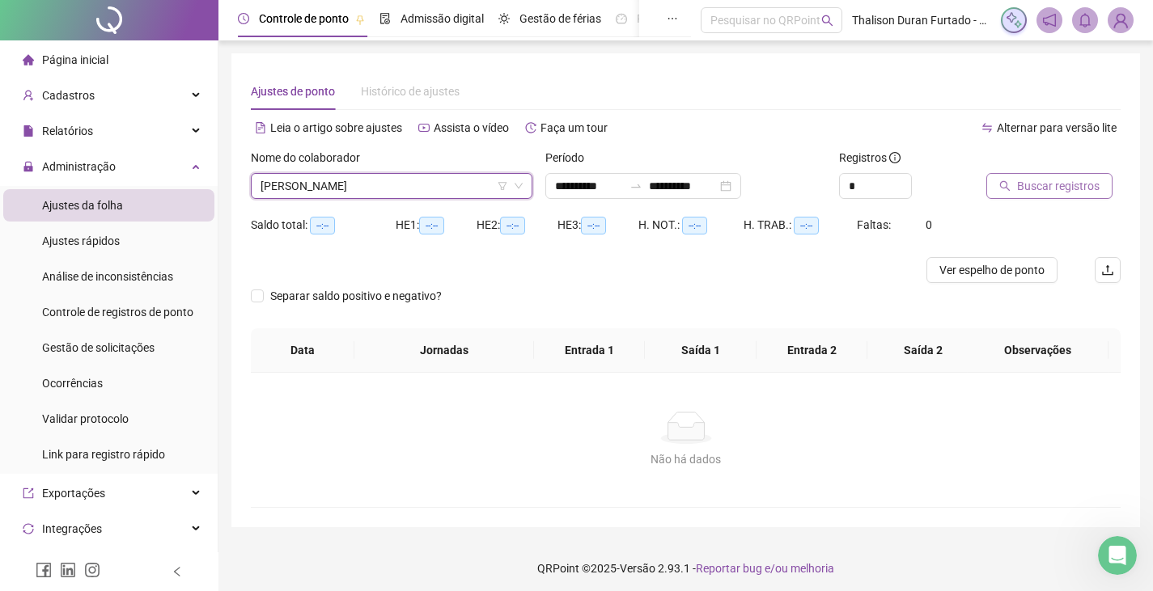
click at [1014, 194] on button "Buscar registros" at bounding box center [1049, 186] width 126 height 26
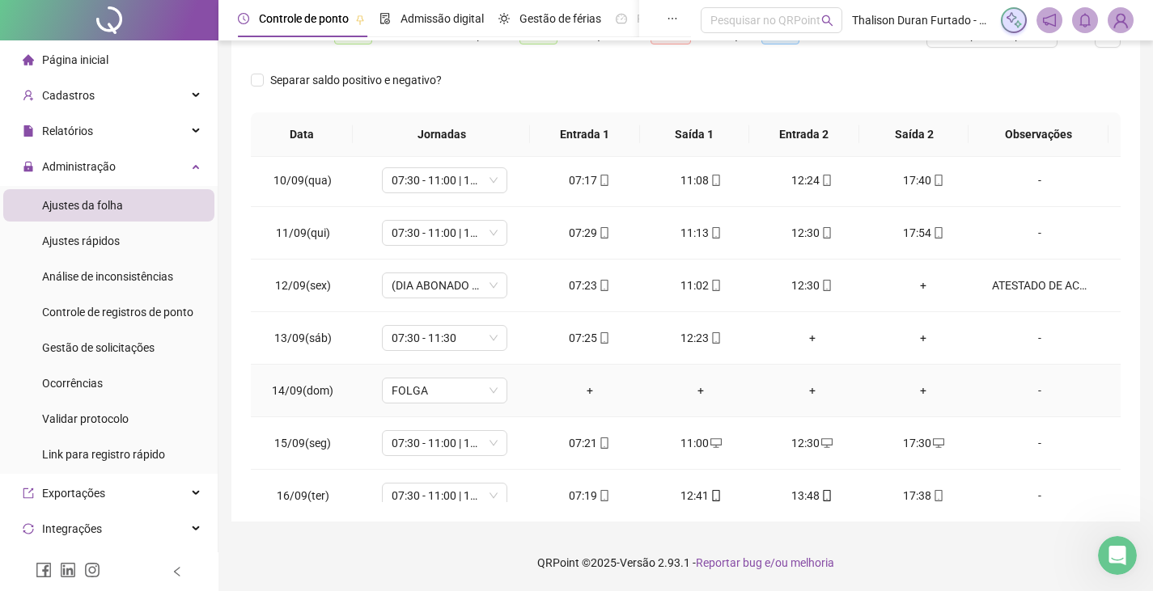
scroll to position [601, 0]
